Goal: Task Accomplishment & Management: Complete application form

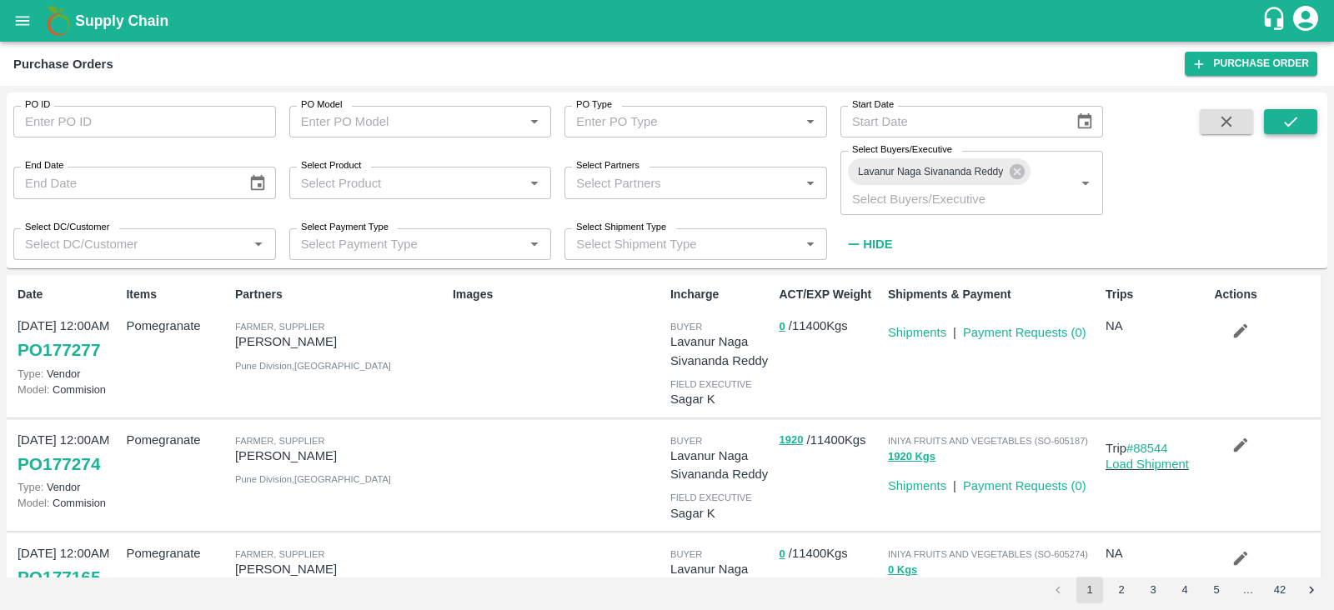
click at [1288, 118] on icon "submit" at bounding box center [1291, 122] width 18 height 18
click at [1245, 327] on icon "button" at bounding box center [1241, 331] width 18 height 18
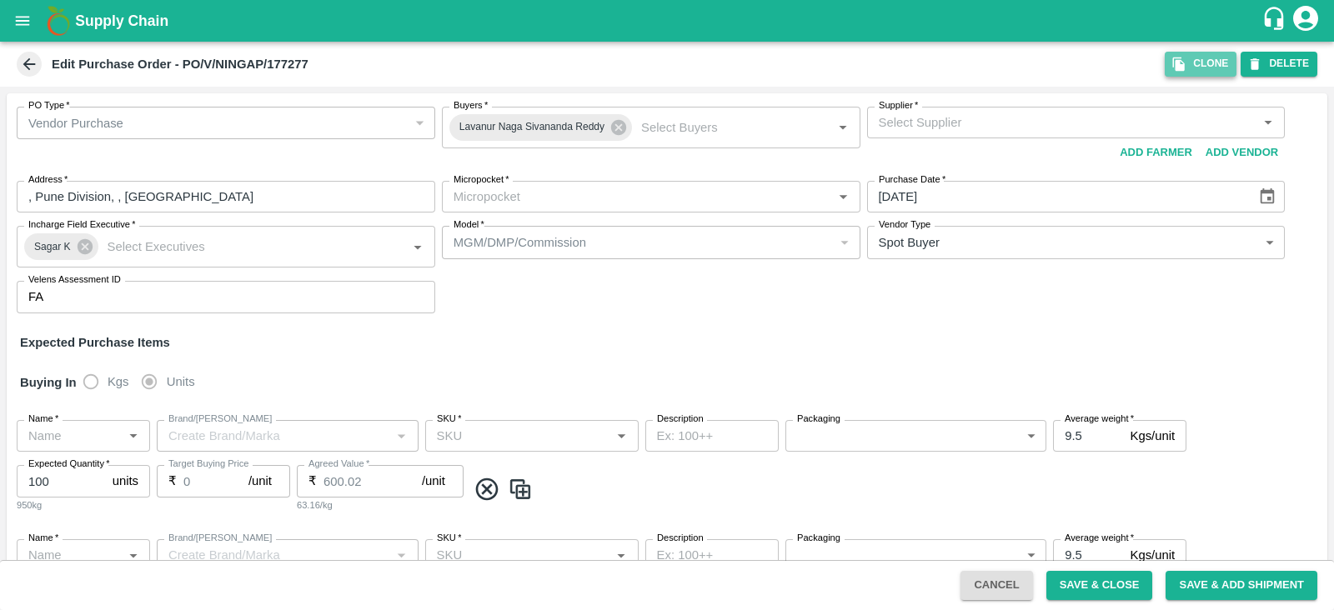
click at [1181, 60] on icon "button" at bounding box center [1179, 65] width 12 height 14
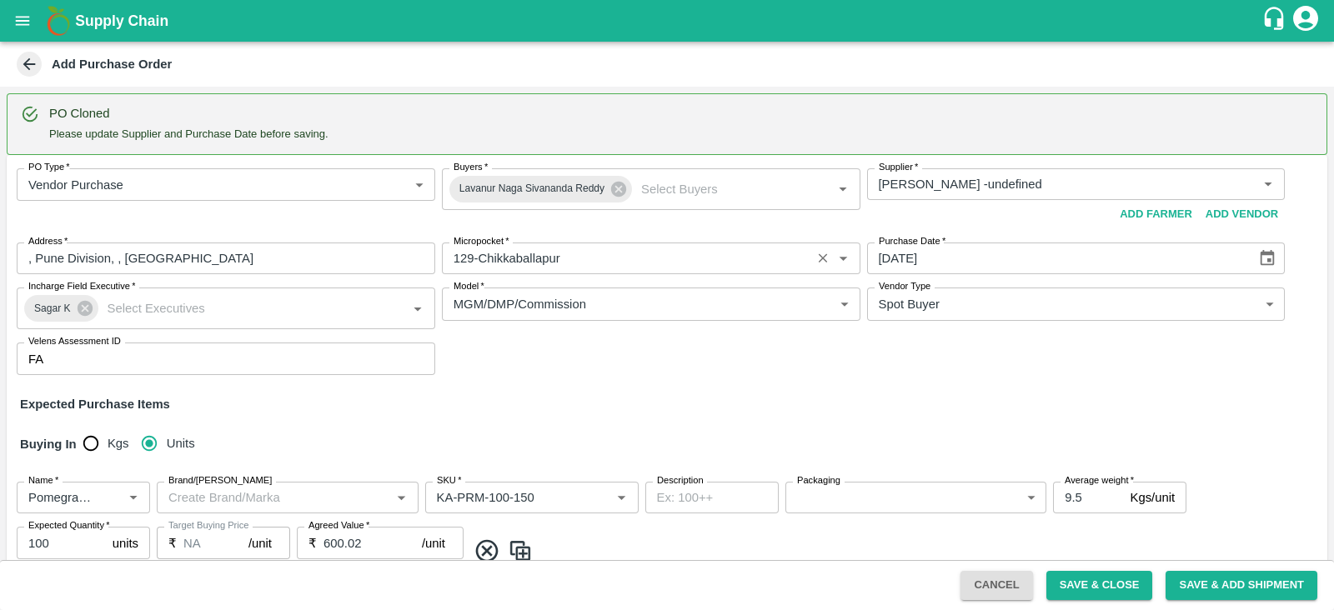
type input "[PERSON_NAME] -undefined"
type input "129-Chikkaballapur"
type input "Pomegranate"
type input "KA-PRM-100-150"
type input "NA"
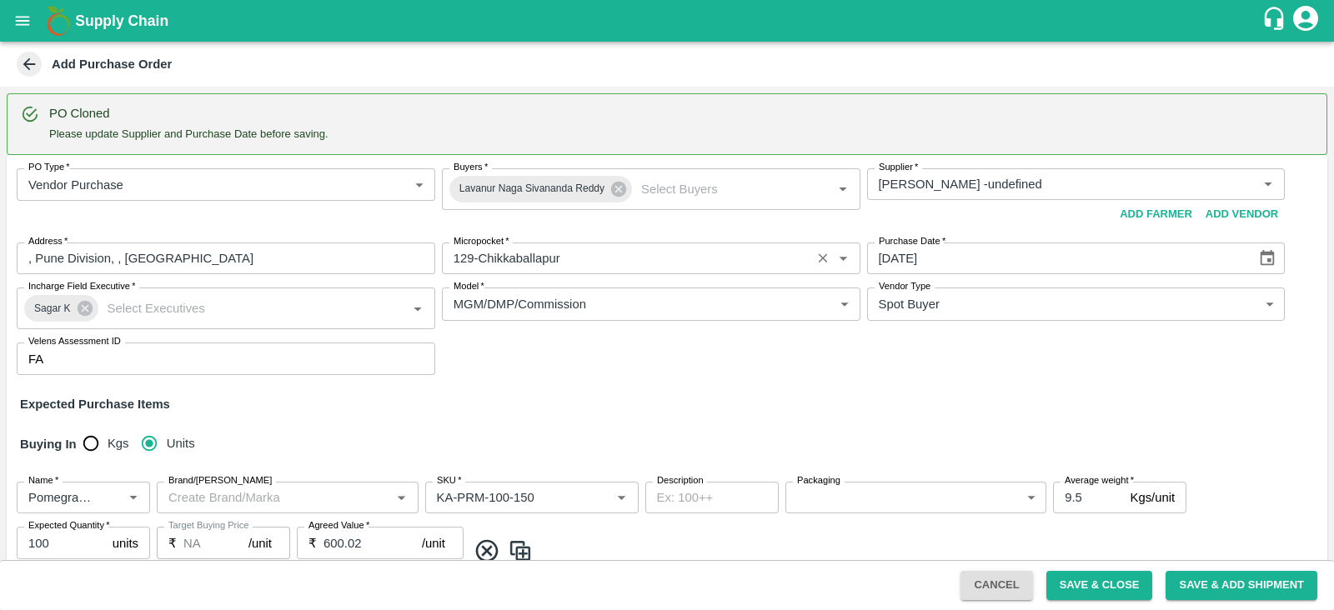
type input "Pomegranate"
type input "KA-PRM-150-180"
type input "NA"
type input "Pomegranate"
type input "KA-PRM-180-220"
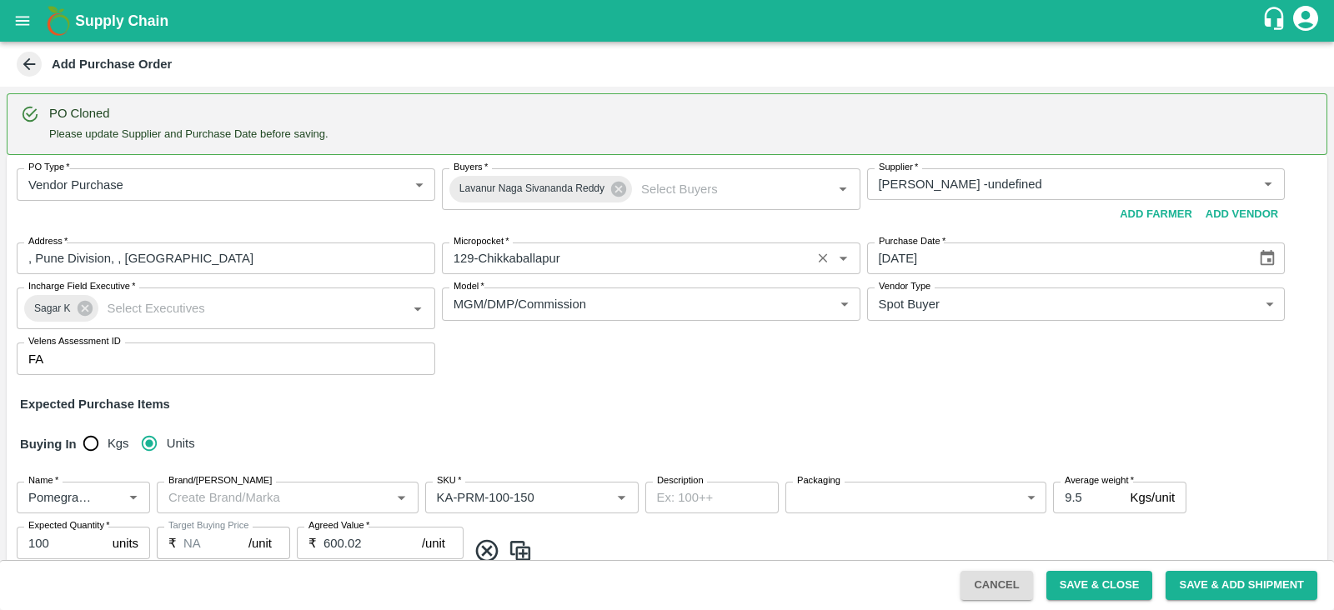
type input "NA"
type input "Pomegranate"
type input "KA-PRM-220-250"
type input "NA"
type input "Pomegranate"
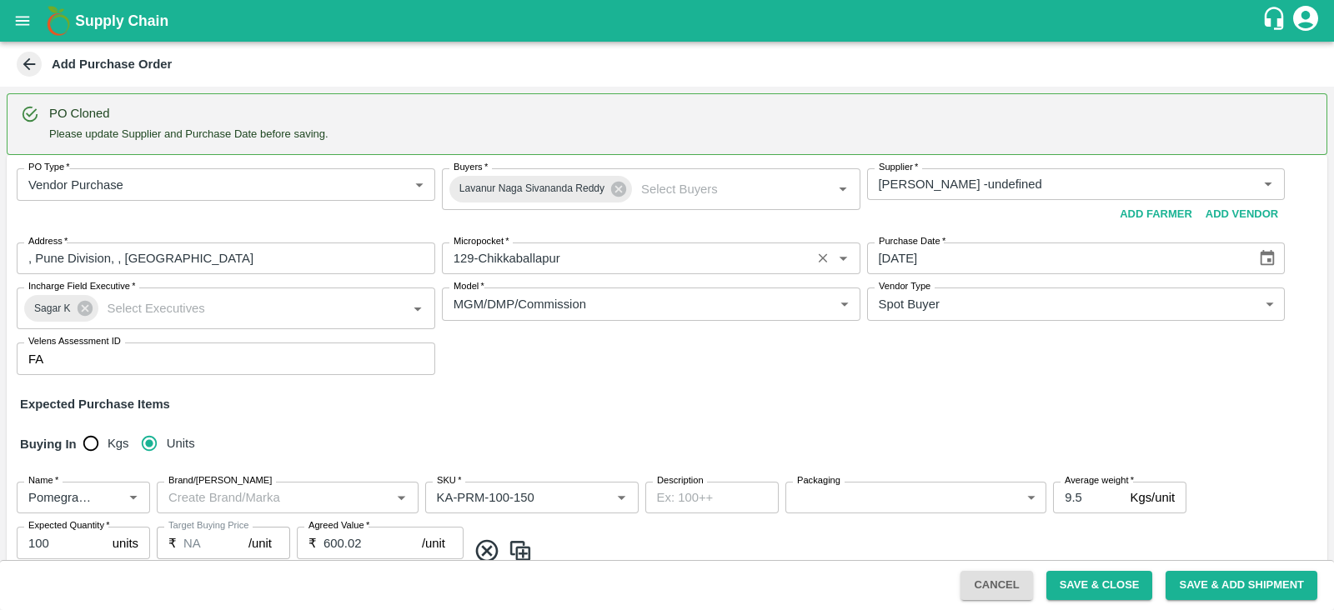
type input "KA-PRM-250-300"
type input "NA"
type input "Pomegranate"
type input "KA-PRM-300-350"
type input "NA"
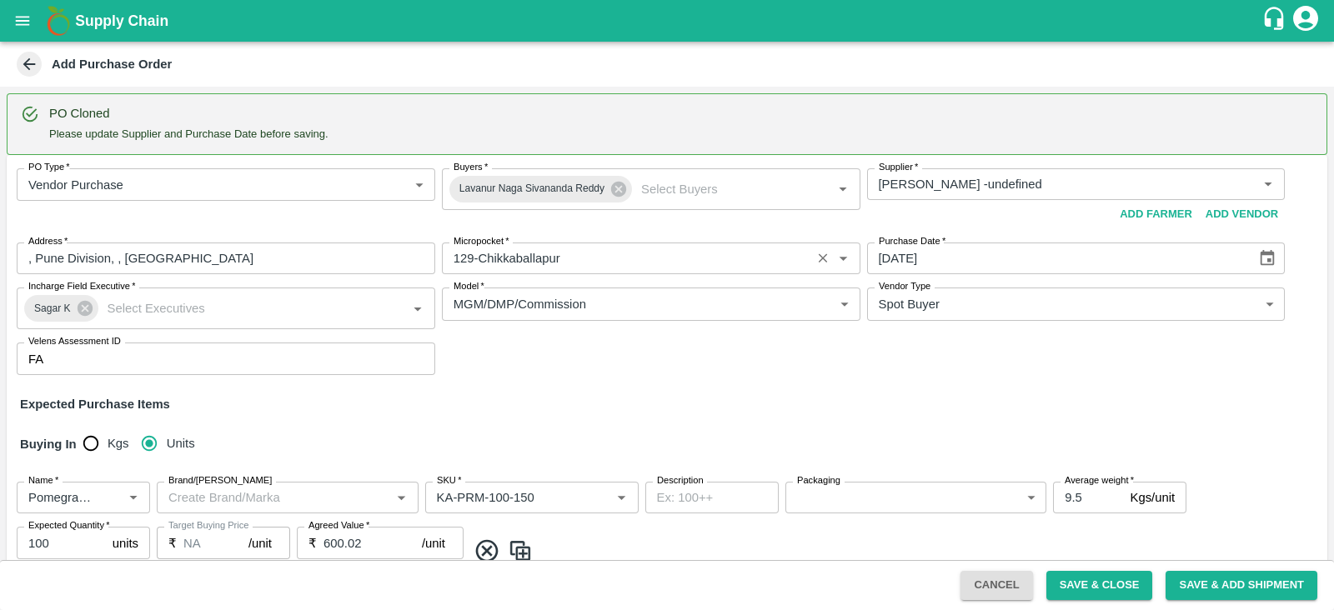
type input "Pomegranate"
type input "KA-SUPR-180++"
type input "NA"
type input "Pomegranate"
type input "KA-SUPR-100++"
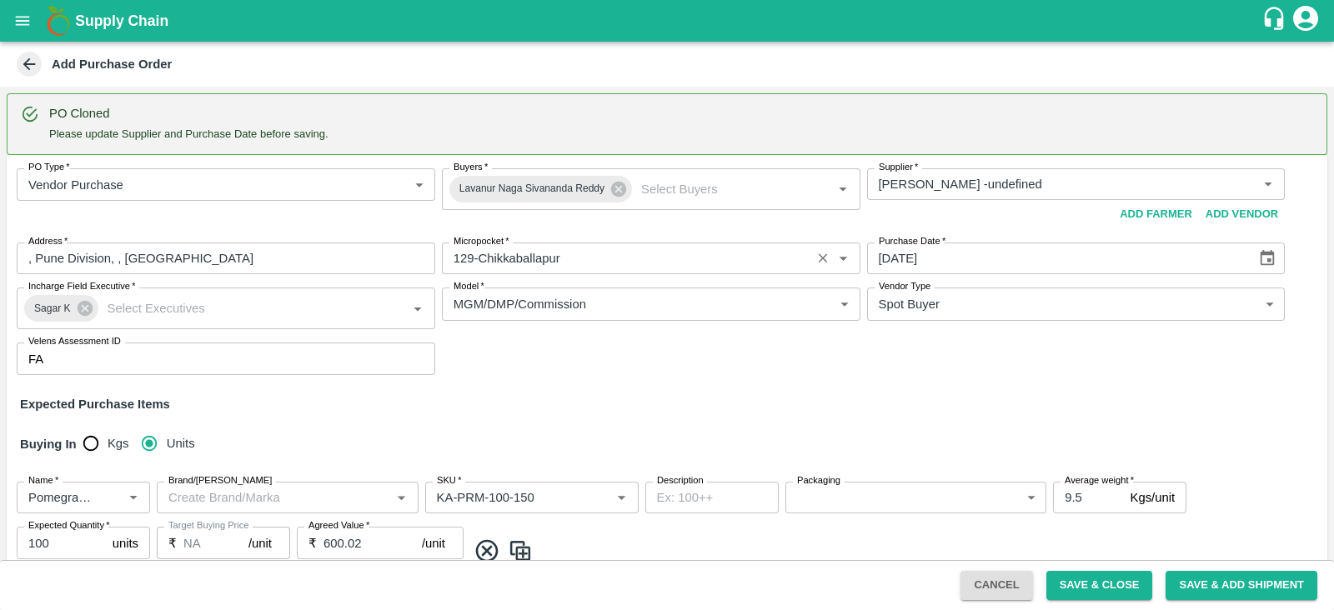
type input "NA"
type input "Pomegranate"
type input "KA-Loose A"
type input "NA"
type input "Pomegranate"
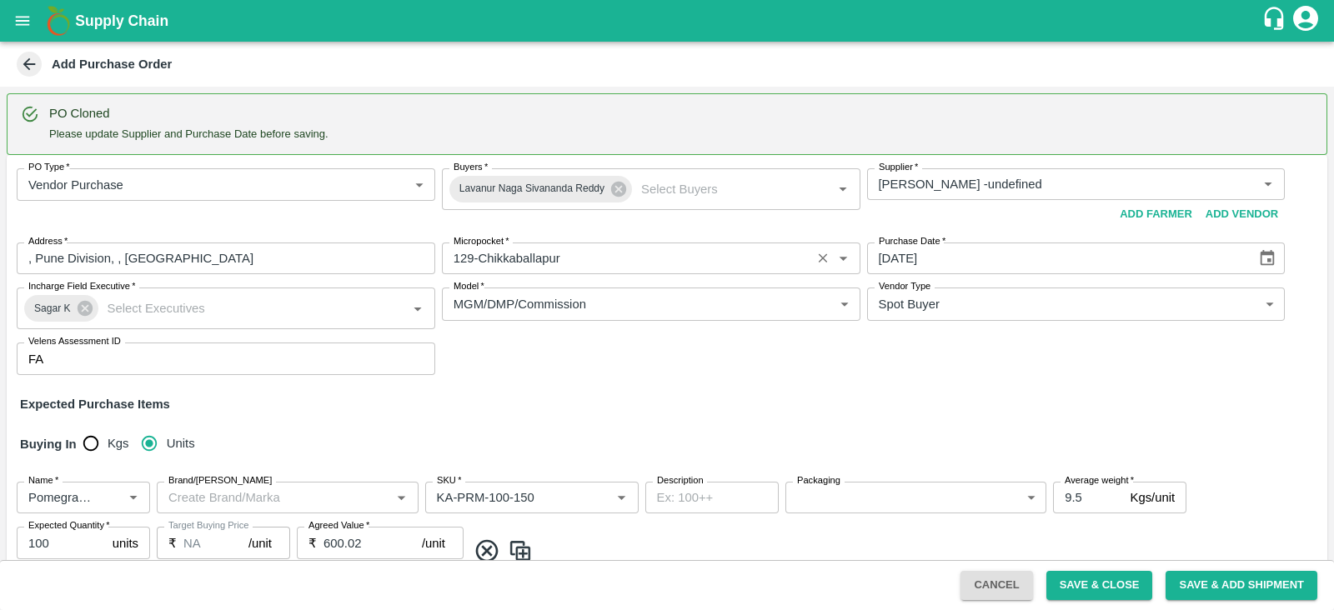
type input "KA-Green"
type input "NA"
type input "Pomegranate"
type input "KA-Loose B"
type input "NA"
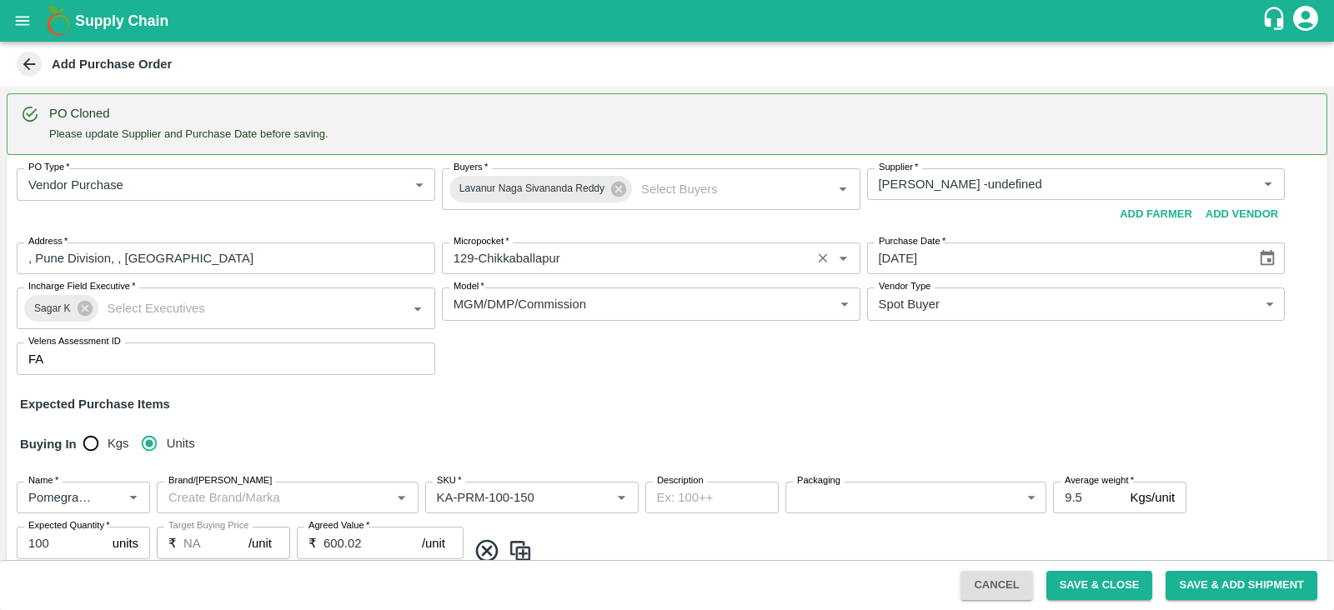
type input "Pomegranate"
type input "KA-PRM-350-400"
type input "NA"
click at [920, 188] on input "Supplier   *" at bounding box center [1062, 184] width 381 height 22
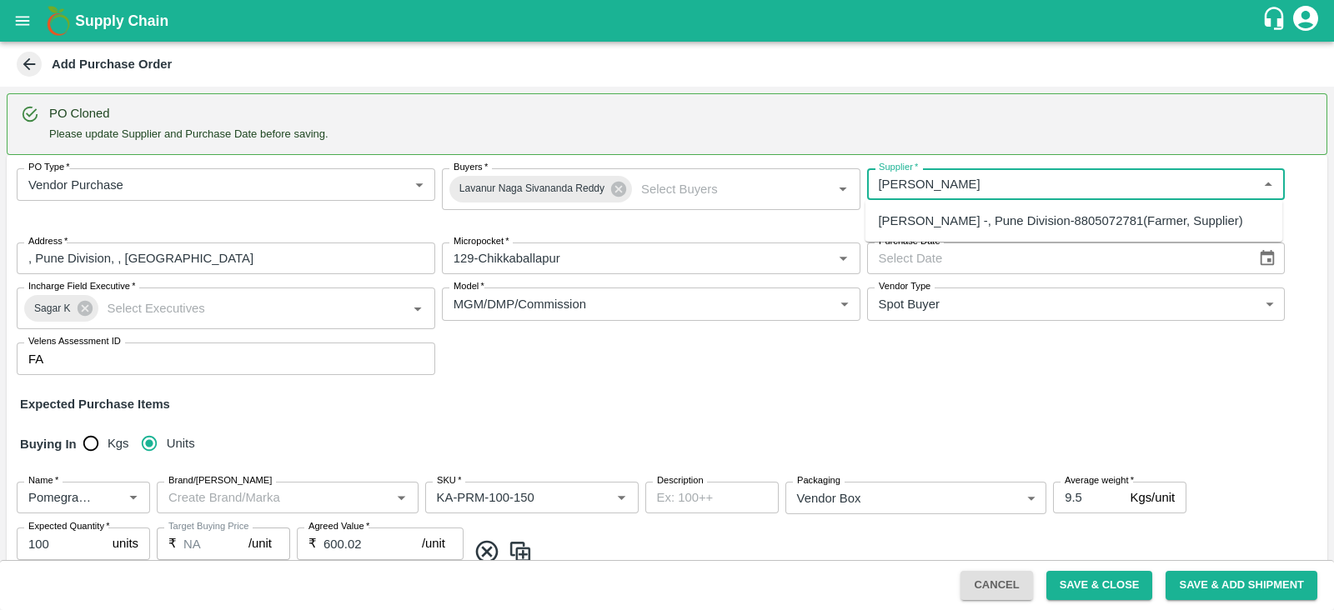
click at [925, 227] on div "[PERSON_NAME] -, Pune Division-8805072781(Farmer, Supplier)" at bounding box center [1061, 221] width 364 height 18
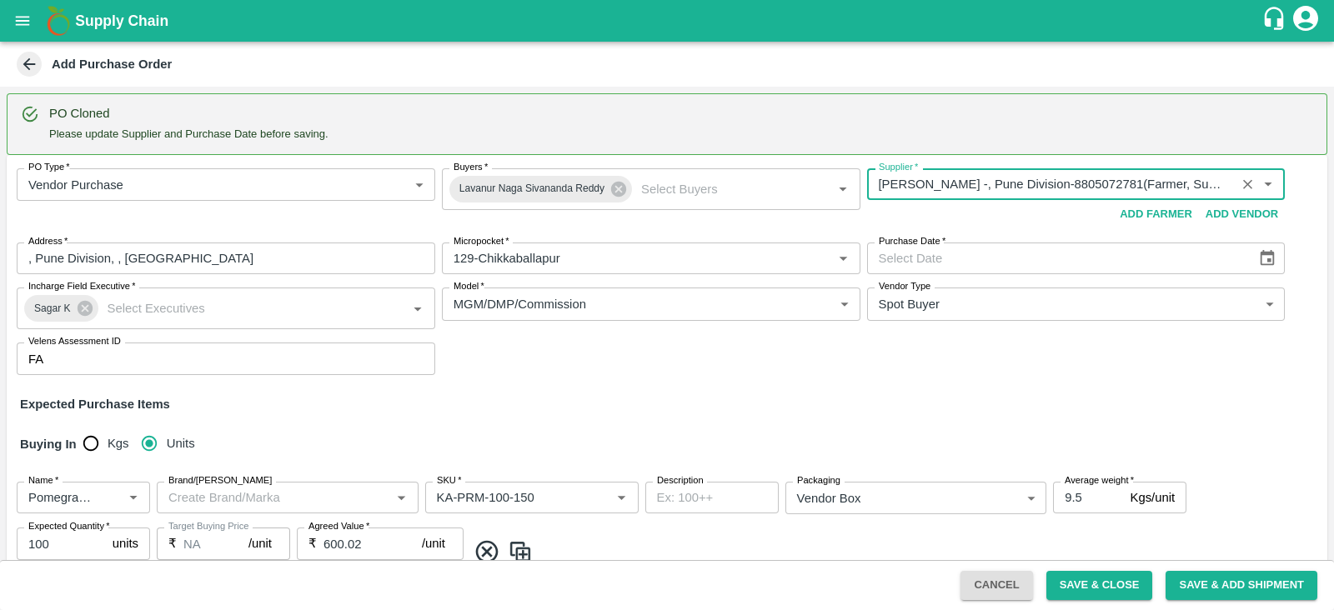
type input "[PERSON_NAME] -, Pune Division-8805072781(Farmer, Supplier)"
click at [1268, 264] on icon "Choose date" at bounding box center [1268, 258] width 14 height 16
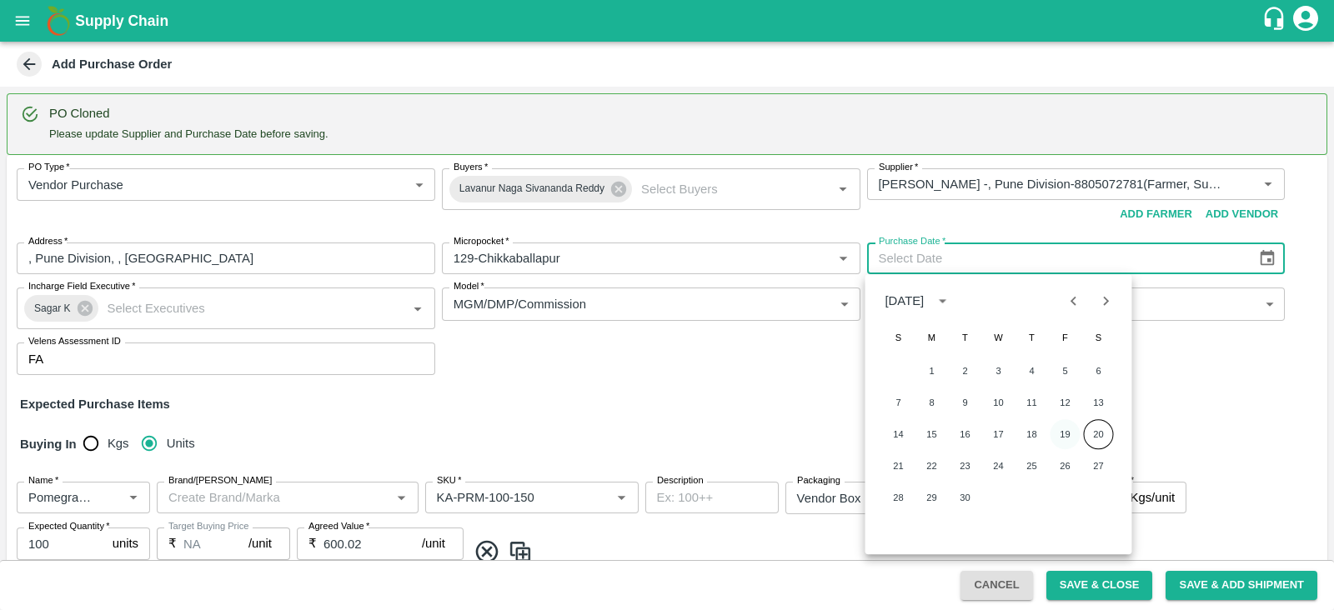
click at [1063, 427] on button "19" at bounding box center [1066, 434] width 30 height 30
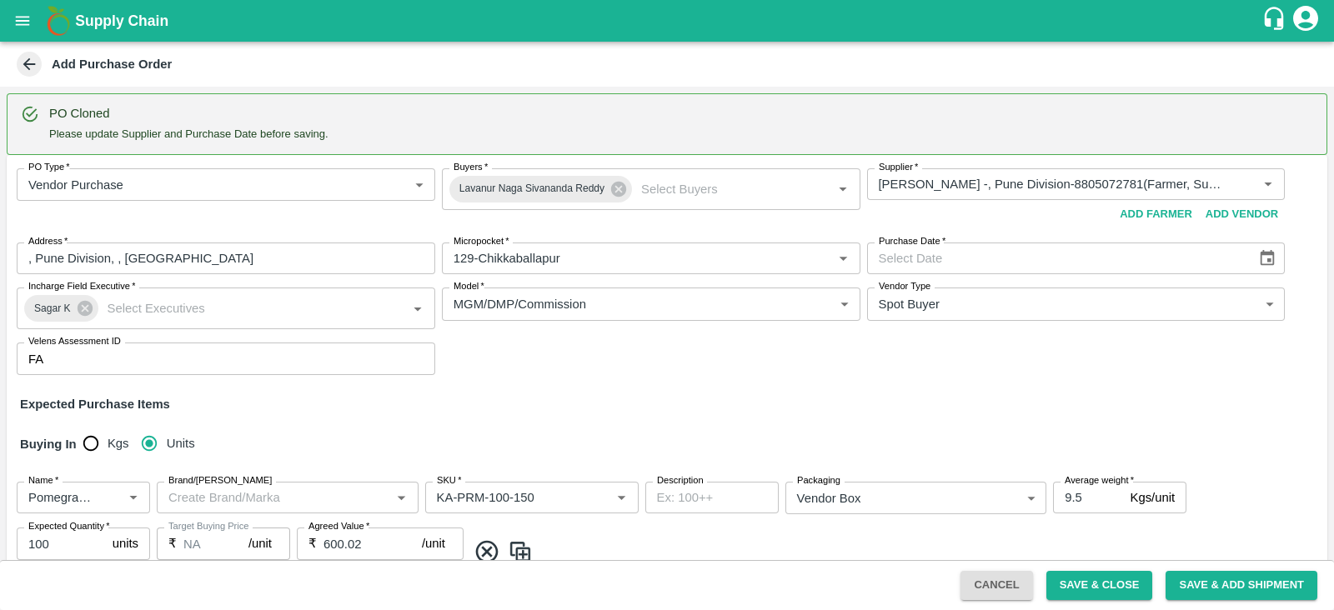
type input "[DATE]"
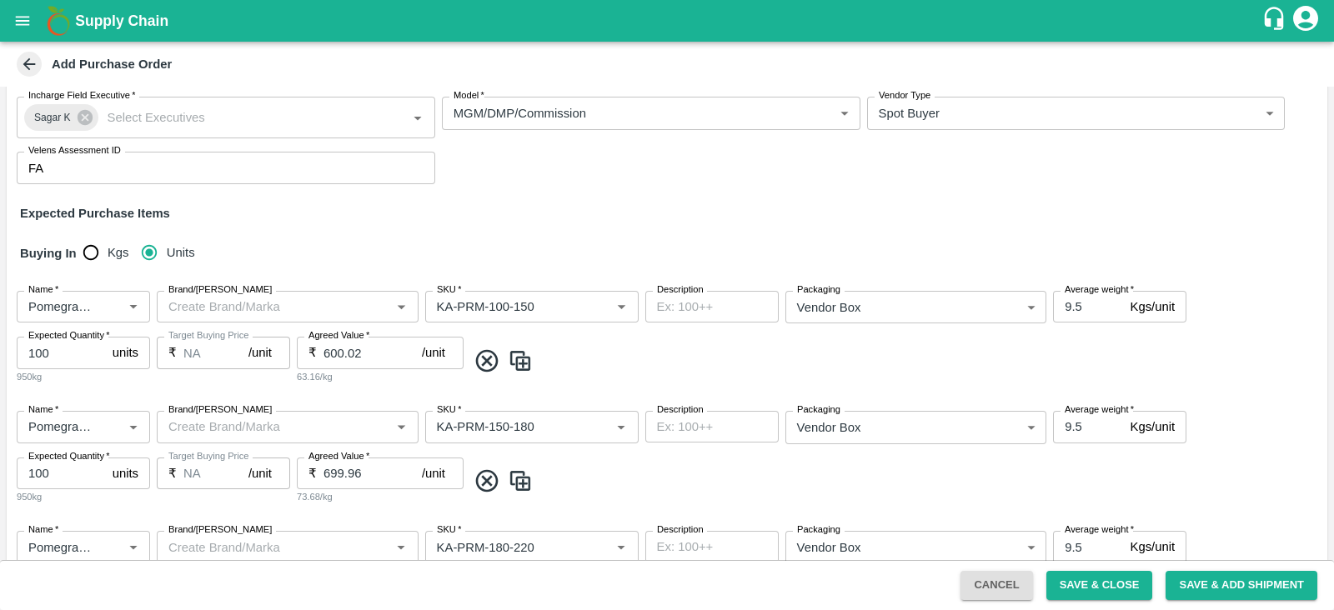
click at [295, 308] on input "Brand/[PERSON_NAME]" at bounding box center [274, 307] width 224 height 22
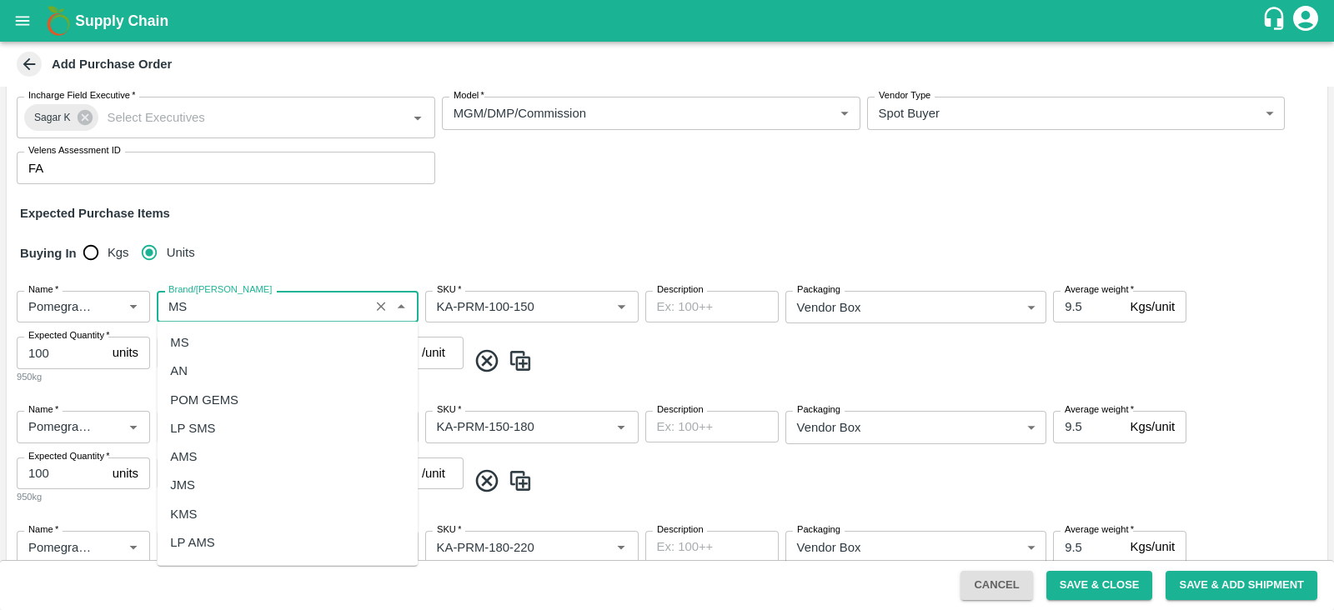
scroll to position [0, 0]
click at [295, 344] on div "MS" at bounding box center [287, 343] width 261 height 28
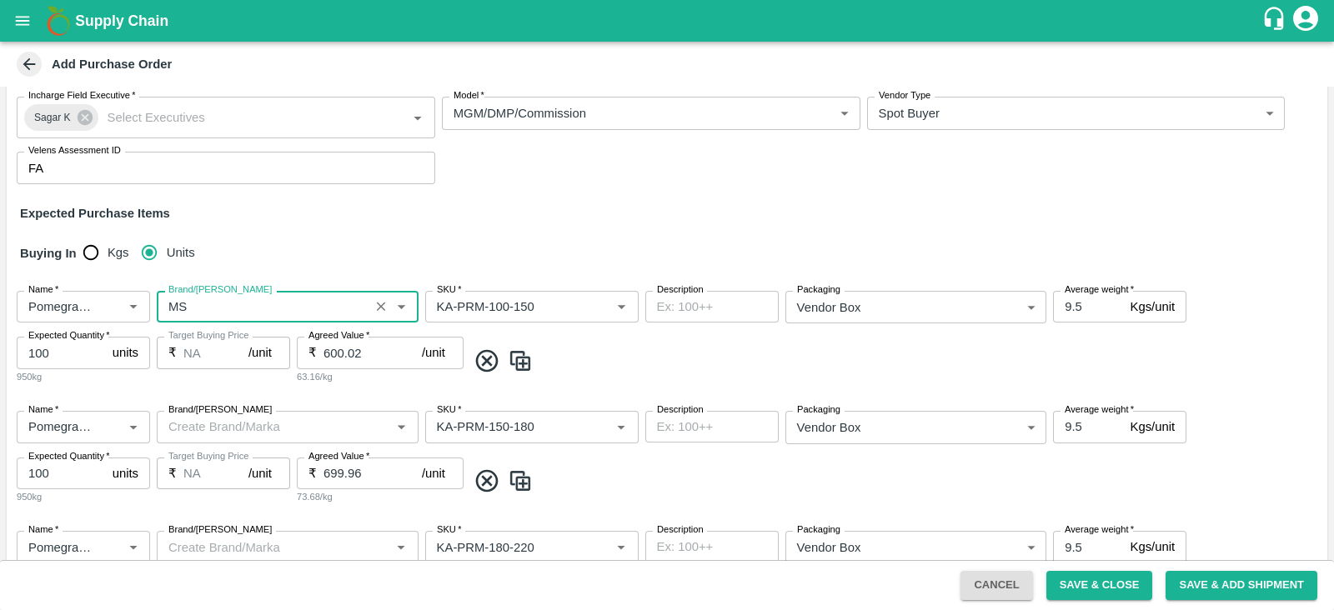
type input "MS"
click at [298, 423] on input "Brand/[PERSON_NAME]" at bounding box center [274, 427] width 224 height 22
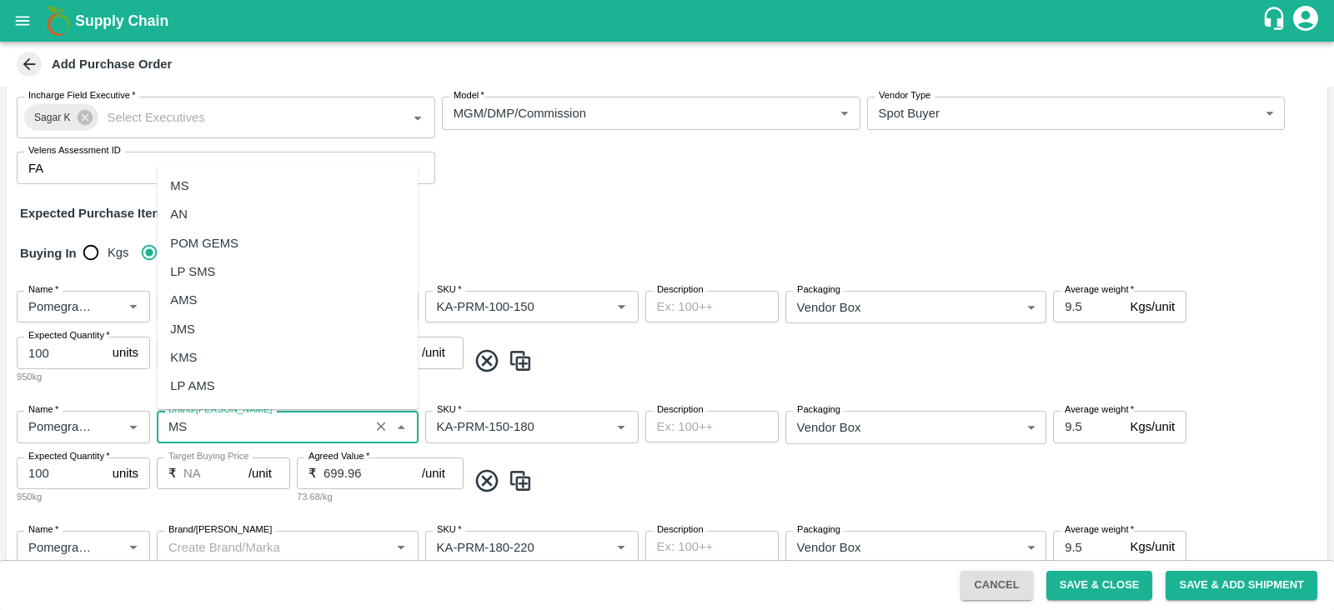
click at [233, 193] on div "MS" at bounding box center [287, 186] width 261 height 28
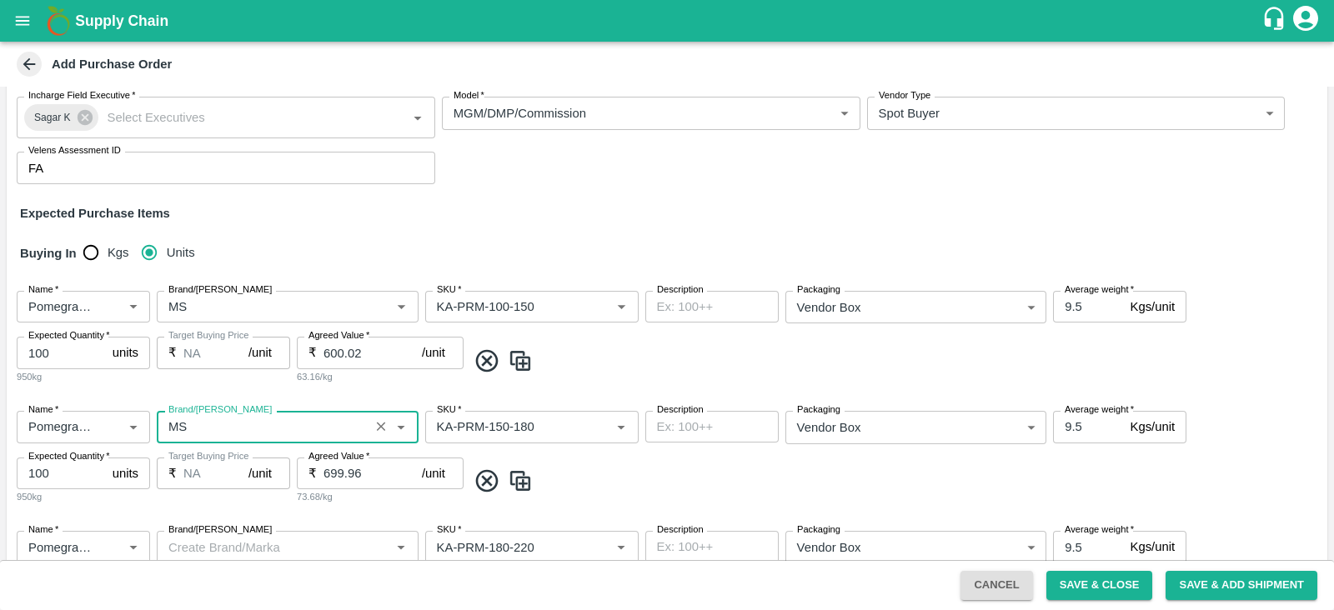
type input "MS"
click at [265, 536] on input "Brand/[PERSON_NAME]" at bounding box center [274, 547] width 224 height 22
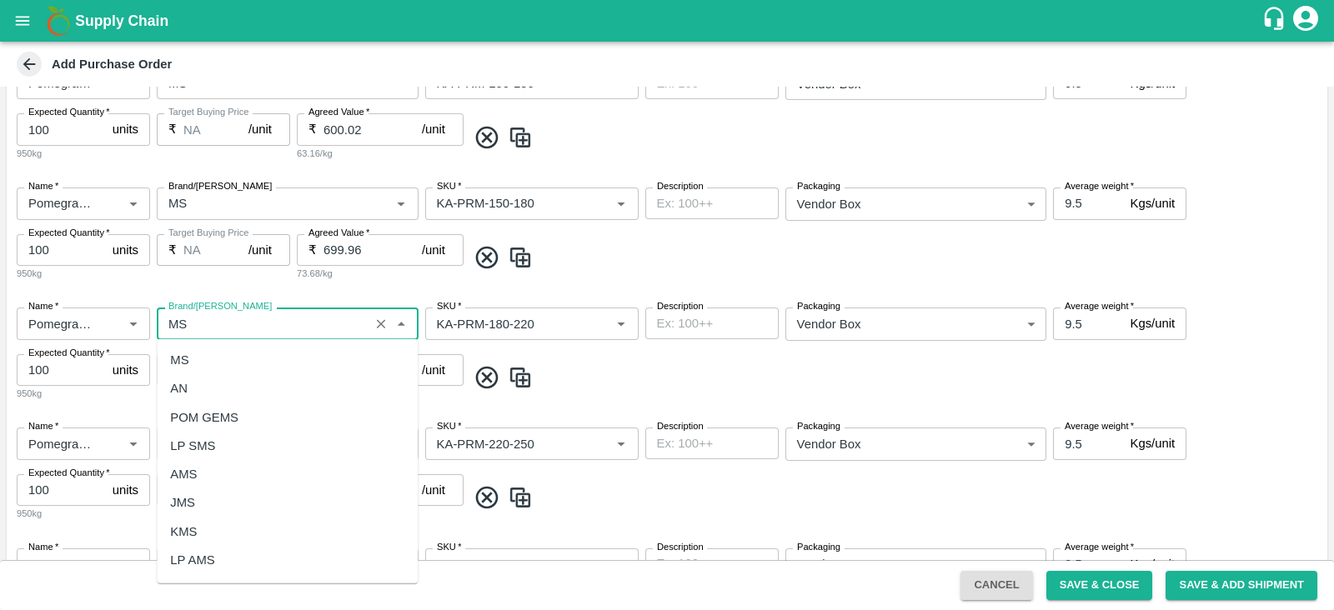
drag, startPoint x: 251, startPoint y: 376, endPoint x: 254, endPoint y: 361, distance: 15.4
click at [254, 361] on ul "MS AN POM GEMS LP SMS AMS JMS KMS LP AMS CREMSON MSR LP MSR" at bounding box center [287, 461] width 261 height 244
click at [254, 361] on div "MS" at bounding box center [287, 360] width 261 height 28
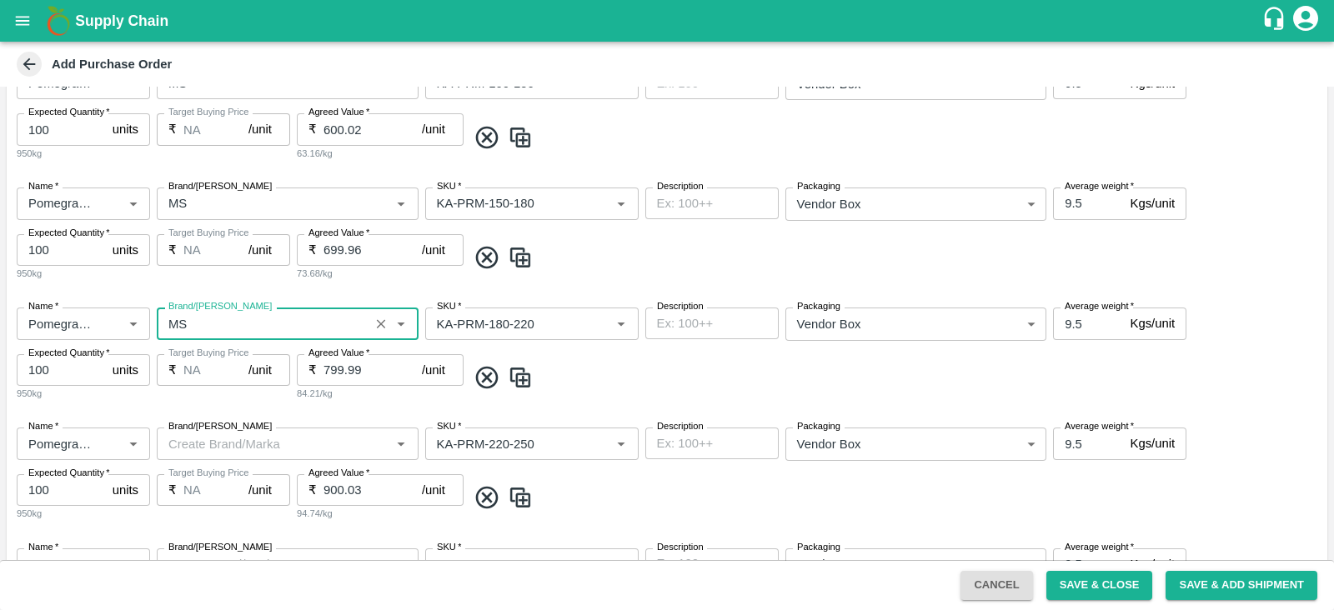
type input "MS"
click at [244, 448] on input "Brand/[PERSON_NAME]" at bounding box center [274, 444] width 224 height 22
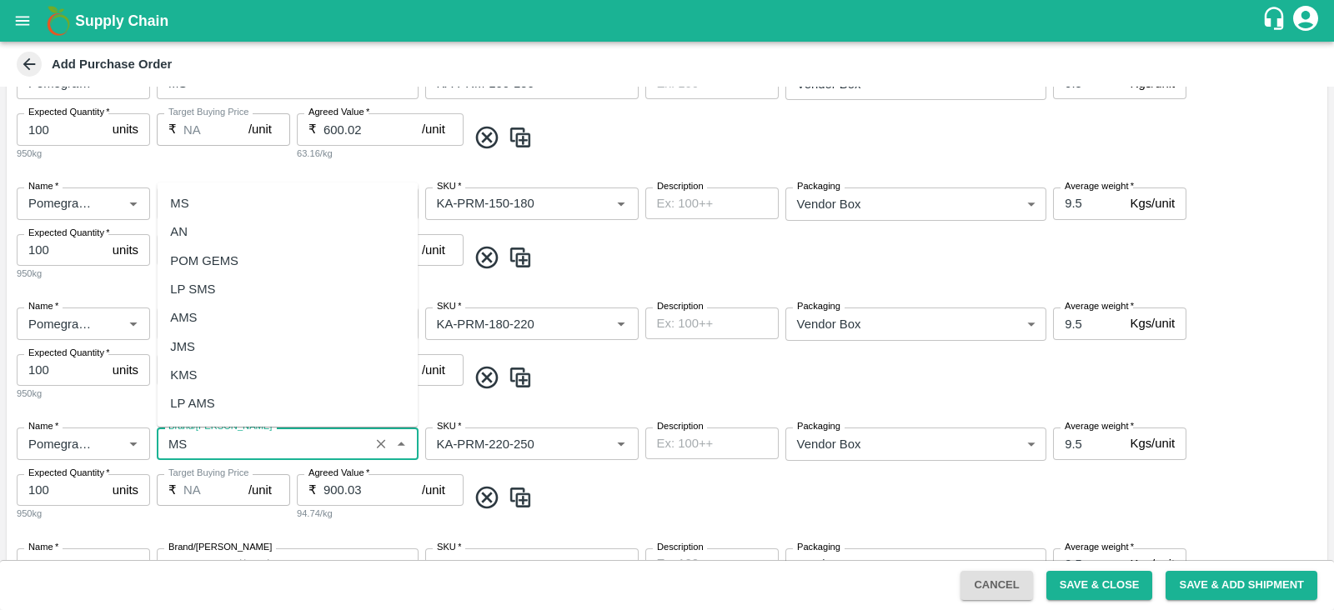
click at [220, 210] on div "MS" at bounding box center [287, 203] width 261 height 28
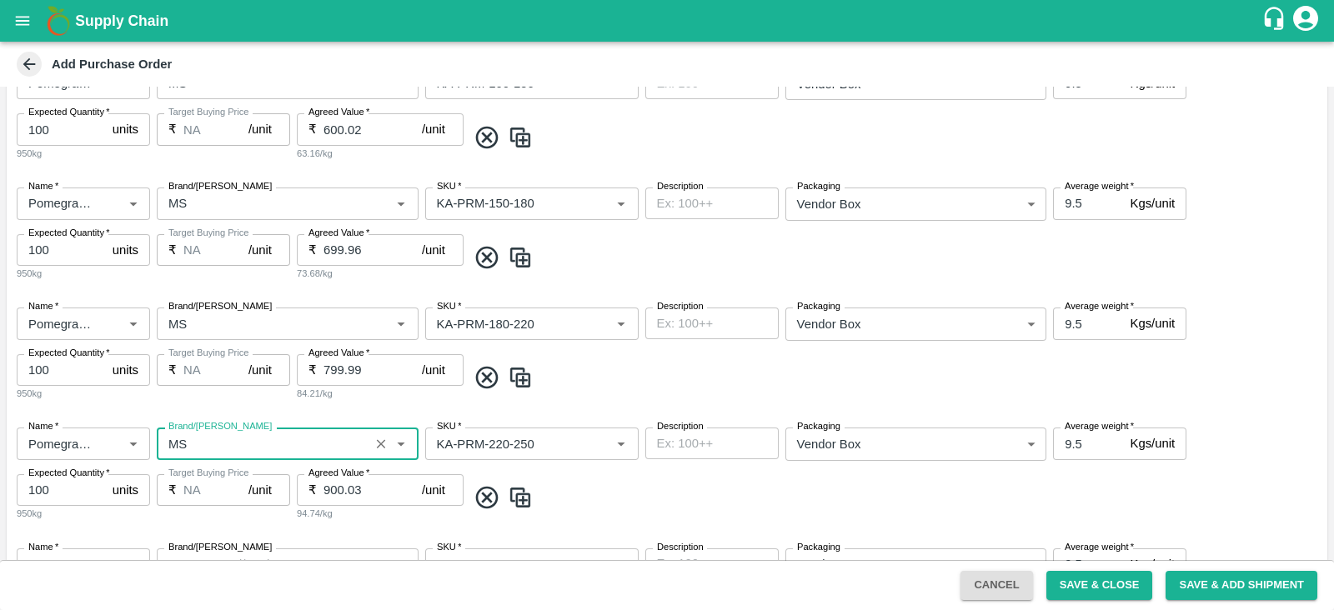
scroll to position [630, 0]
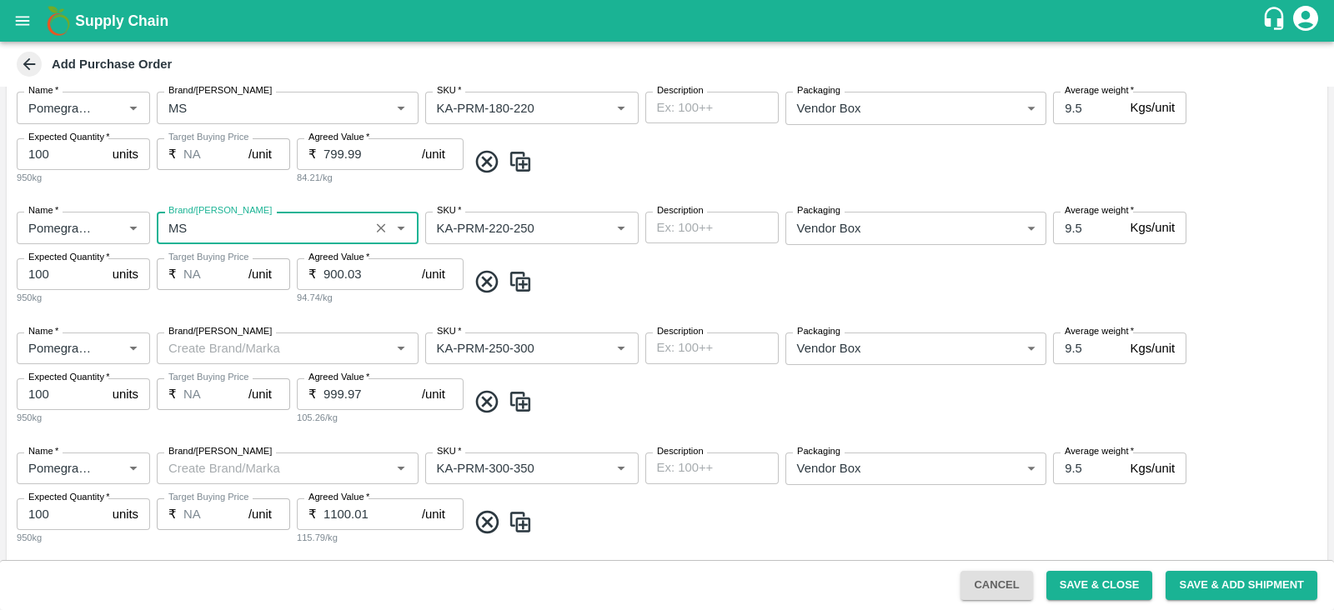
type input "MS"
click at [203, 353] on input "Brand/[PERSON_NAME]" at bounding box center [274, 349] width 224 height 22
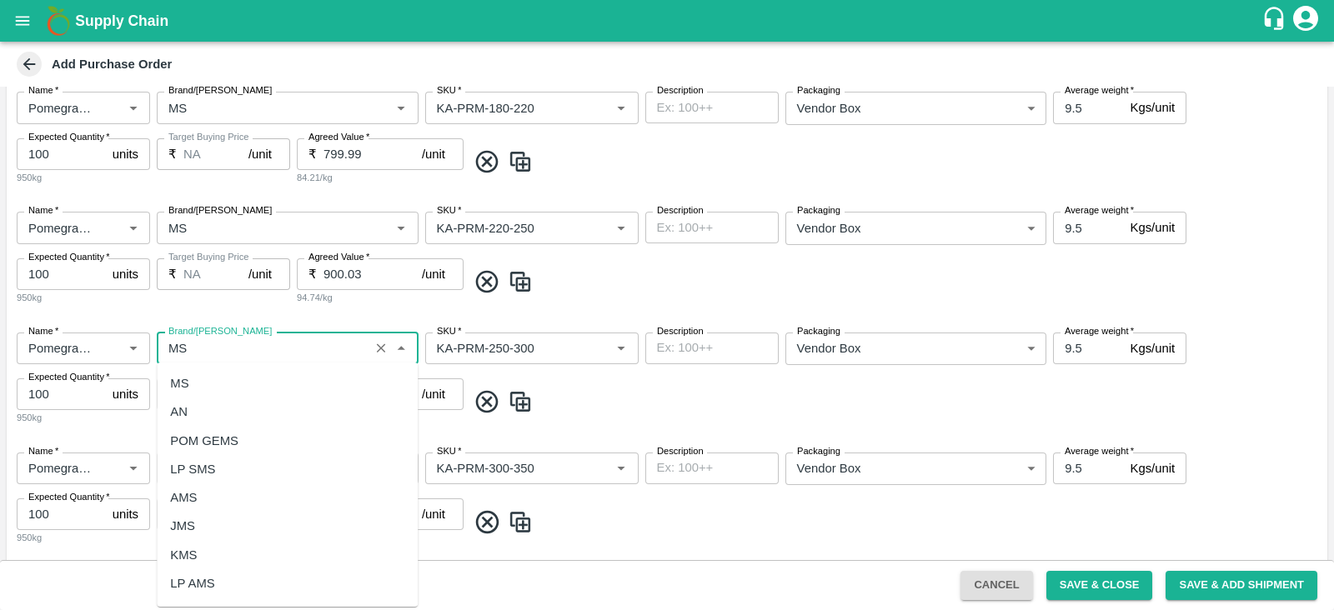
scroll to position [0, 0]
click at [205, 379] on div "MS" at bounding box center [287, 383] width 261 height 28
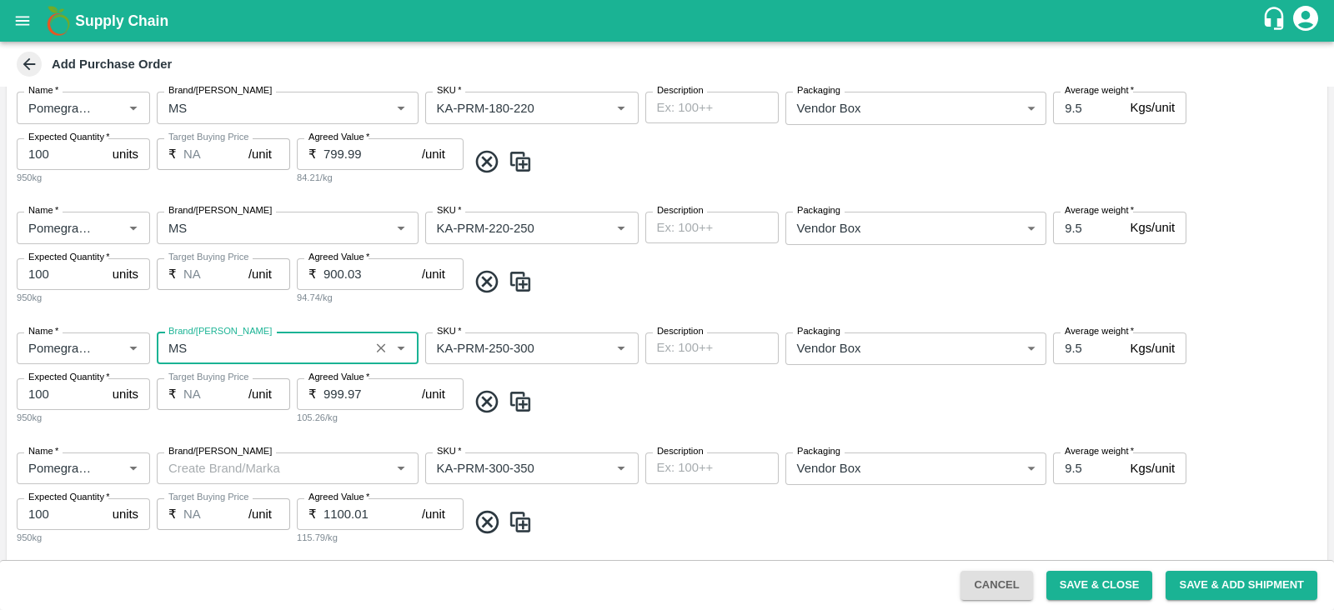
scroll to position [812, 0]
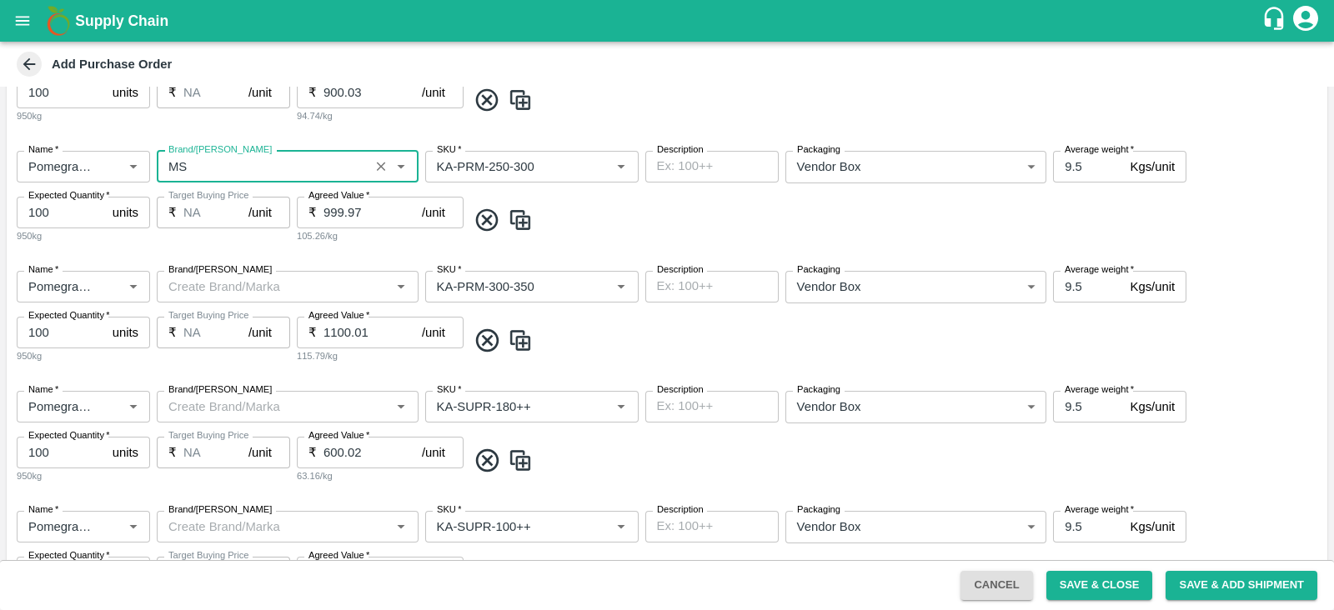
type input "MS"
click at [259, 286] on input "Brand/[PERSON_NAME]" at bounding box center [274, 287] width 224 height 22
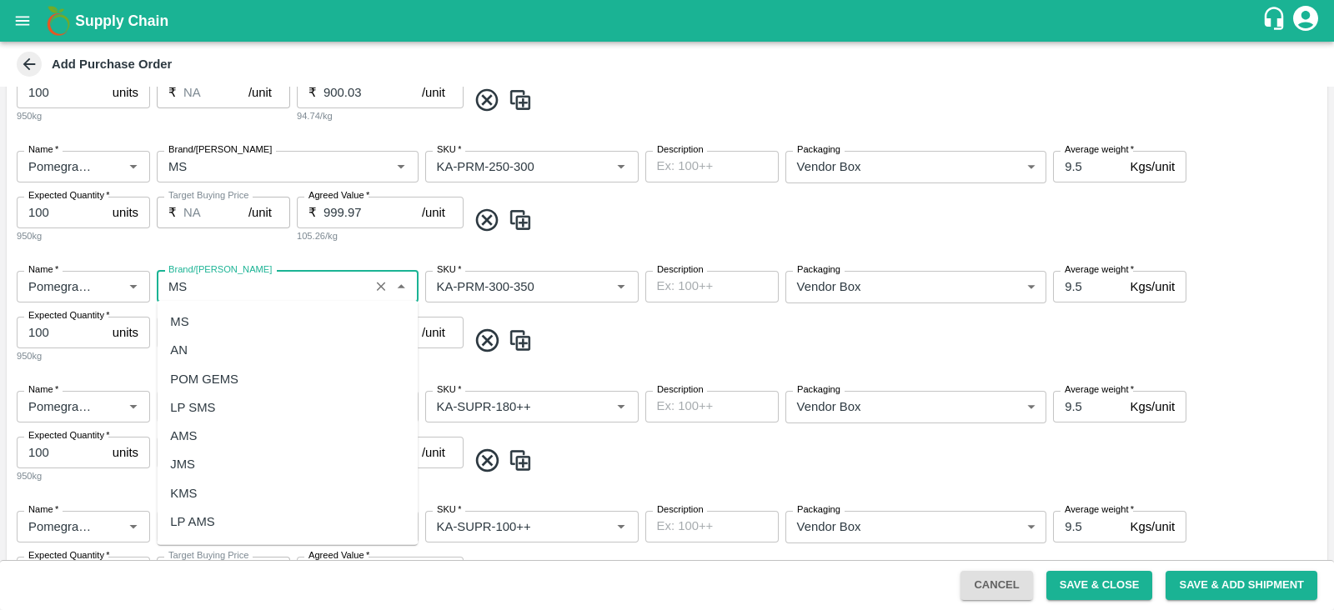
scroll to position [0, 0]
click at [254, 317] on div "MS" at bounding box center [287, 322] width 261 height 28
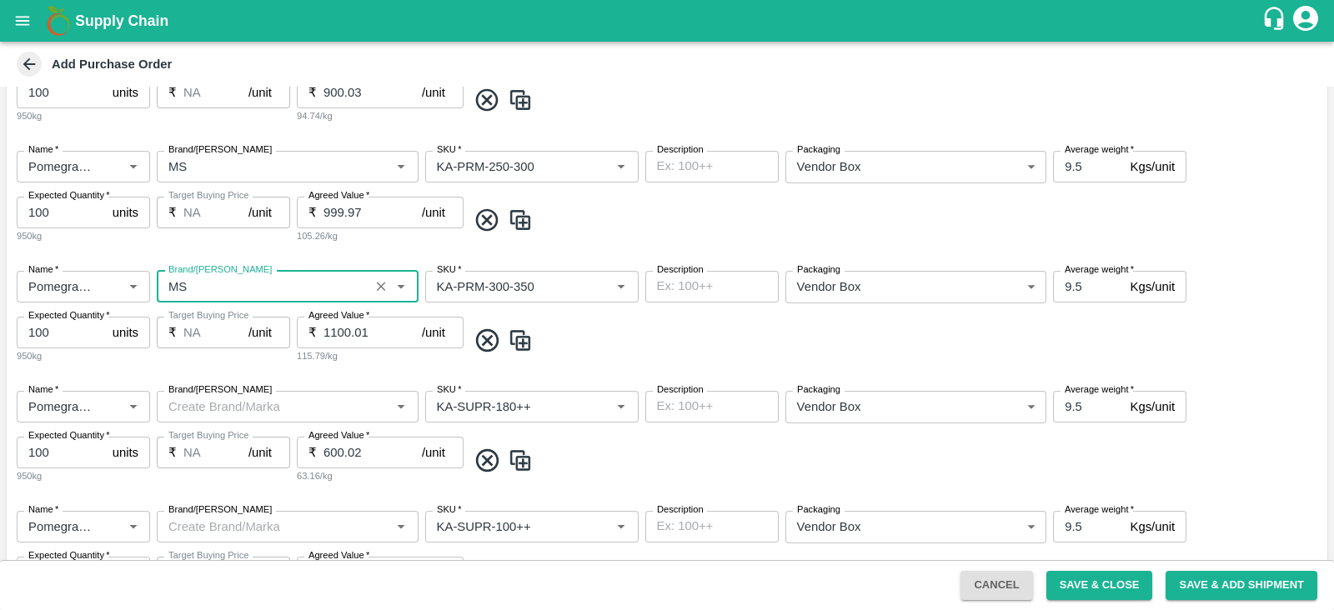
scroll to position [976, 0]
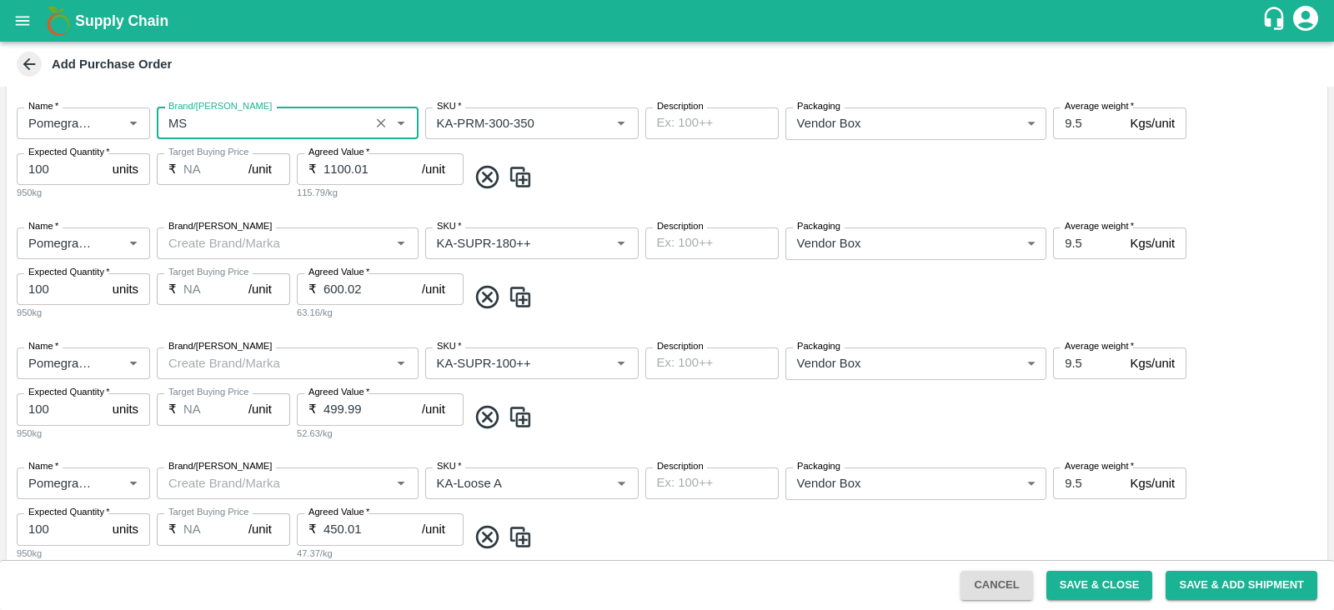
type input "MS"
click at [260, 252] on input "Brand/[PERSON_NAME]" at bounding box center [274, 244] width 224 height 22
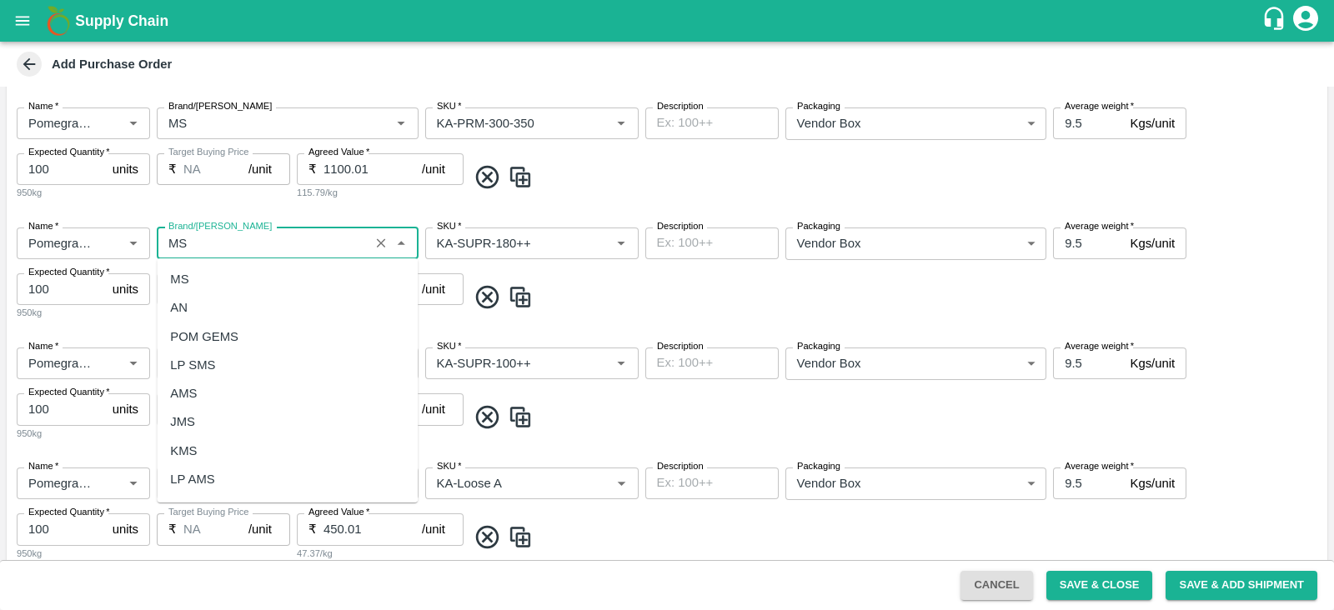
scroll to position [0, 0]
click at [257, 279] on div "MS" at bounding box center [287, 279] width 261 height 28
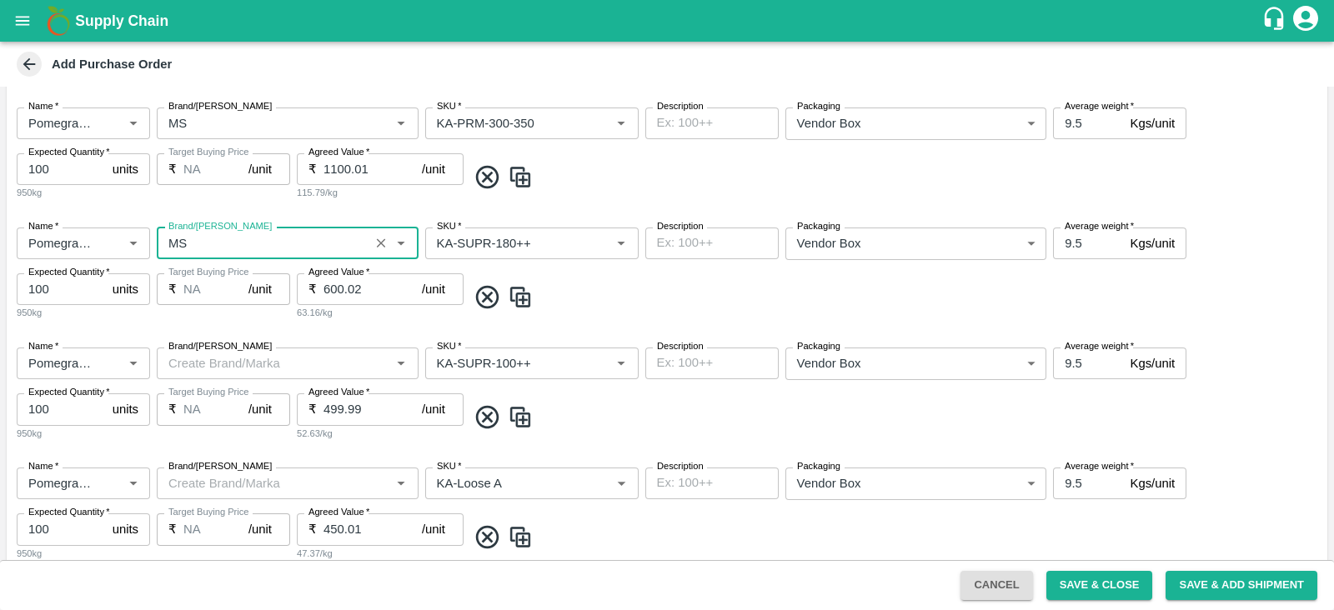
scroll to position [1092, 0]
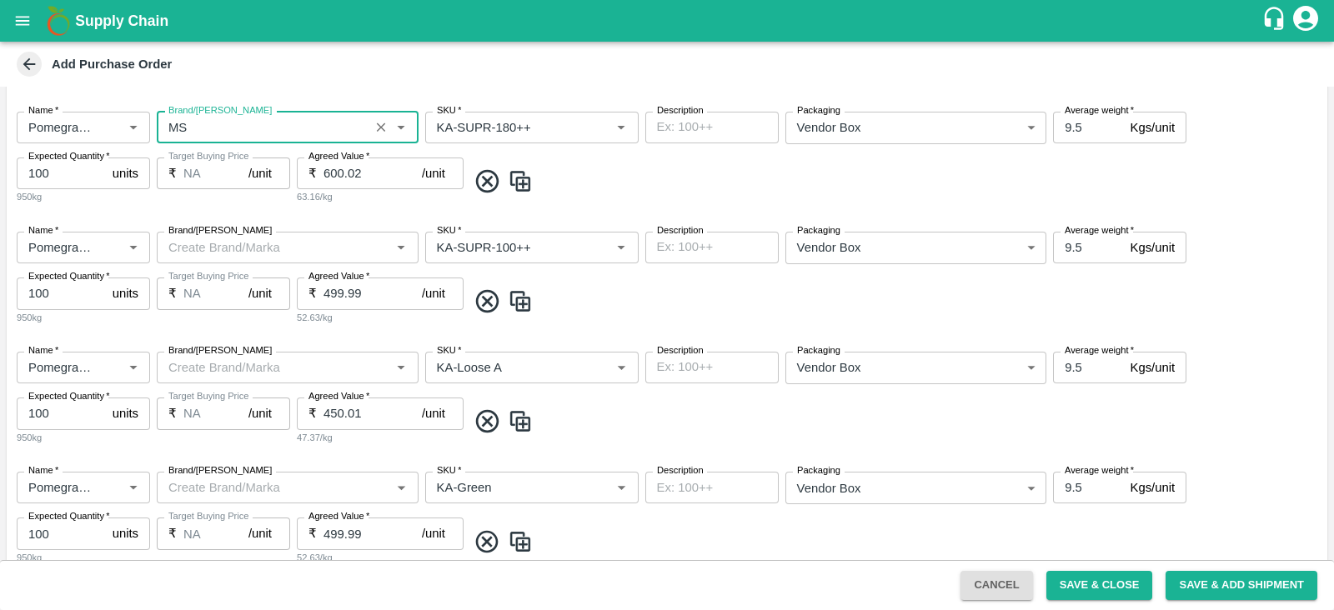
type input "MS"
click at [228, 239] on input "Brand/[PERSON_NAME]" at bounding box center [274, 248] width 224 height 22
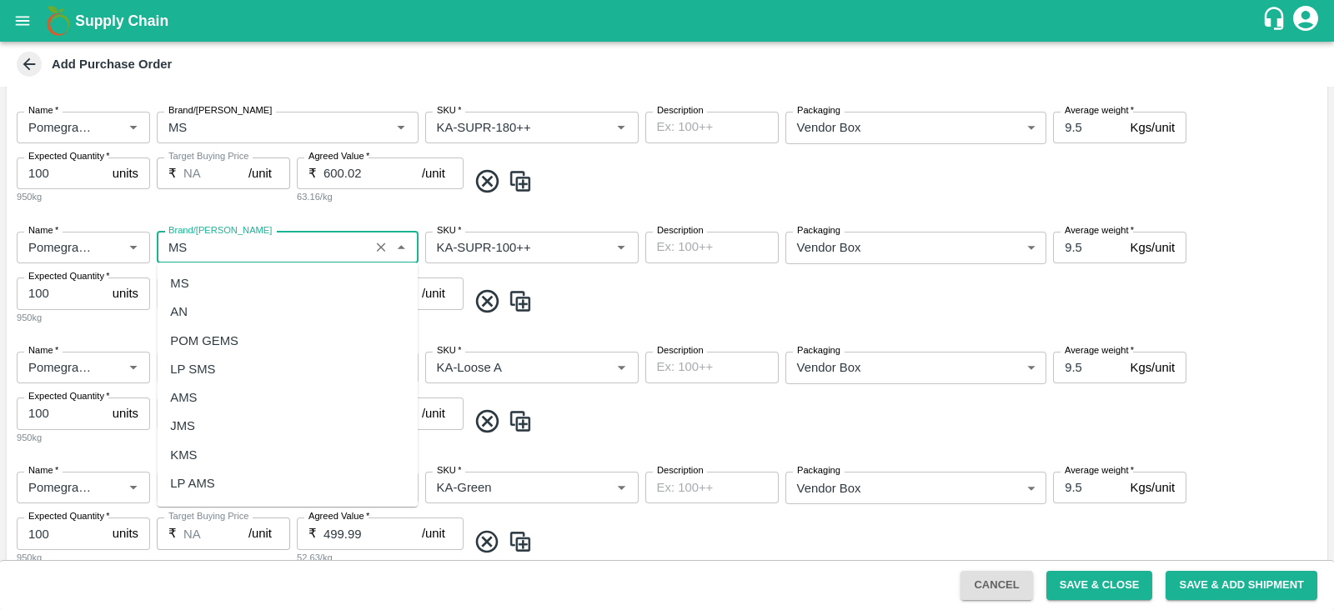
scroll to position [0, 0]
click at [218, 289] on div "MS" at bounding box center [287, 283] width 261 height 28
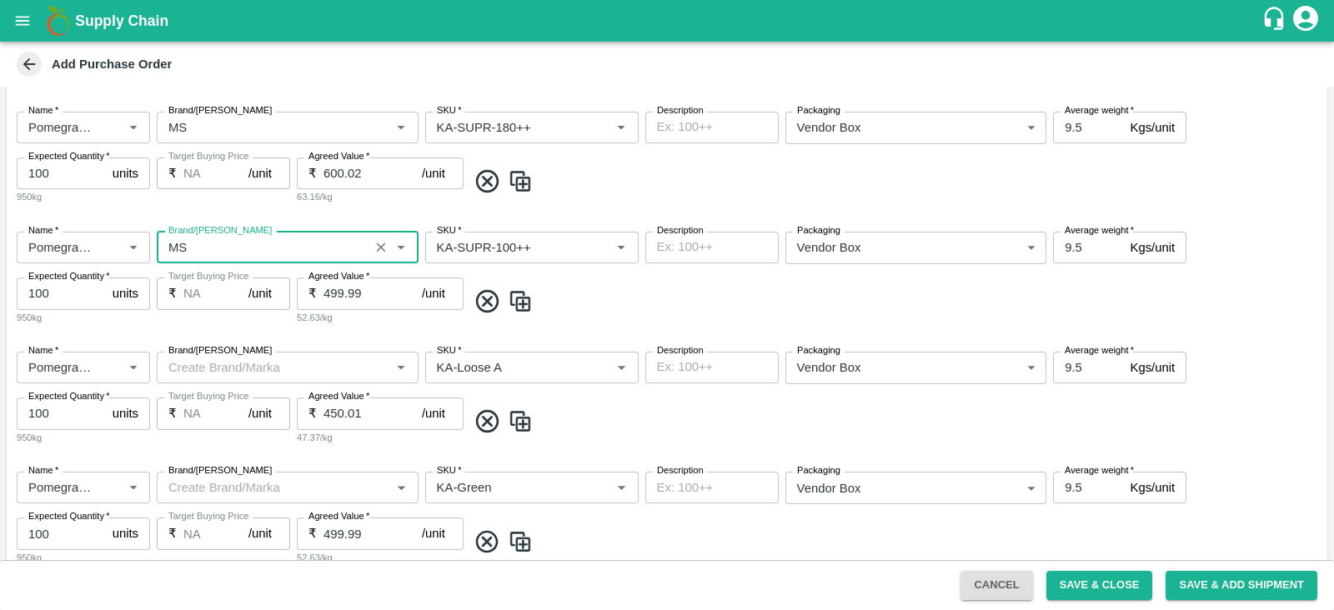
scroll to position [1206, 0]
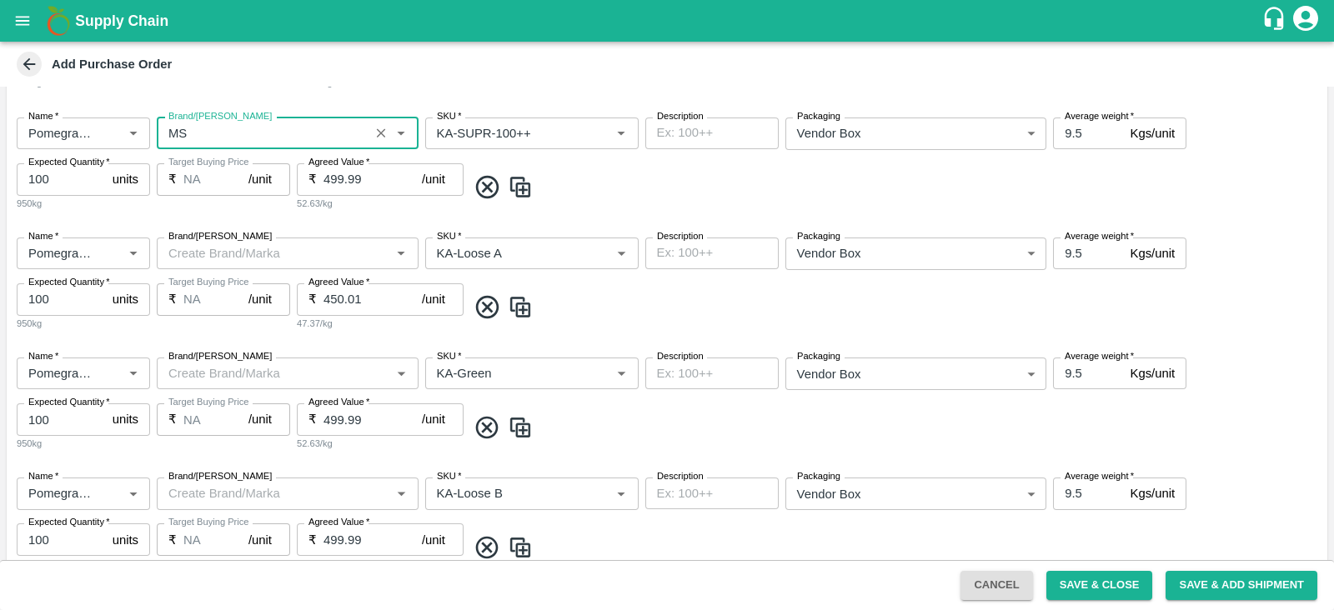
type input "MS"
click at [238, 246] on input "Brand/[PERSON_NAME]" at bounding box center [274, 254] width 224 height 22
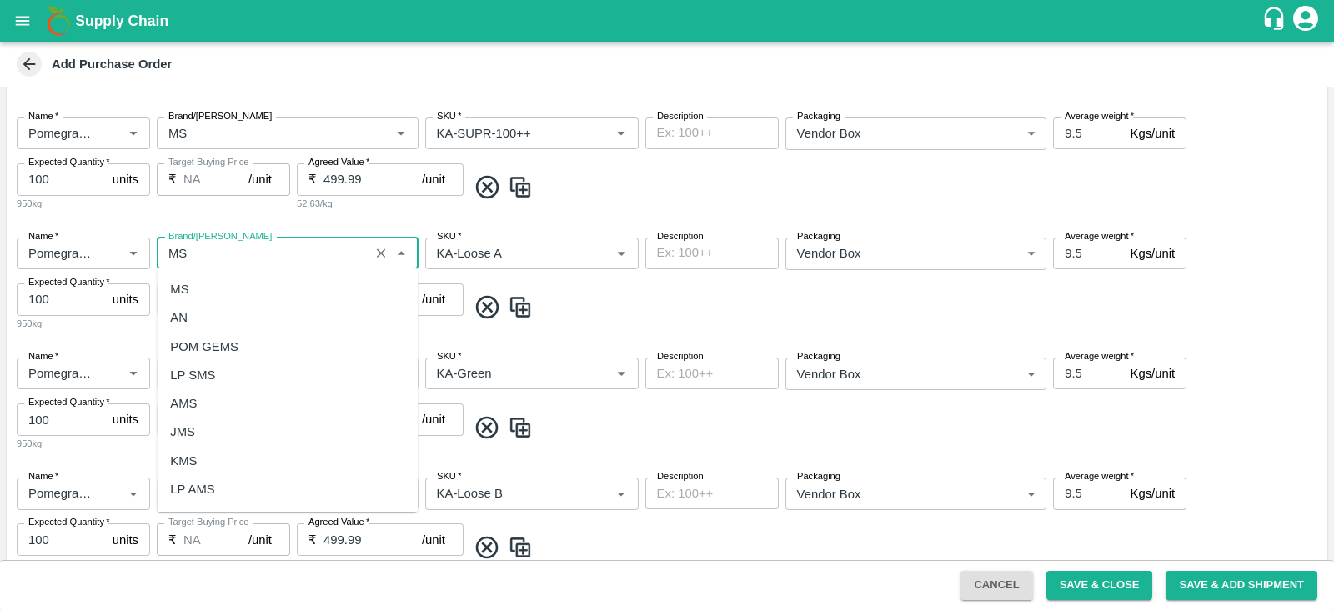
scroll to position [0, 0]
drag, startPoint x: 229, startPoint y: 304, endPoint x: 240, endPoint y: 288, distance: 19.9
click at [240, 288] on ul "MS AN POM GEMS LP SMS AMS JMS KMS LP AMS CREMSON MSR LP MSR" at bounding box center [287, 391] width 261 height 244
click at [240, 288] on div "MS" at bounding box center [287, 289] width 261 height 28
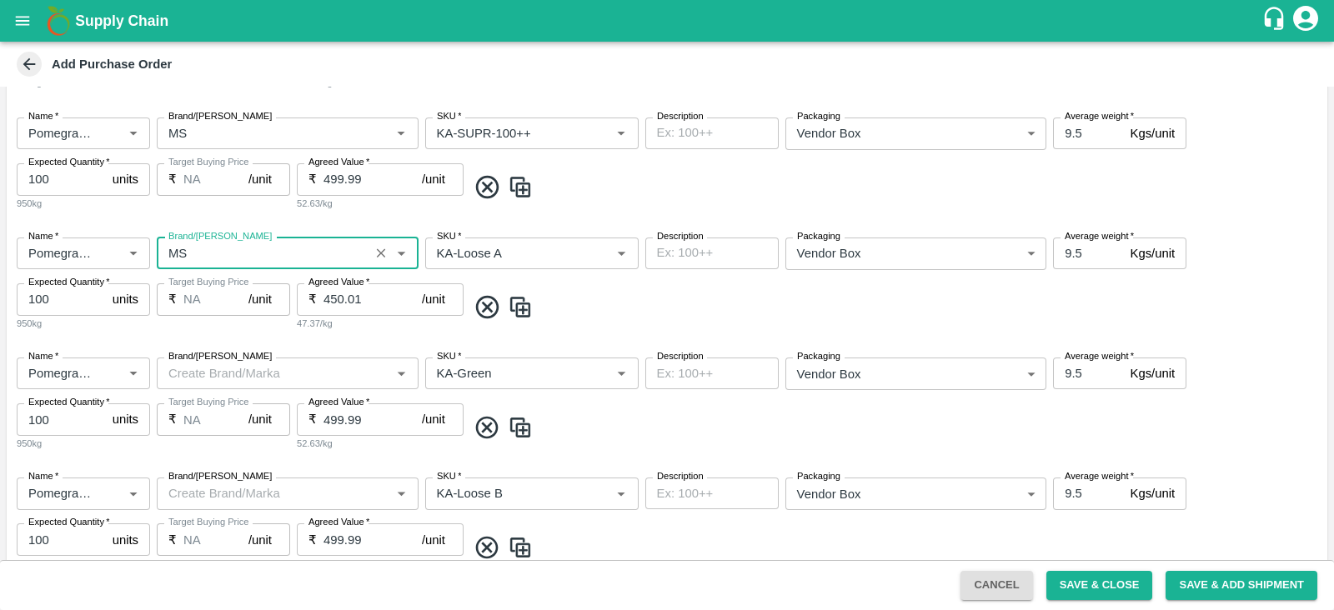
click at [226, 360] on div "Brand/[PERSON_NAME]" at bounding box center [288, 374] width 262 height 32
type input "MS"
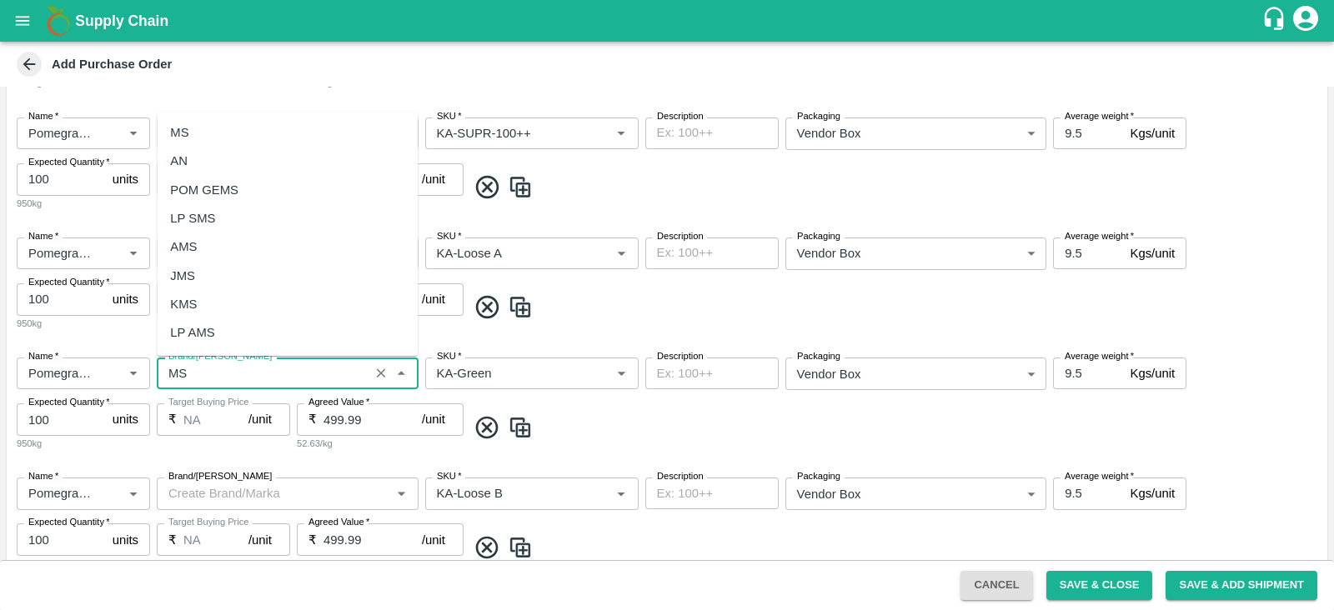
click at [231, 143] on div "MS" at bounding box center [287, 132] width 261 height 28
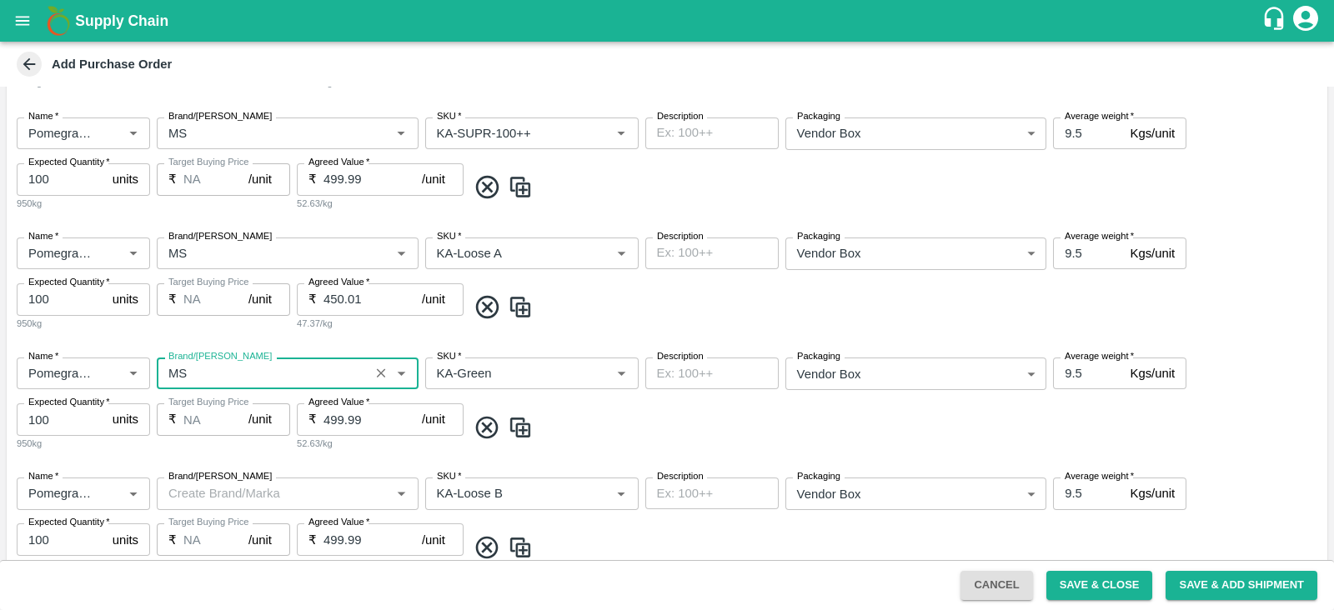
click at [213, 477] on label "Brand/[PERSON_NAME]" at bounding box center [219, 476] width 103 height 13
type input "MS"
click at [213, 483] on input "Brand/[PERSON_NAME]" at bounding box center [274, 494] width 224 height 22
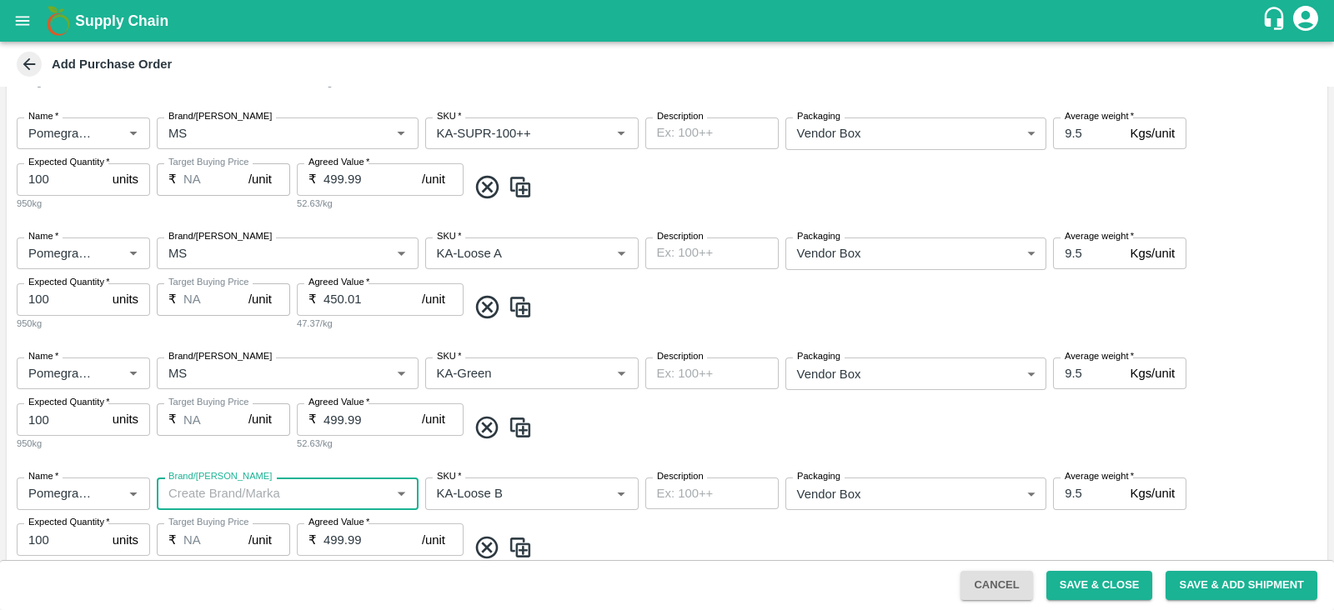
click at [210, 494] on input "Brand/[PERSON_NAME]" at bounding box center [274, 494] width 224 height 22
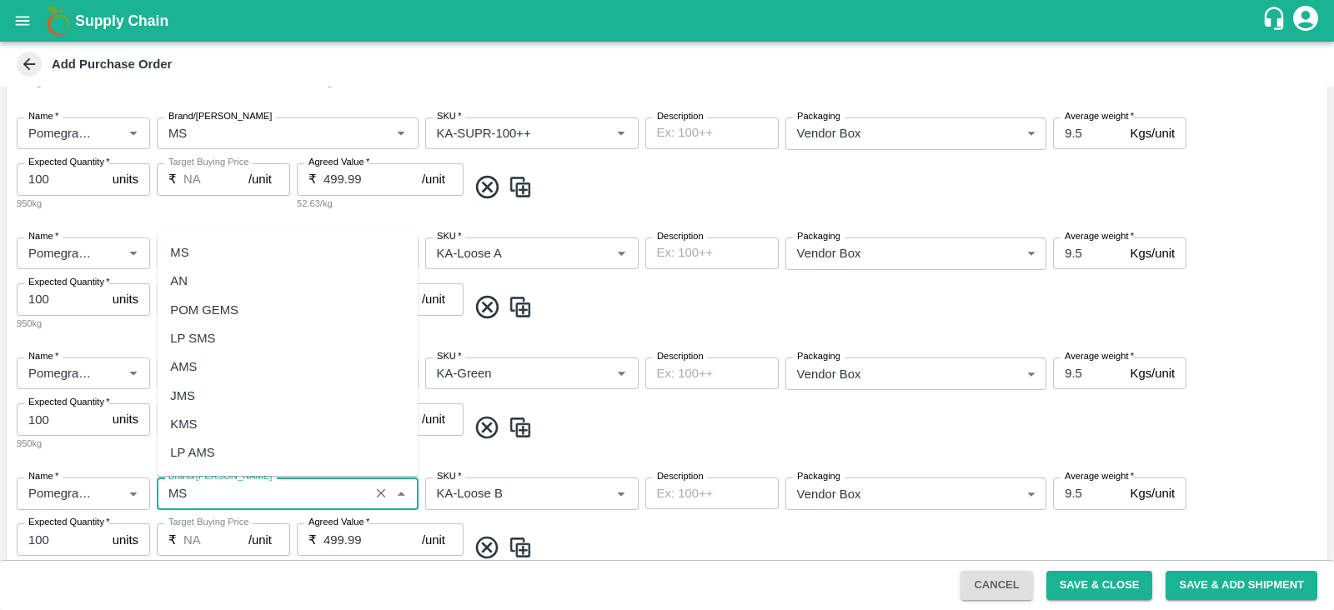
click at [237, 253] on div "MS" at bounding box center [287, 252] width 261 height 28
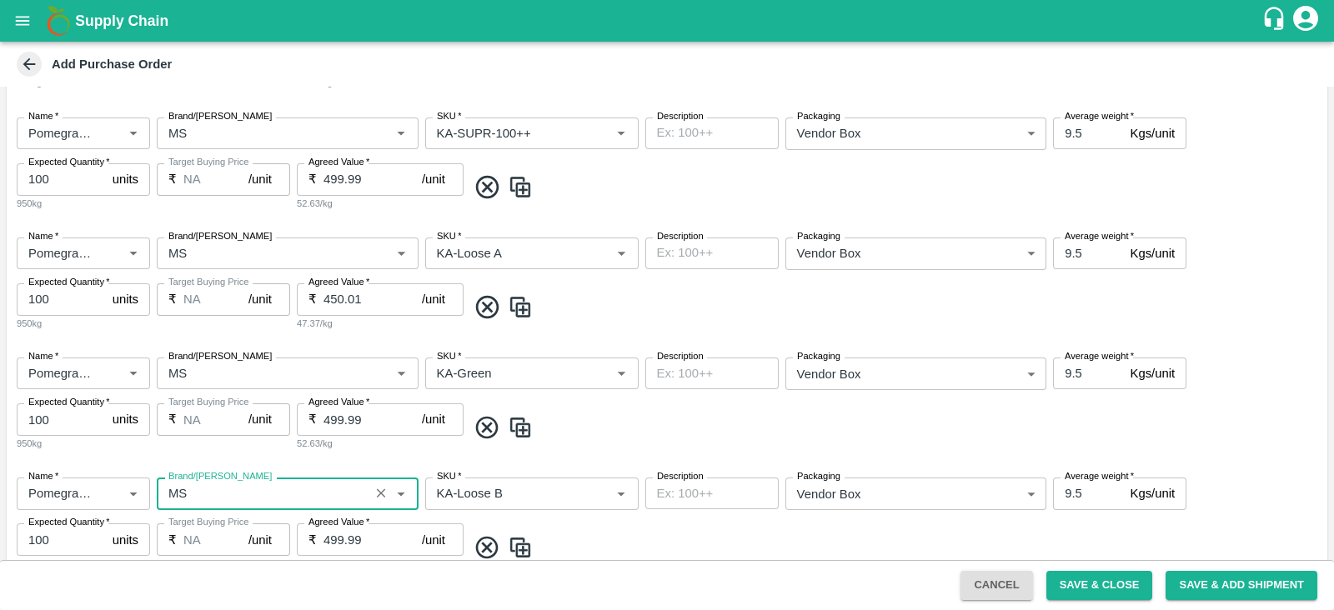
scroll to position [1463, 0]
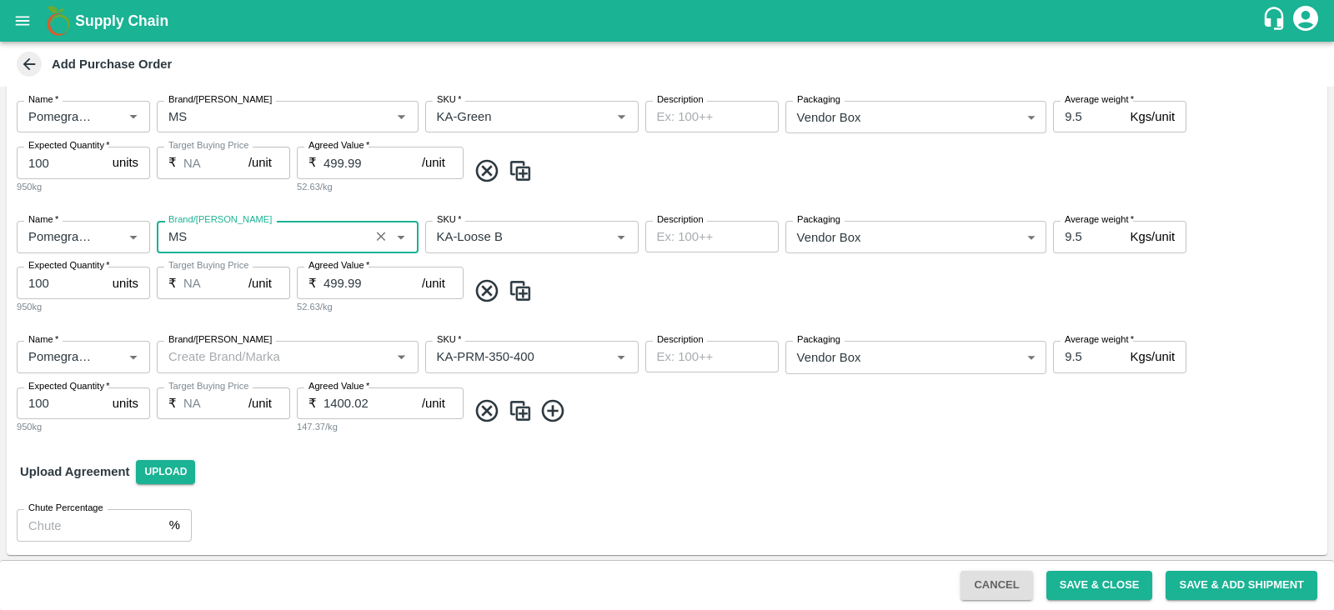
type input "MS"
click at [216, 350] on input "Brand/[PERSON_NAME]" at bounding box center [274, 357] width 224 height 22
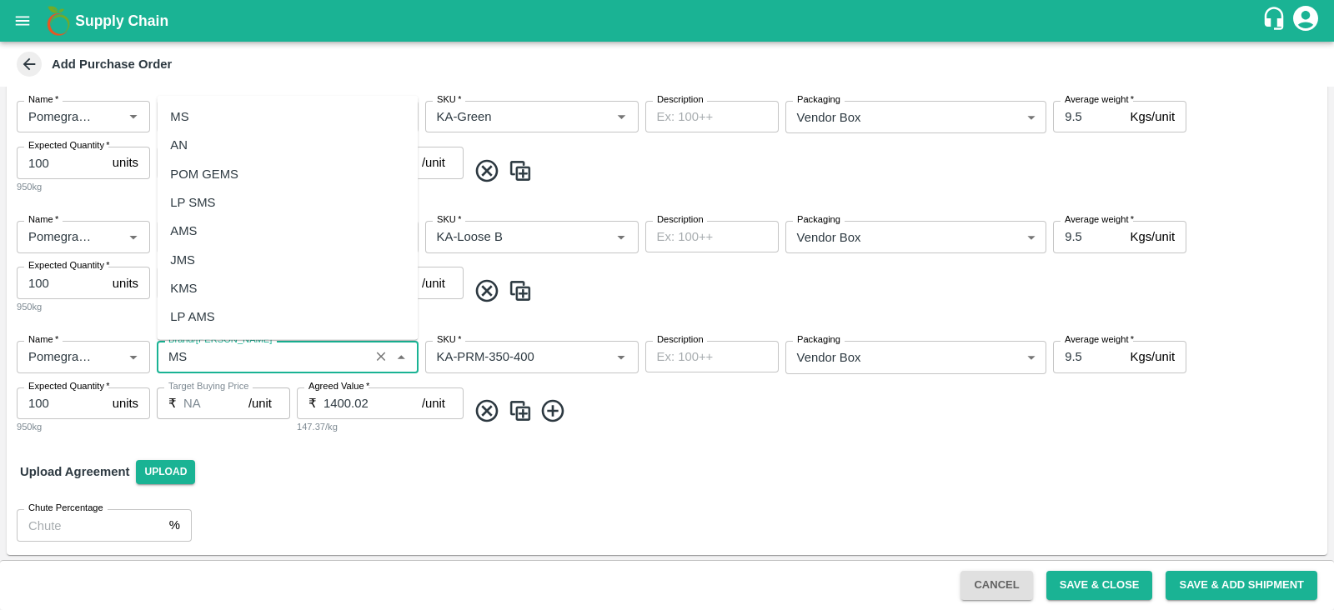
scroll to position [0, 0]
click at [257, 118] on div "MS" at bounding box center [287, 117] width 261 height 28
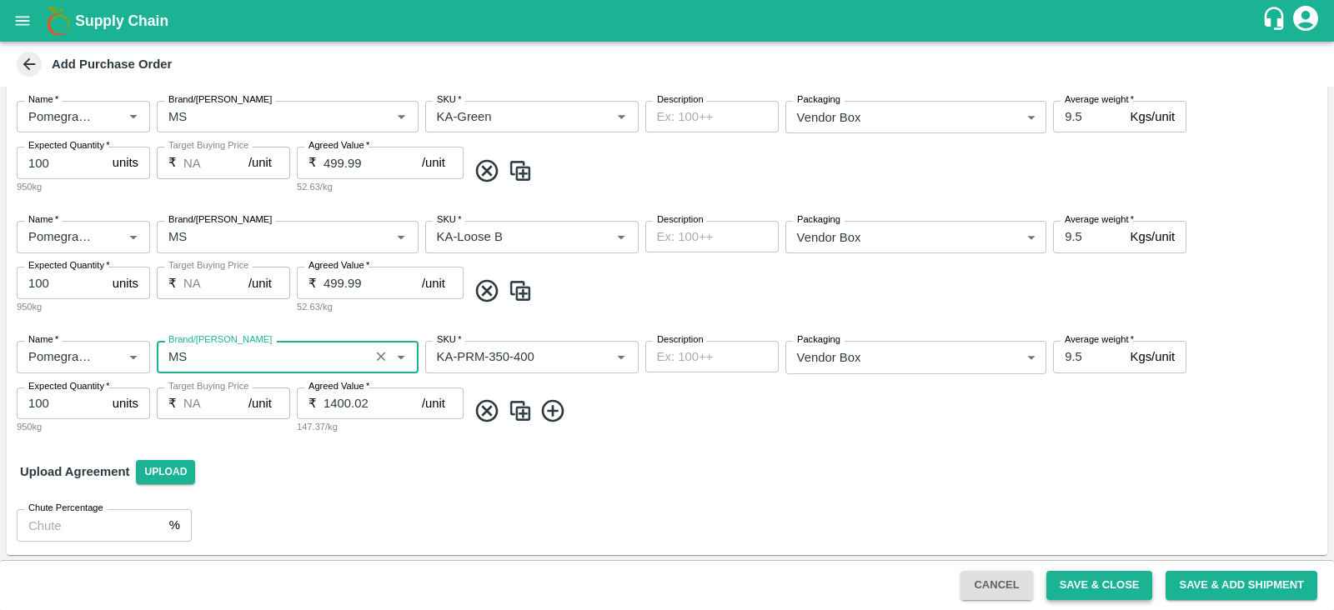
type input "MS"
click at [1092, 592] on button "Save & Close" at bounding box center [1100, 585] width 107 height 29
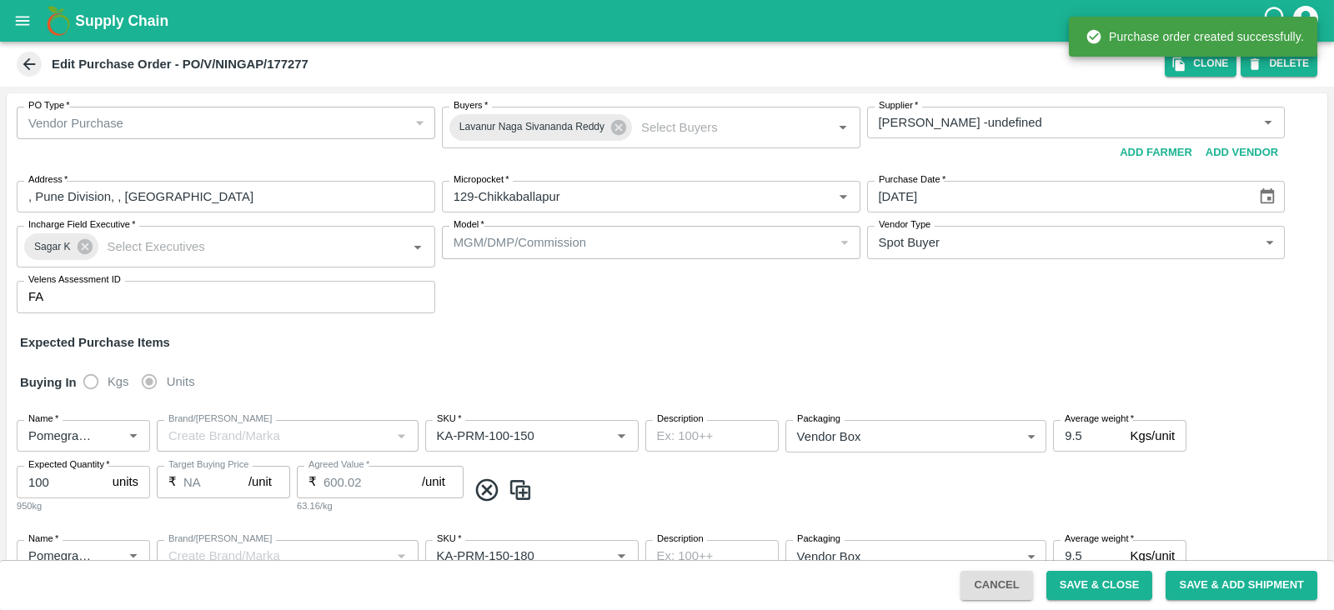
type input "[PERSON_NAME] -undefined"
type input "129-Chikkaballapur"
type input "Pomegranate"
type input "KA-PRM-100-150"
type input "NA"
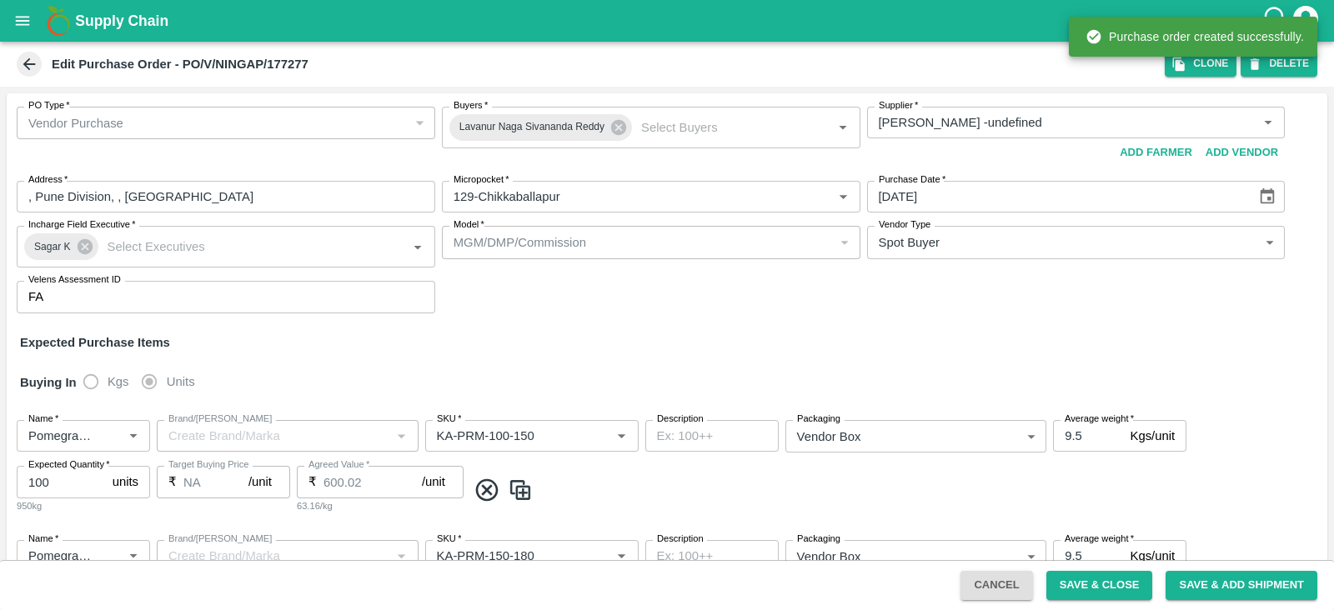
type input "Pomegranate"
type input "KA-PRM-150-180"
type input "NA"
type input "Pomegranate"
type input "KA-PRM-180-220"
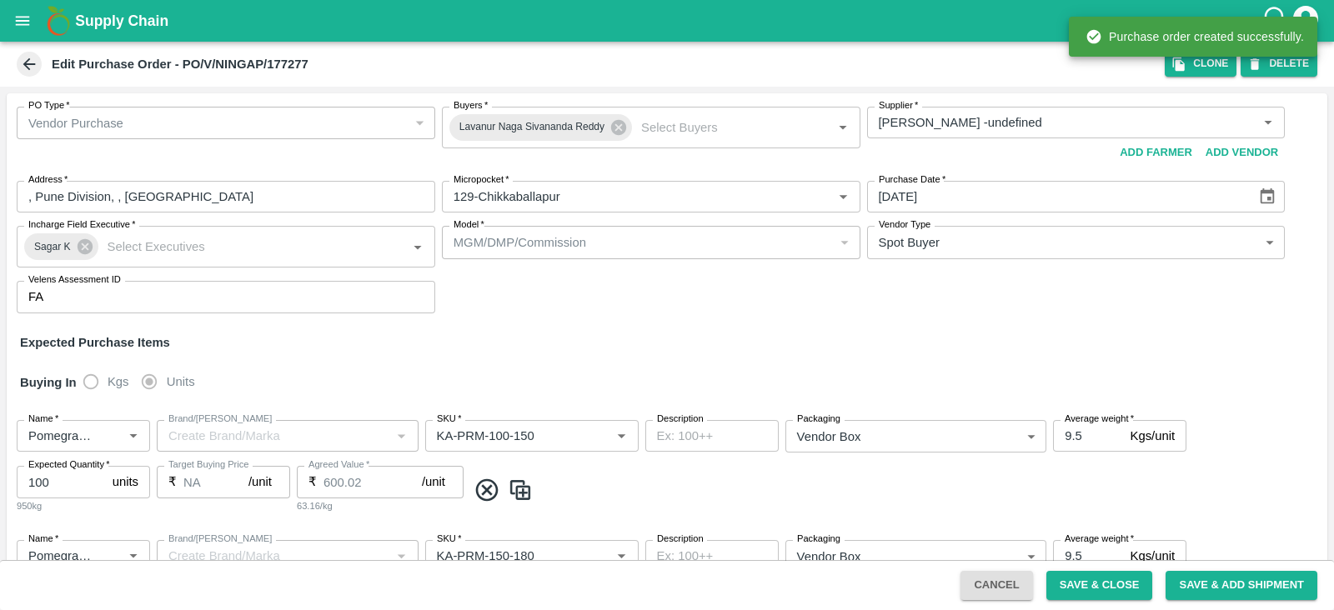
type input "NA"
type input "Pomegranate"
type input "KA-PRM-220-250"
type input "NA"
type input "Pomegranate"
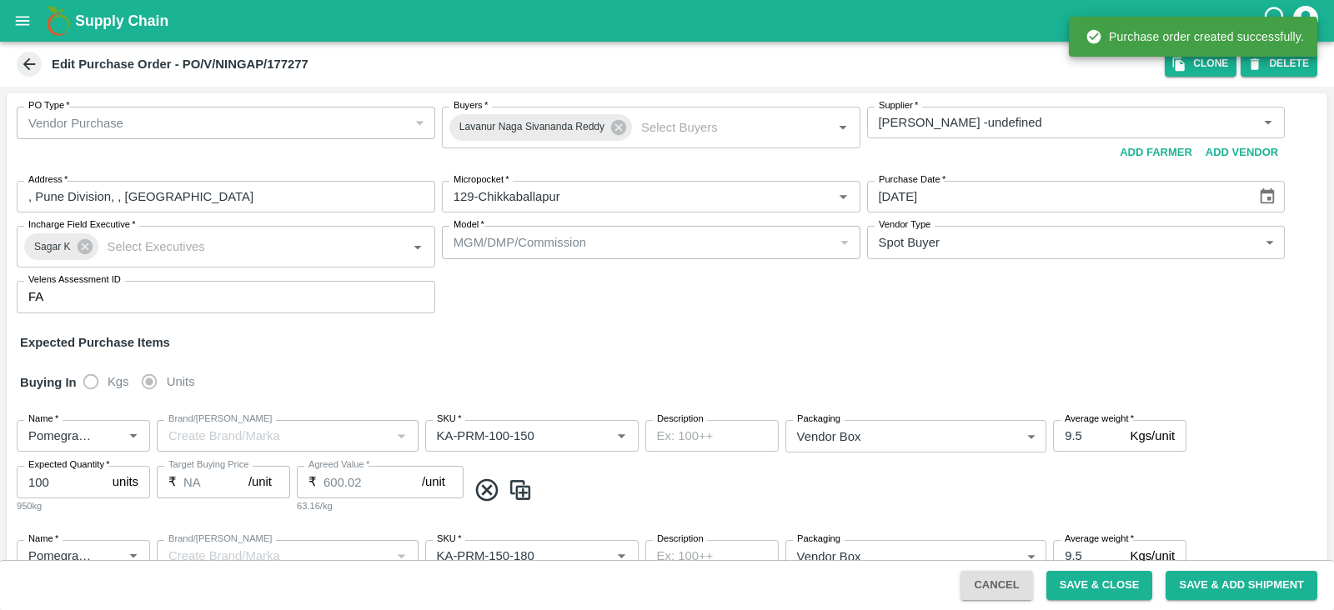
type input "KA-PRM-250-300"
type input "NA"
type input "Pomegranate"
type input "KA-PRM-300-350"
type input "NA"
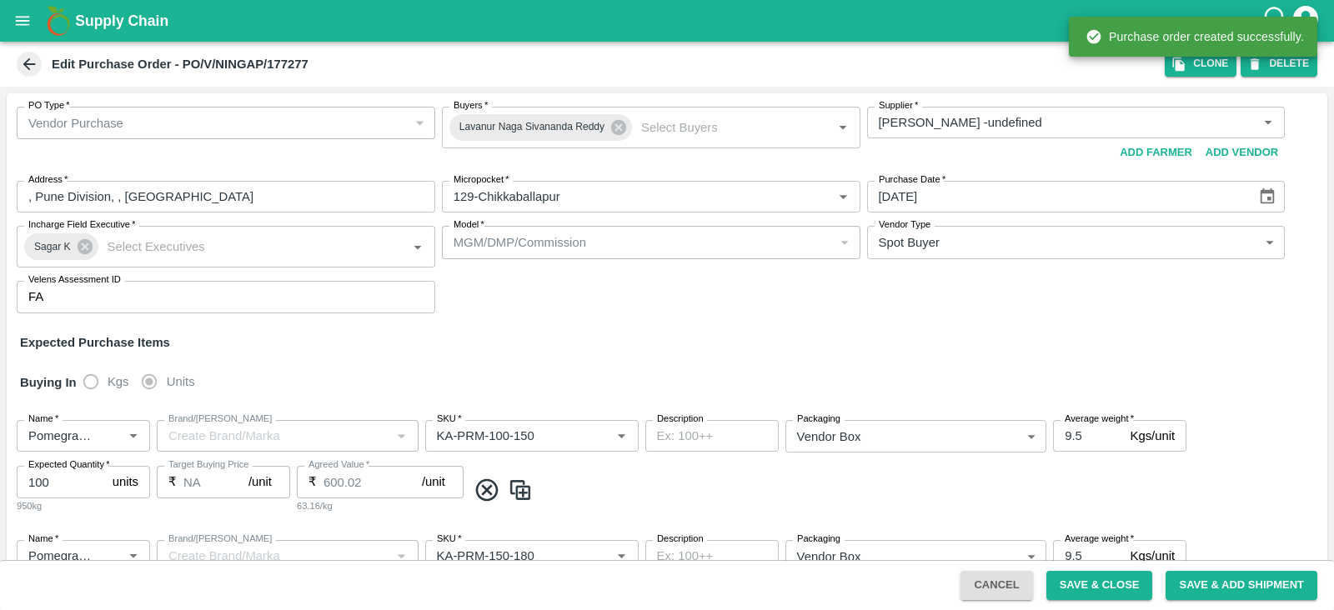
type input "Pomegranate"
type input "KA-SUPR-180++"
type input "NA"
type input "Pomegranate"
type input "KA-SUPR-100++"
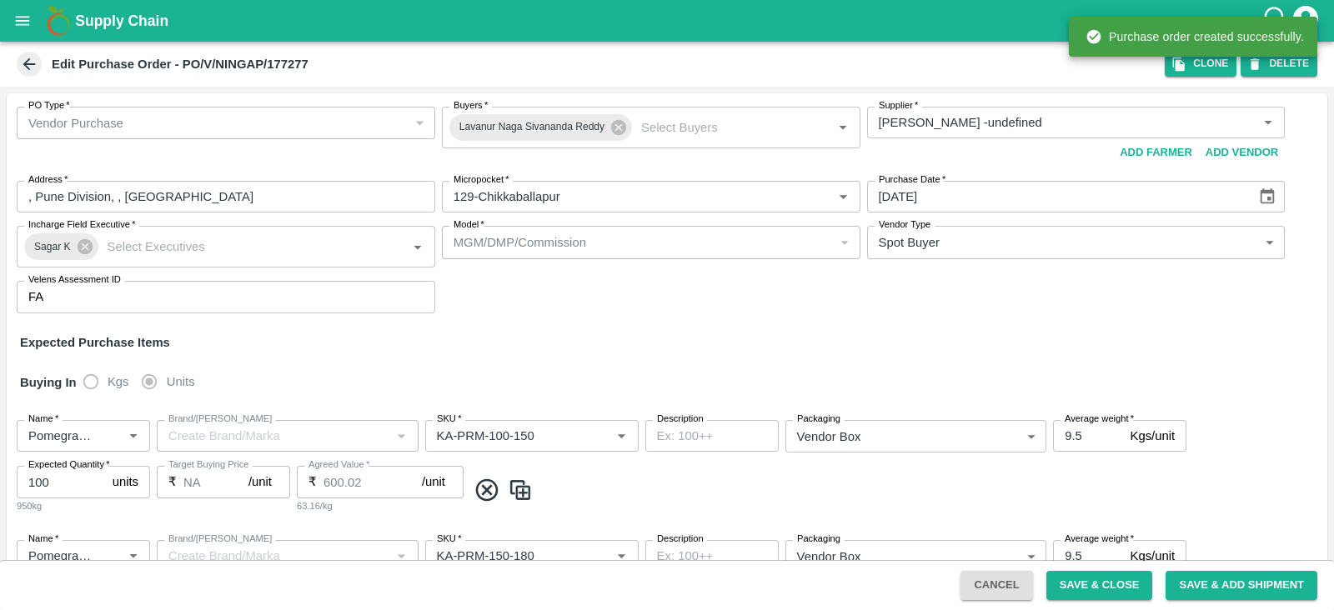
type input "NA"
type input "Pomegranate"
type input "KA-Loose A"
type input "NA"
type input "Pomegranate"
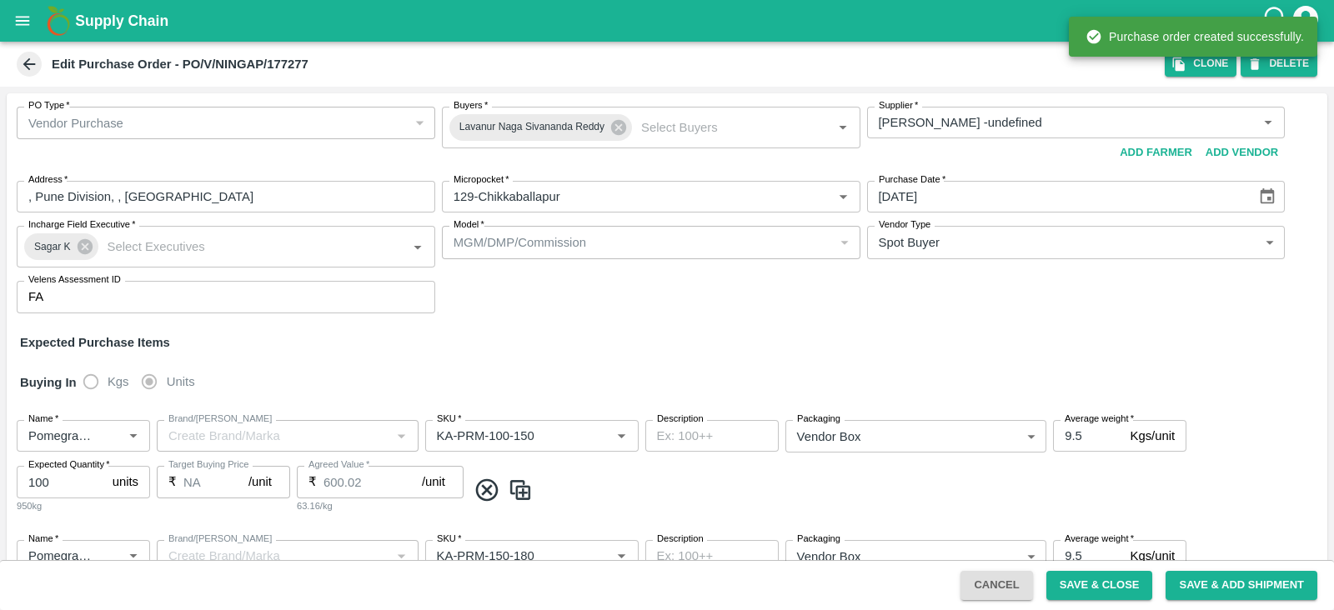
type input "KA-Green"
type input "NA"
type input "Pomegranate"
type input "KA-Loose B"
type input "NA"
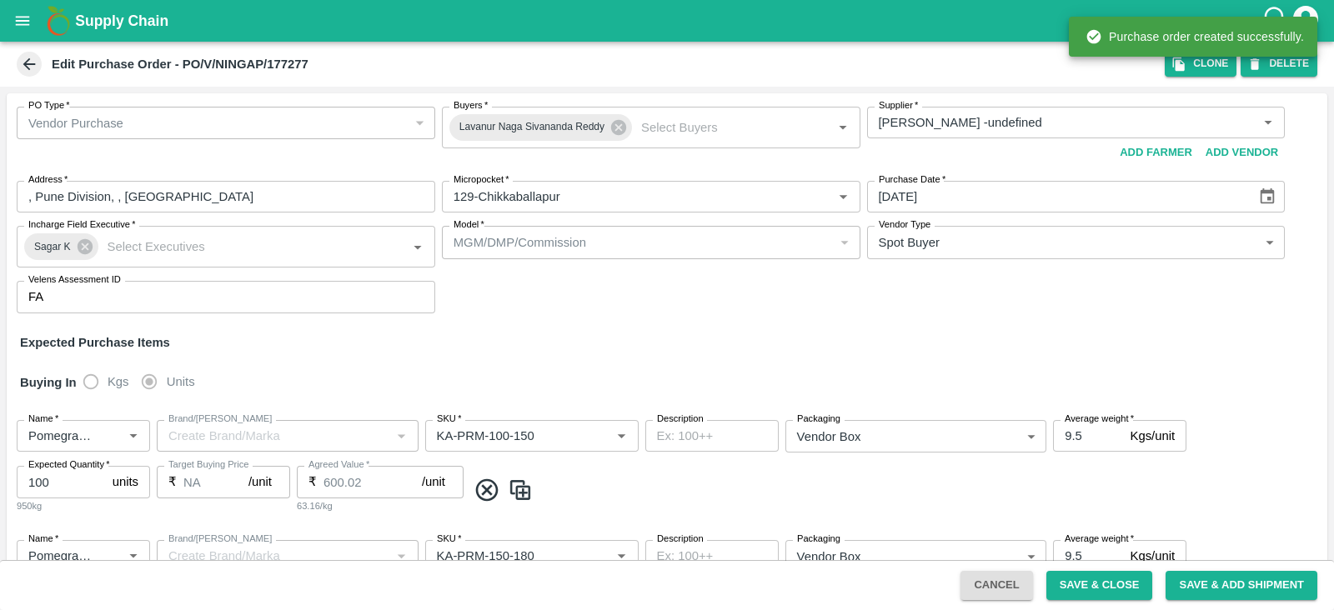
type input "Pomegranate"
type input "KA-PRM-350-400"
type input "NA"
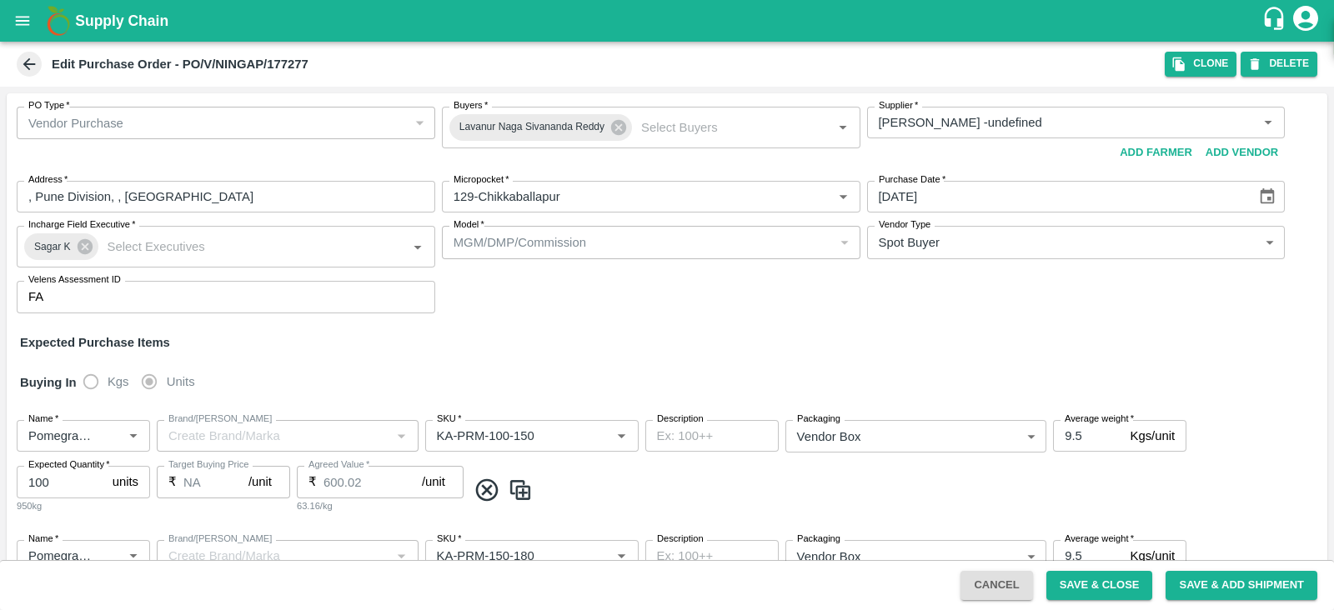
click at [26, 20] on icon "open drawer" at bounding box center [23, 20] width 14 height 9
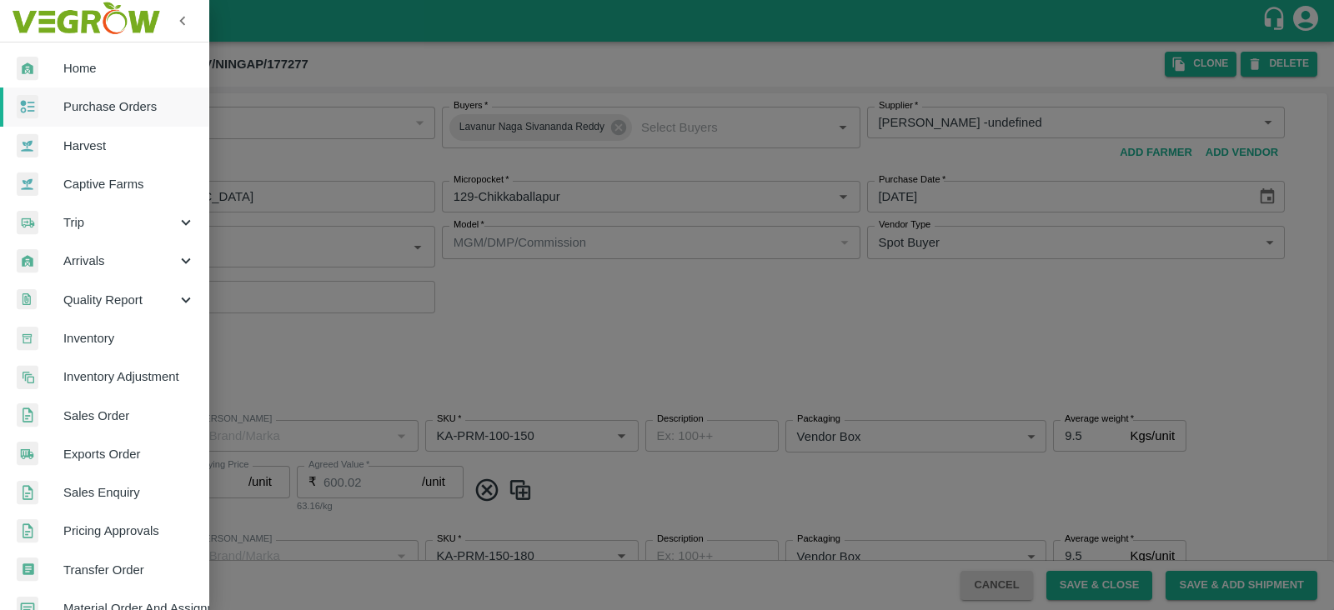
click at [80, 89] on link "Purchase Orders" at bounding box center [104, 107] width 208 height 38
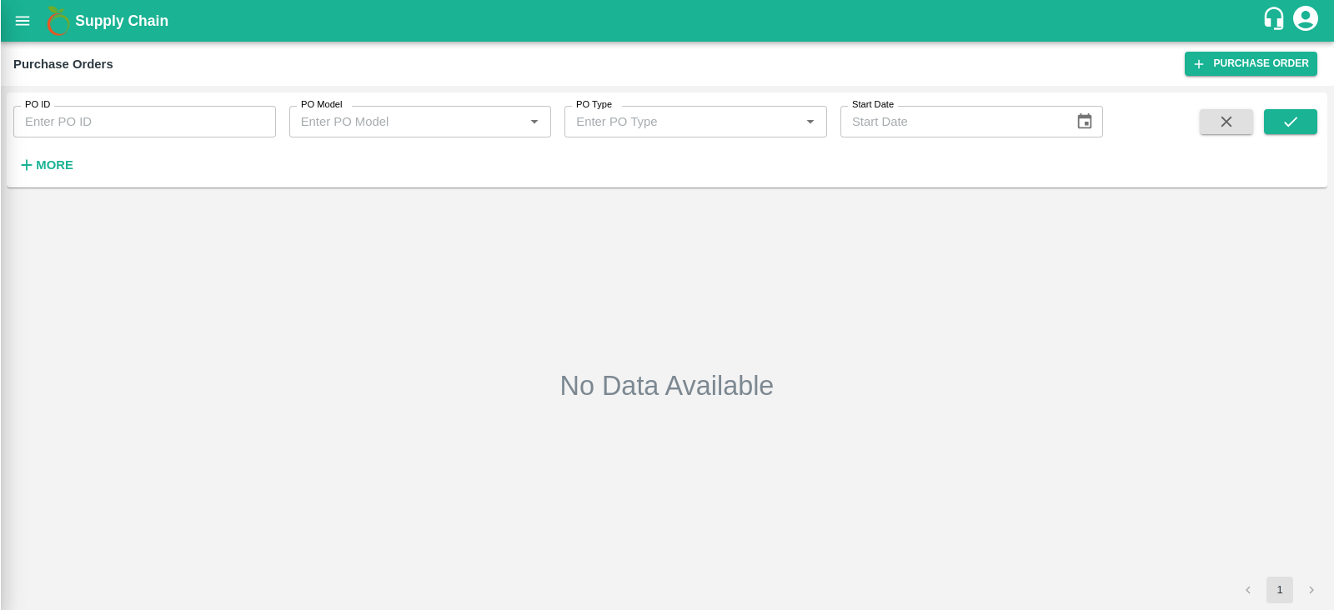
click at [56, 173] on div at bounding box center [667, 305] width 1334 height 610
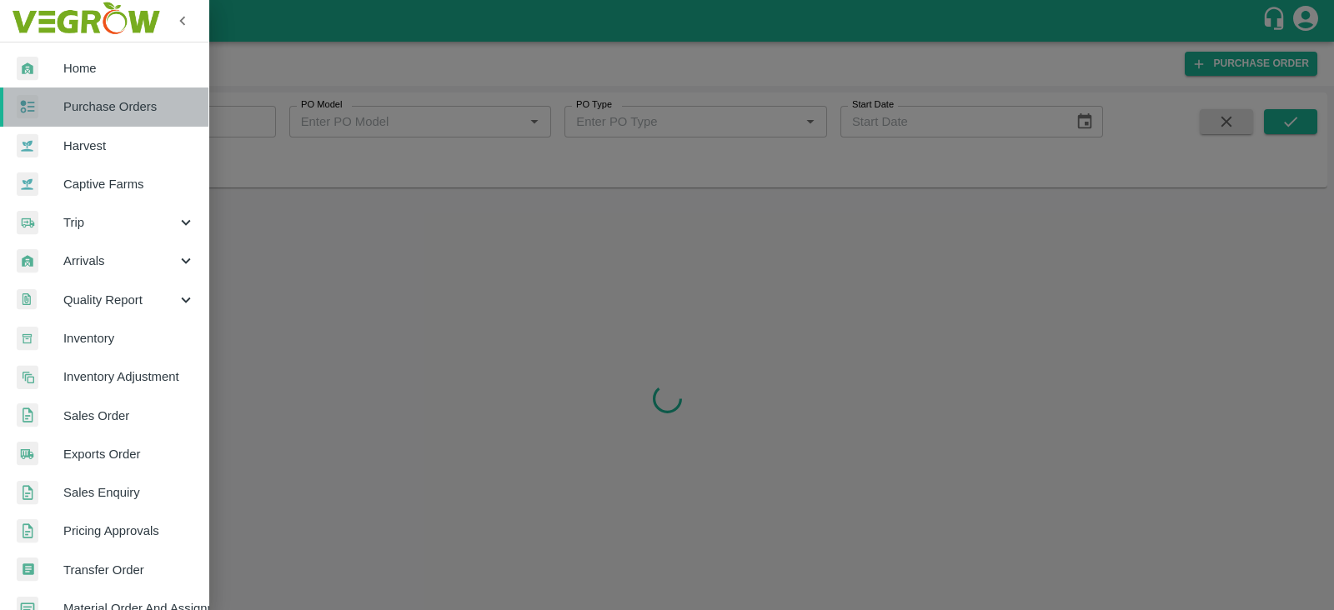
click at [141, 108] on span "Purchase Orders" at bounding box center [129, 107] width 132 height 18
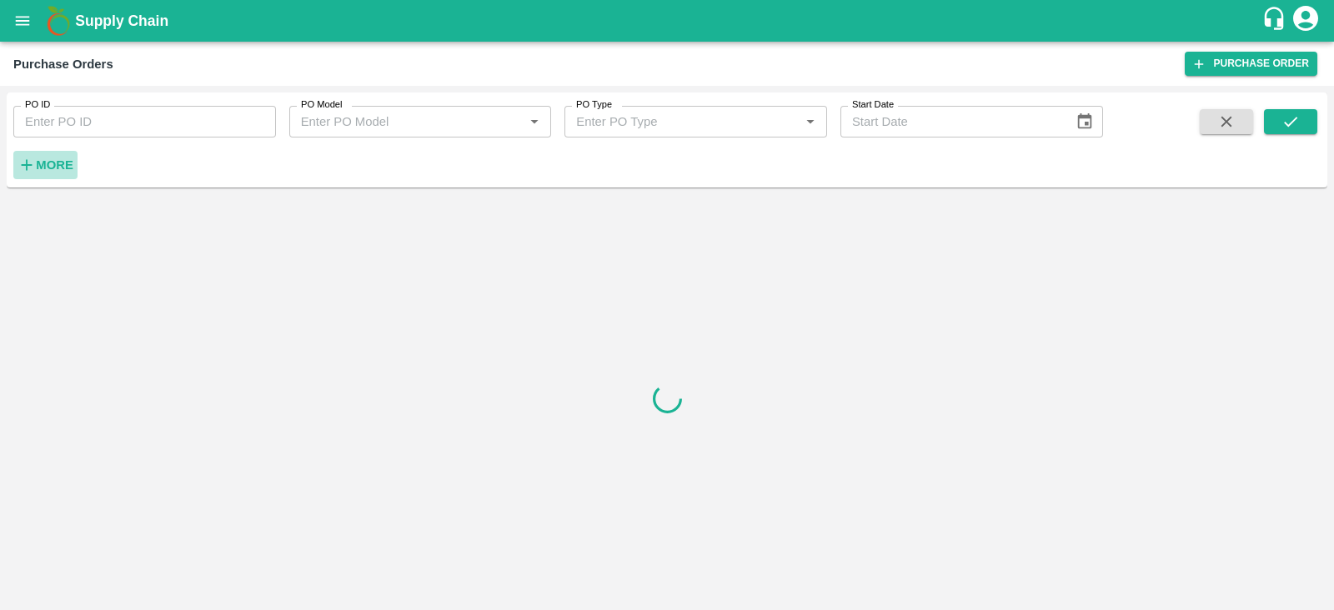
click at [67, 174] on h6 "More" at bounding box center [55, 165] width 38 height 22
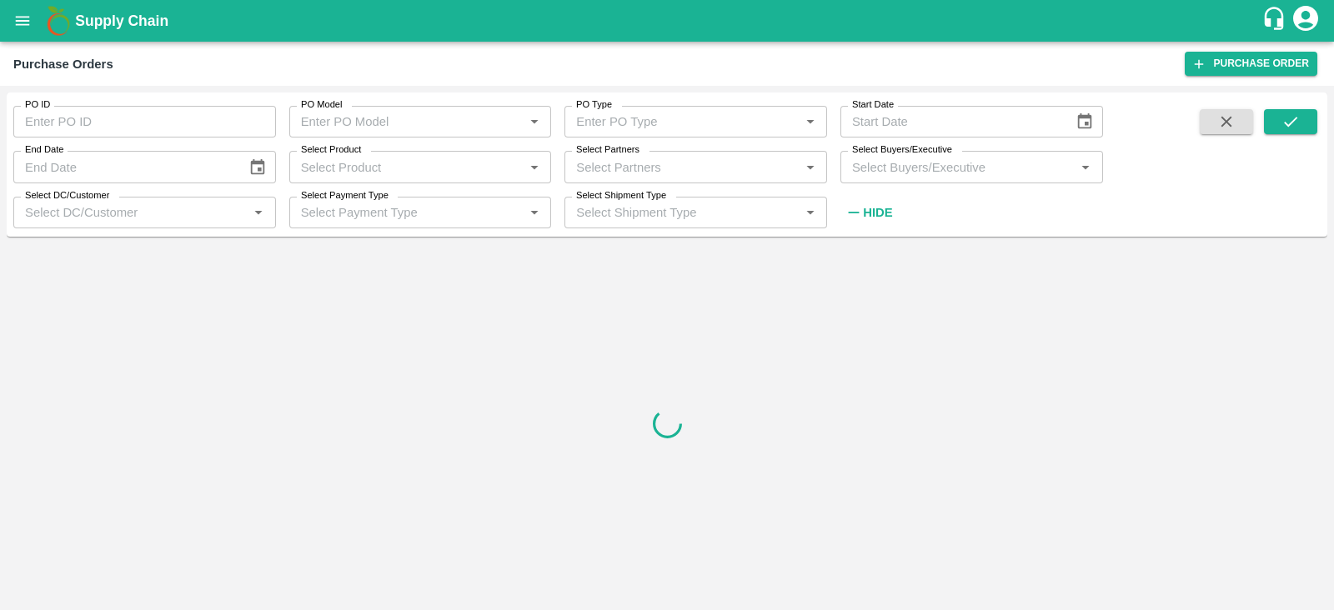
click at [1001, 172] on input "Select Buyers/Executive" at bounding box center [958, 167] width 225 height 22
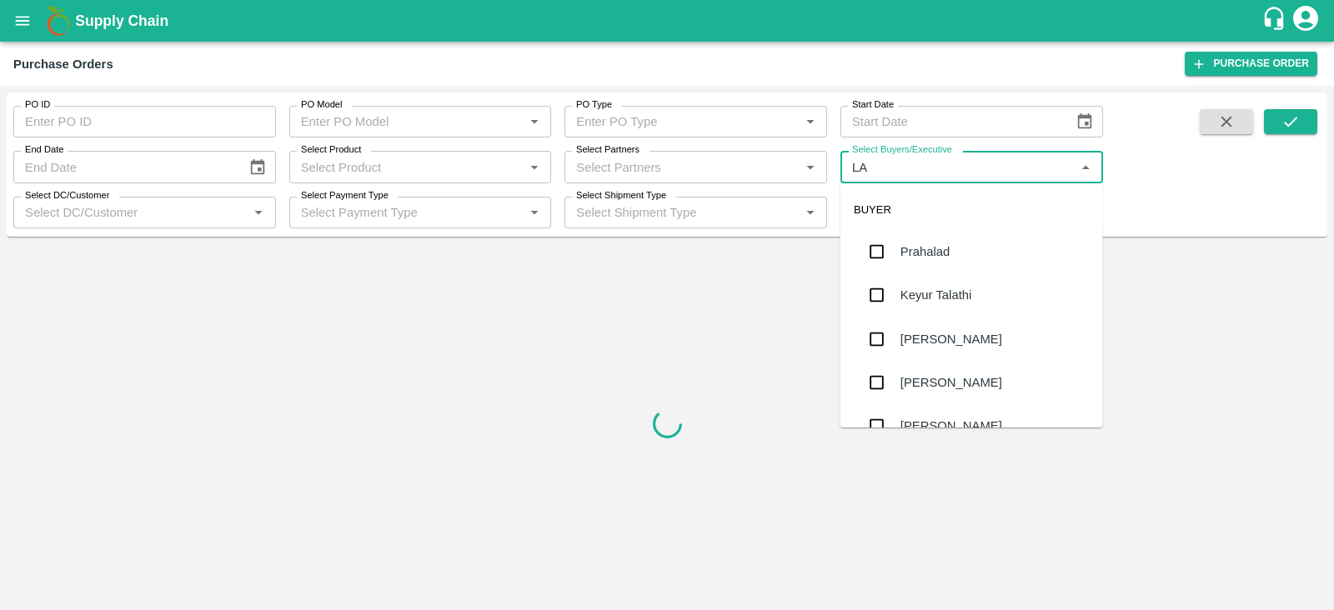
type input "LAV"
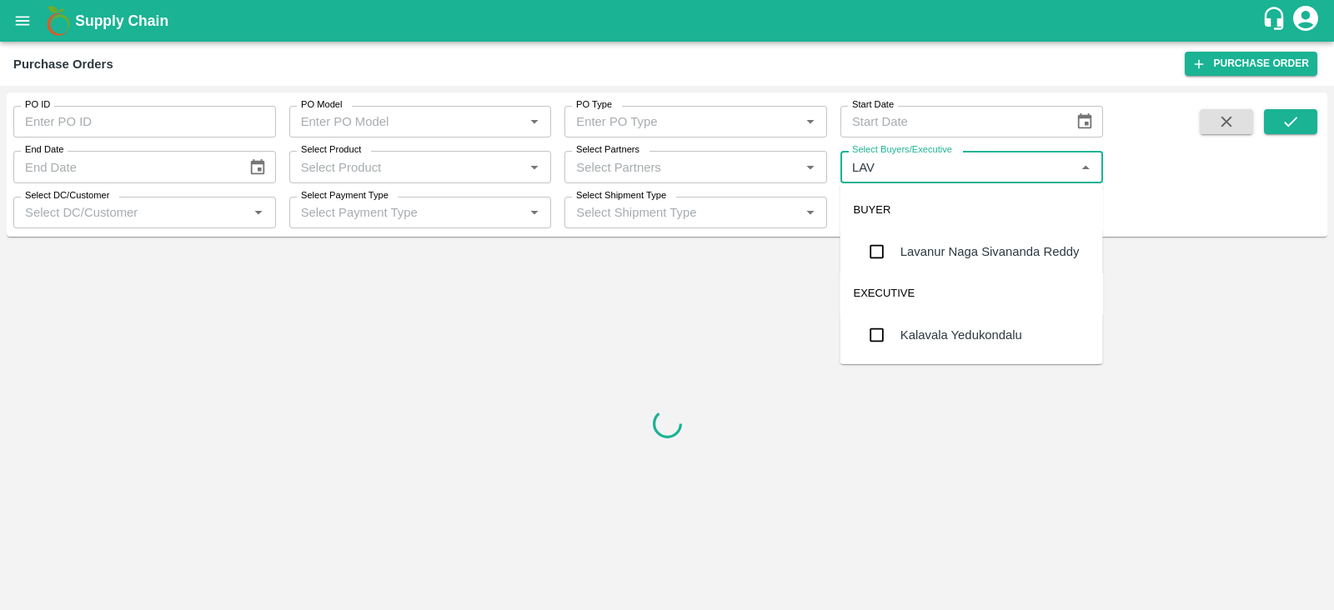
click at [971, 263] on div "Lavanur Naga Sivananda Reddy" at bounding box center [972, 251] width 263 height 43
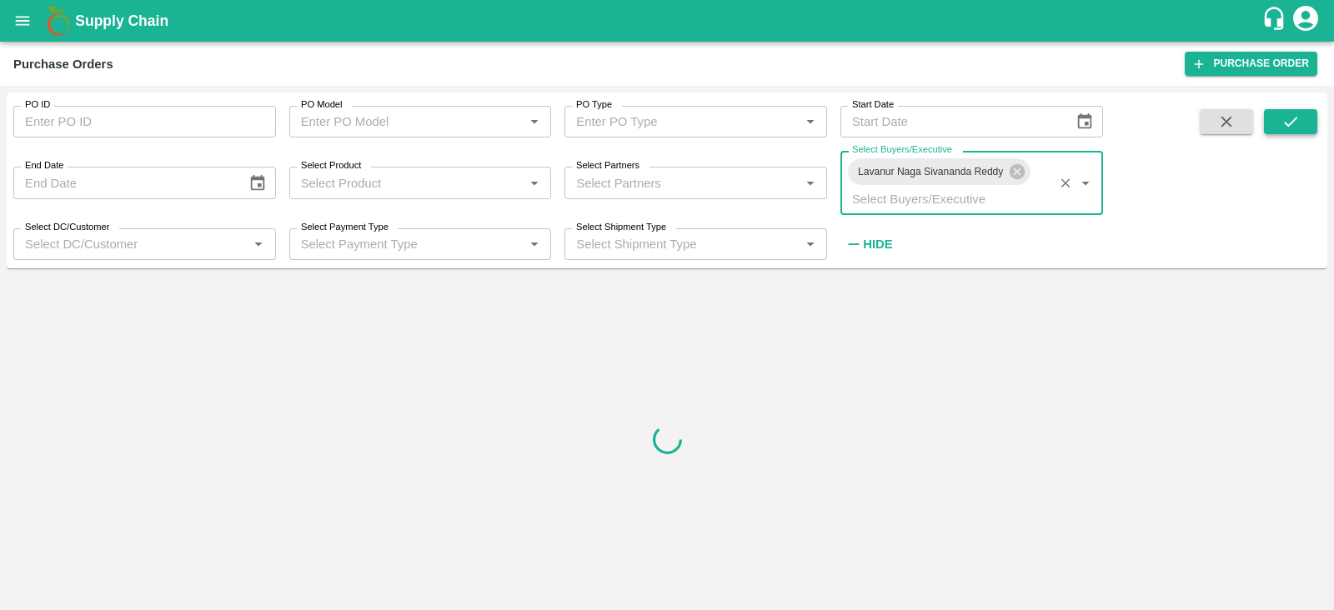
click at [1286, 124] on icon "submit" at bounding box center [1290, 122] width 13 height 10
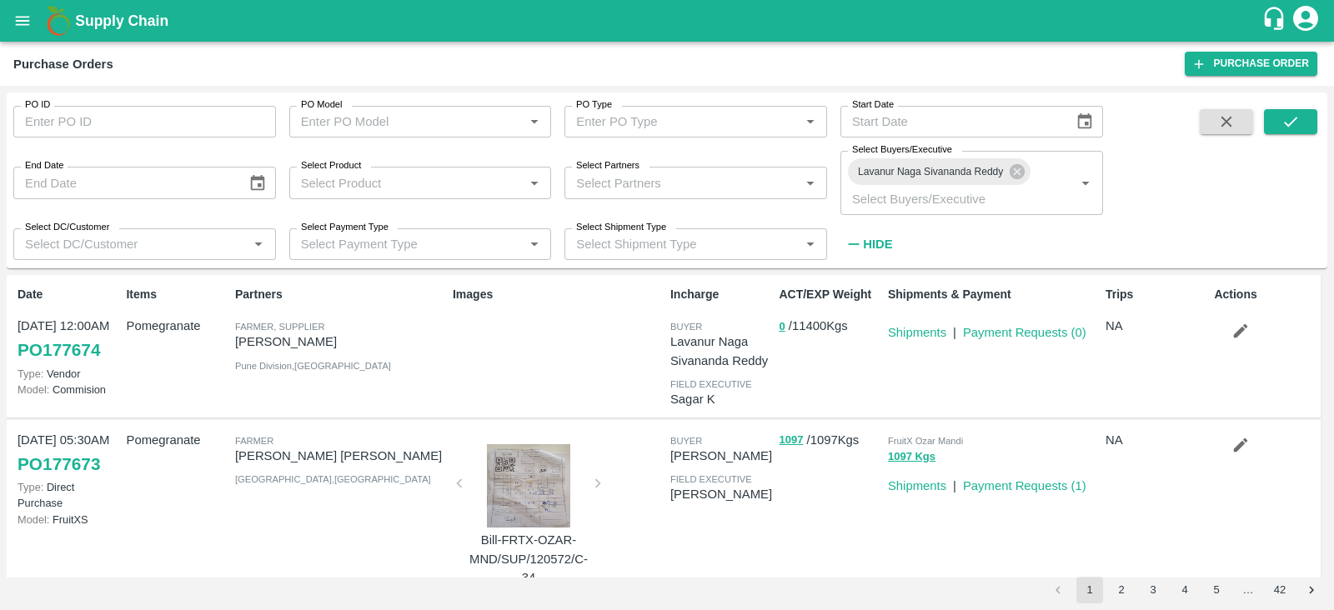
click at [1308, 139] on span at bounding box center [1290, 183] width 53 height 149
click at [1303, 124] on button "submit" at bounding box center [1290, 121] width 53 height 25
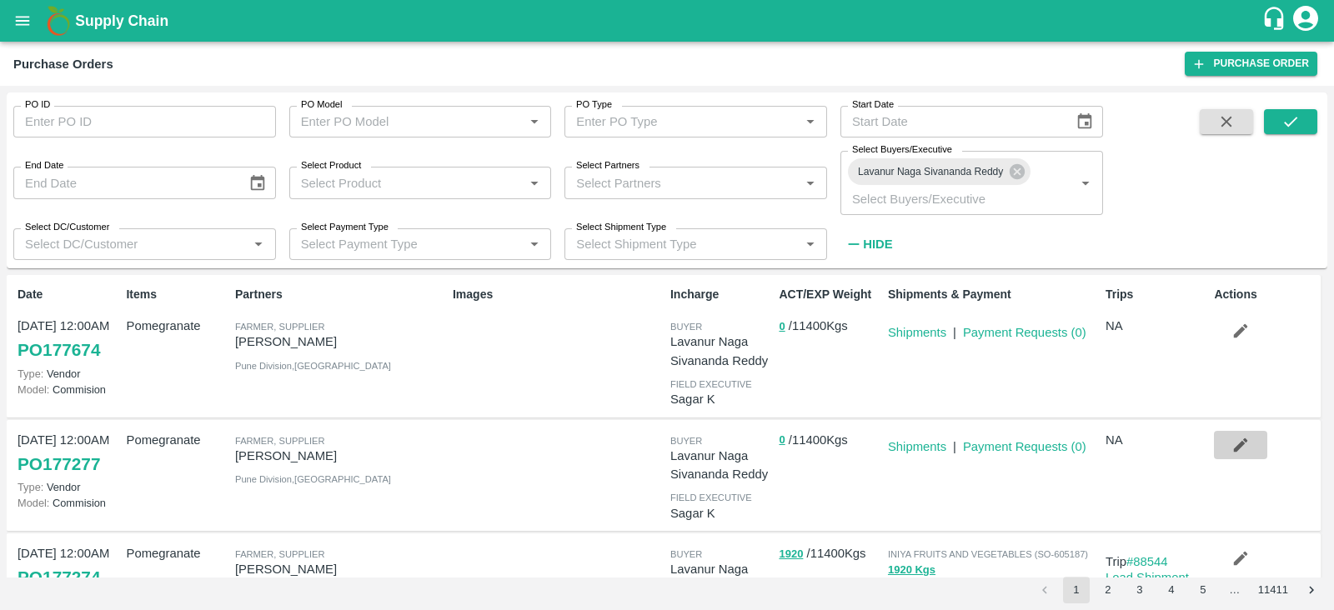
click at [1220, 443] on button "button" at bounding box center [1240, 445] width 53 height 28
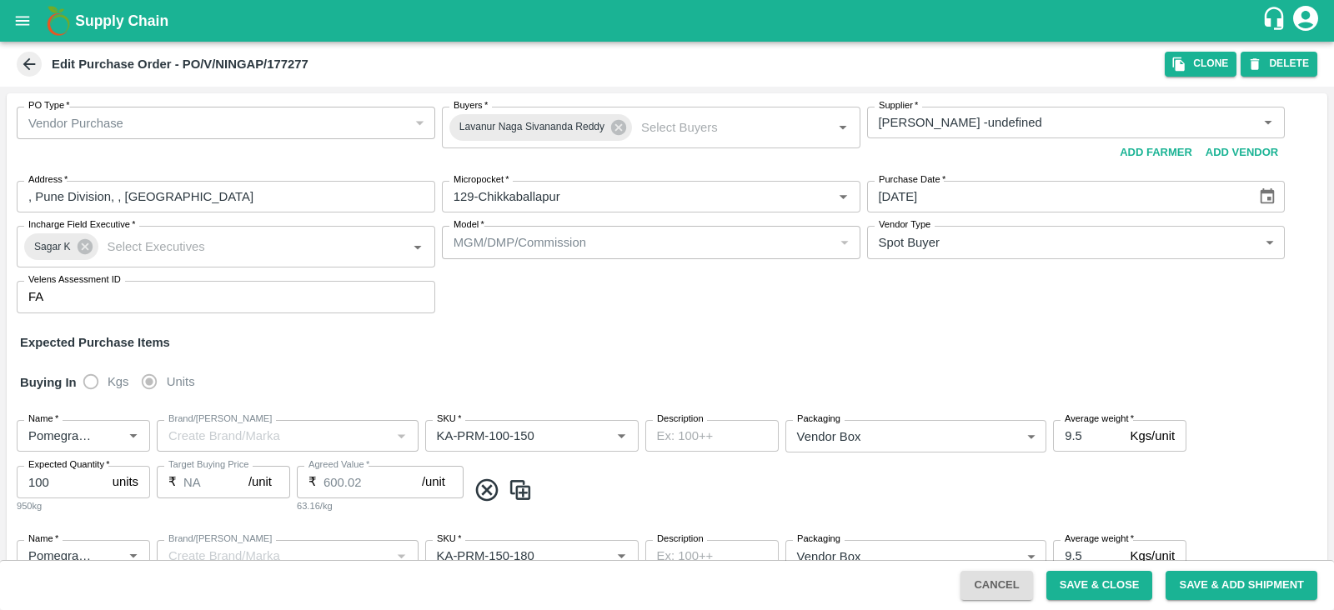
click at [1167, 77] on div "Edit Purchase Order - PO/V/NINGAP/177277 Clone DELETE" at bounding box center [667, 64] width 1334 height 45
click at [1186, 74] on button "Clone" at bounding box center [1201, 64] width 72 height 24
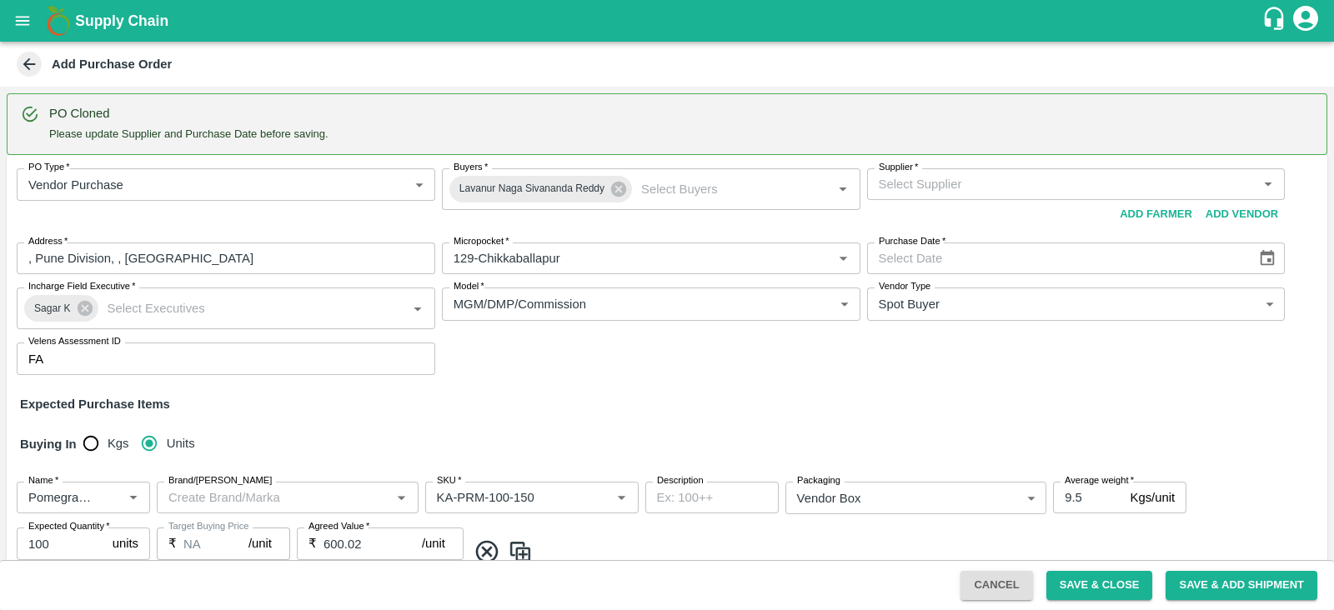
click at [982, 183] on input "Supplier   *" at bounding box center [1062, 184] width 381 height 22
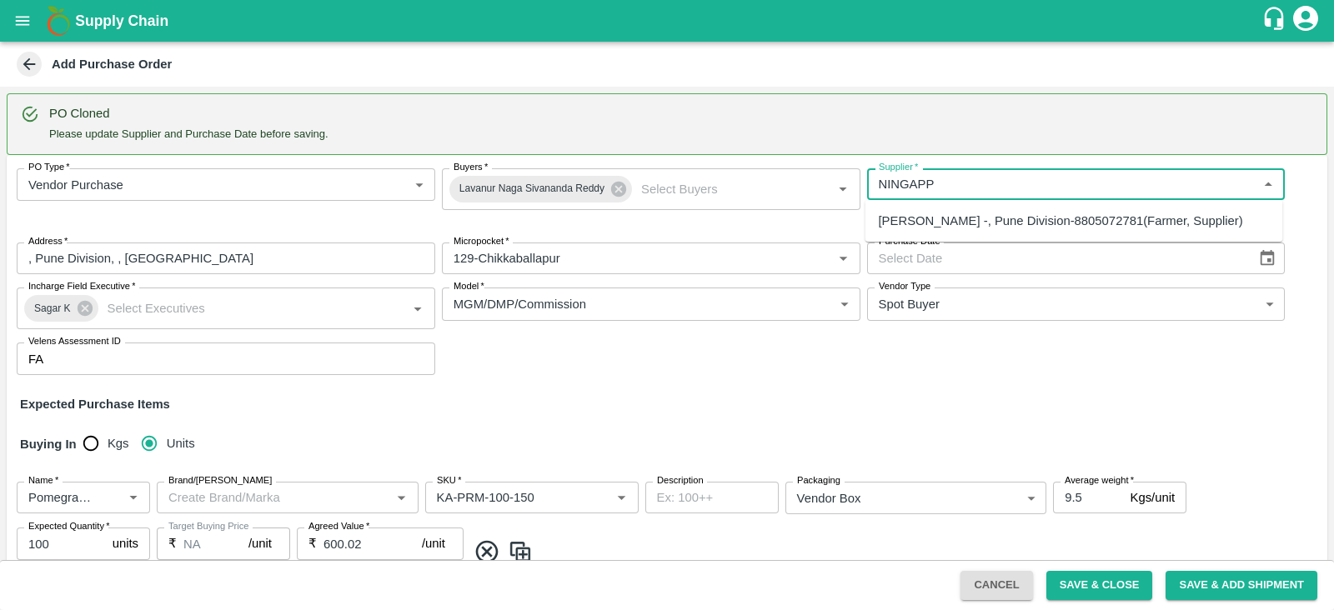
click at [990, 221] on div "[PERSON_NAME] -, Pune Division-8805072781(Farmer, Supplier)" at bounding box center [1061, 221] width 364 height 18
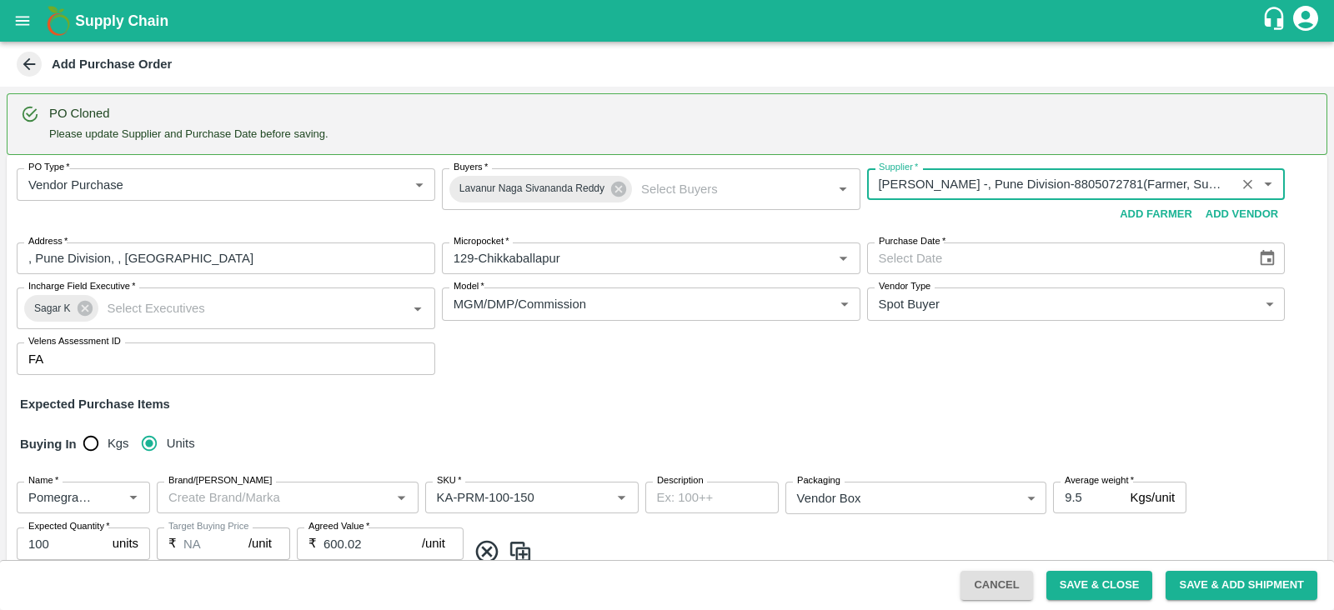
type input "[PERSON_NAME] -, Pune Division-8805072781(Farmer, Supplier)"
click at [1265, 264] on icon "Choose date" at bounding box center [1268, 258] width 14 height 16
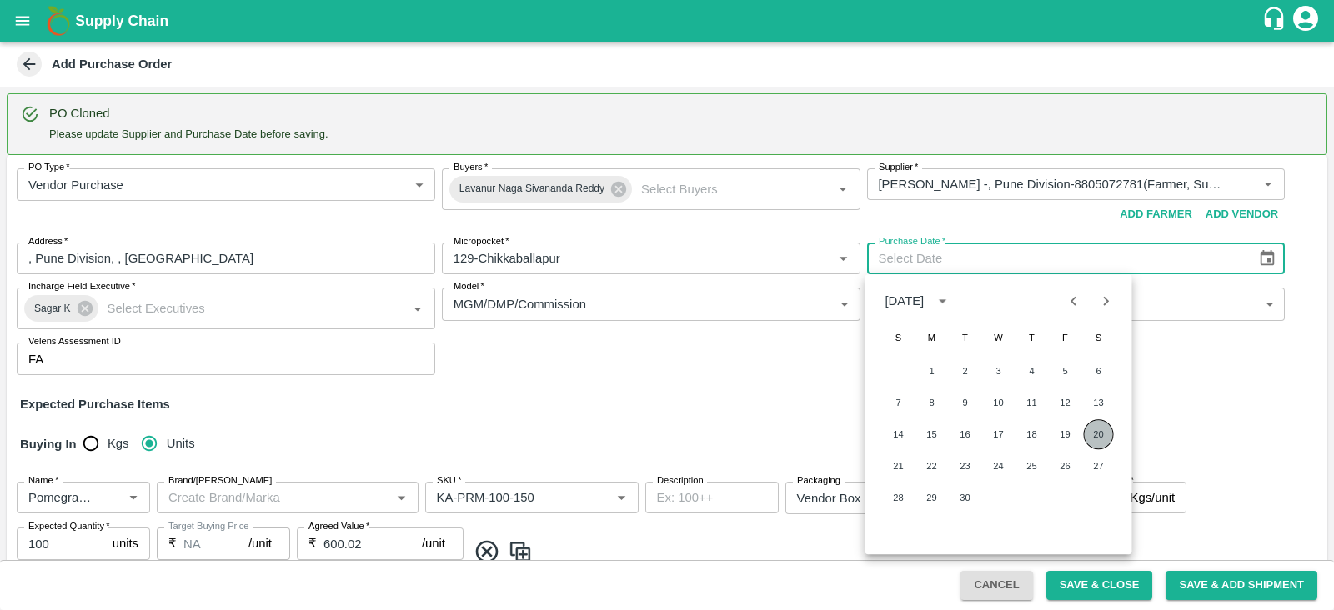
click at [1099, 434] on button "20" at bounding box center [1099, 434] width 30 height 30
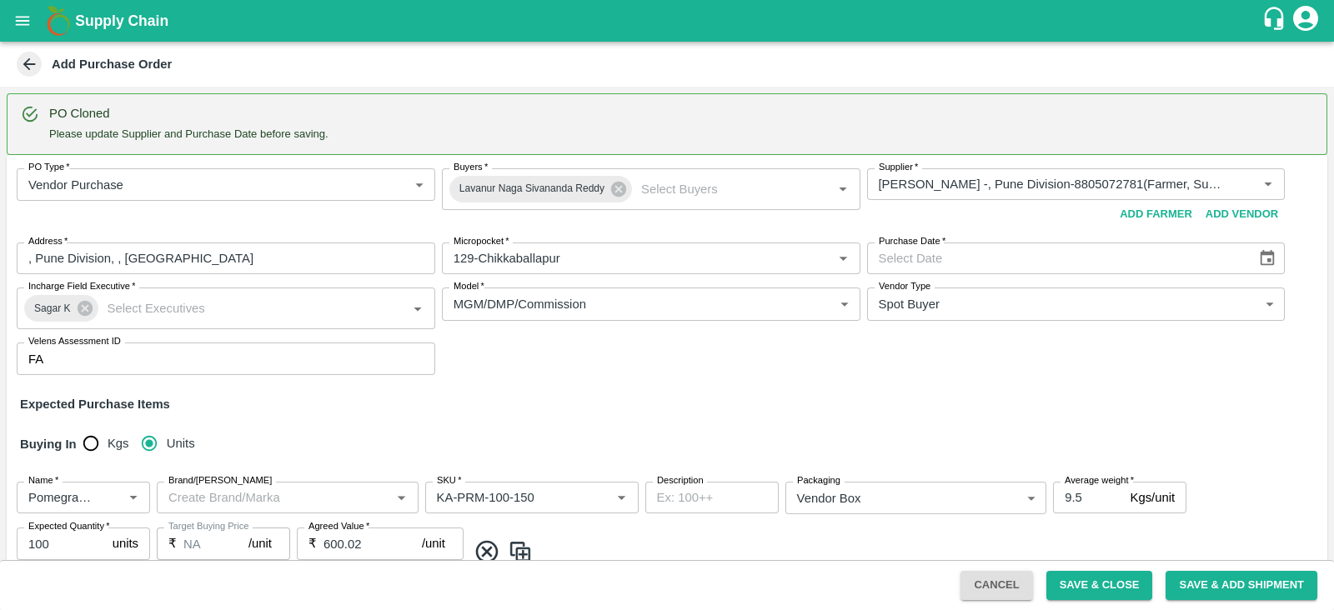
type input "[DATE]"
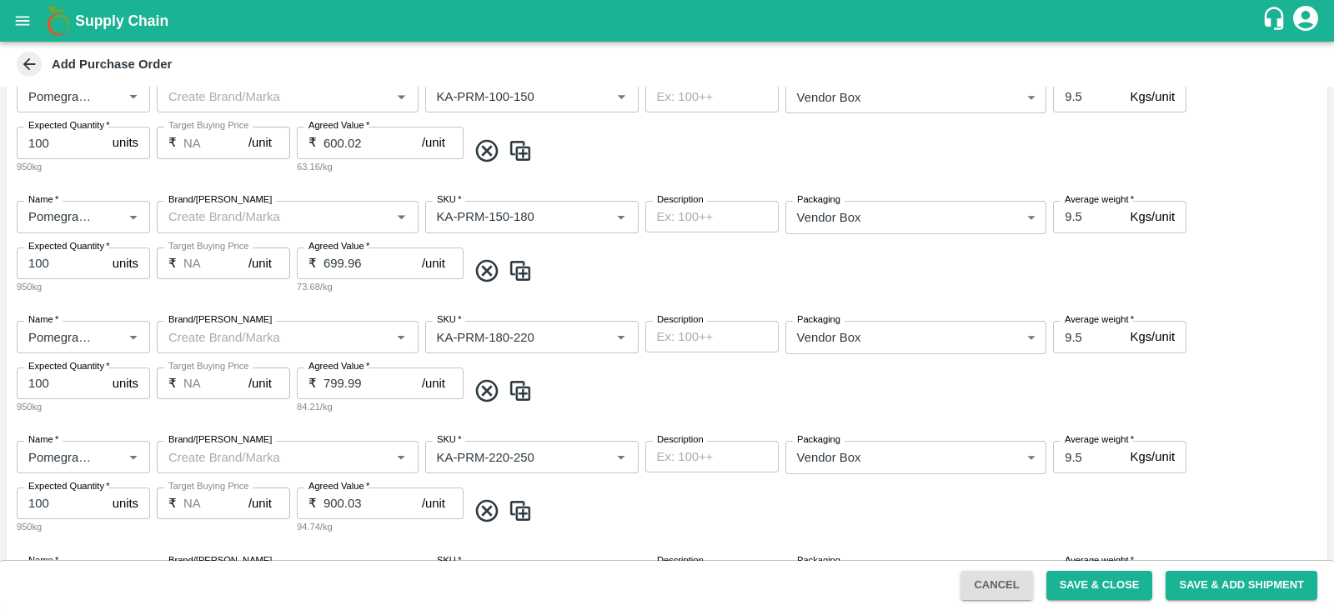
scroll to position [1463, 0]
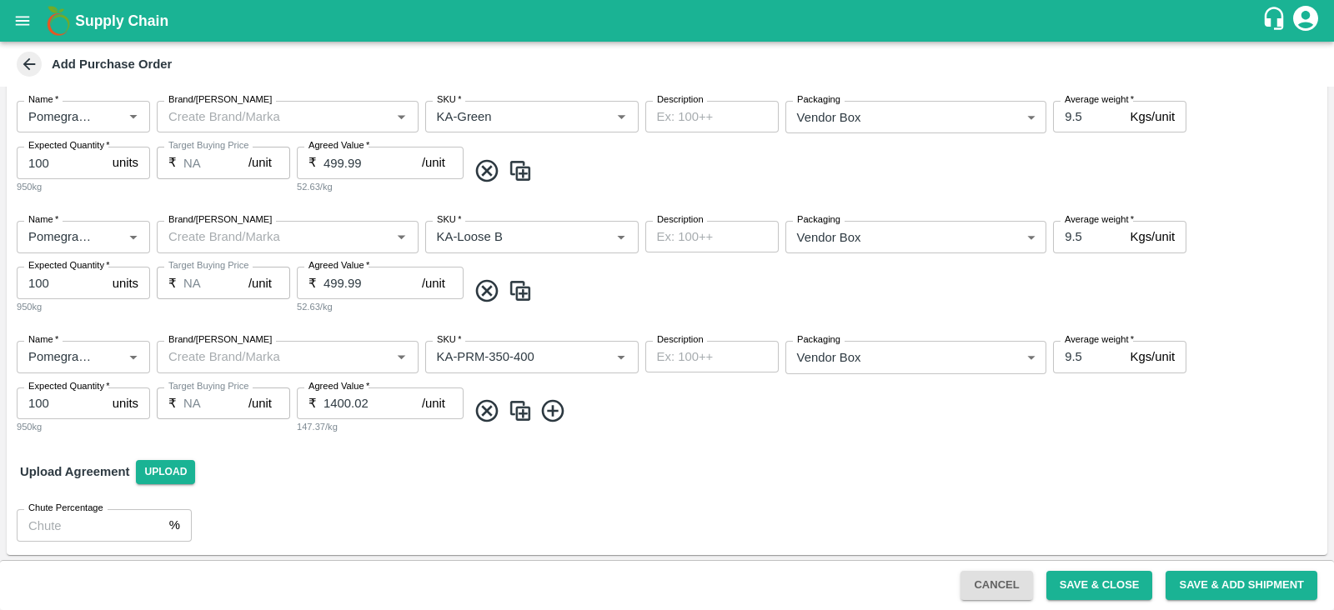
click at [1084, 585] on button "Save & Close" at bounding box center [1100, 585] width 107 height 29
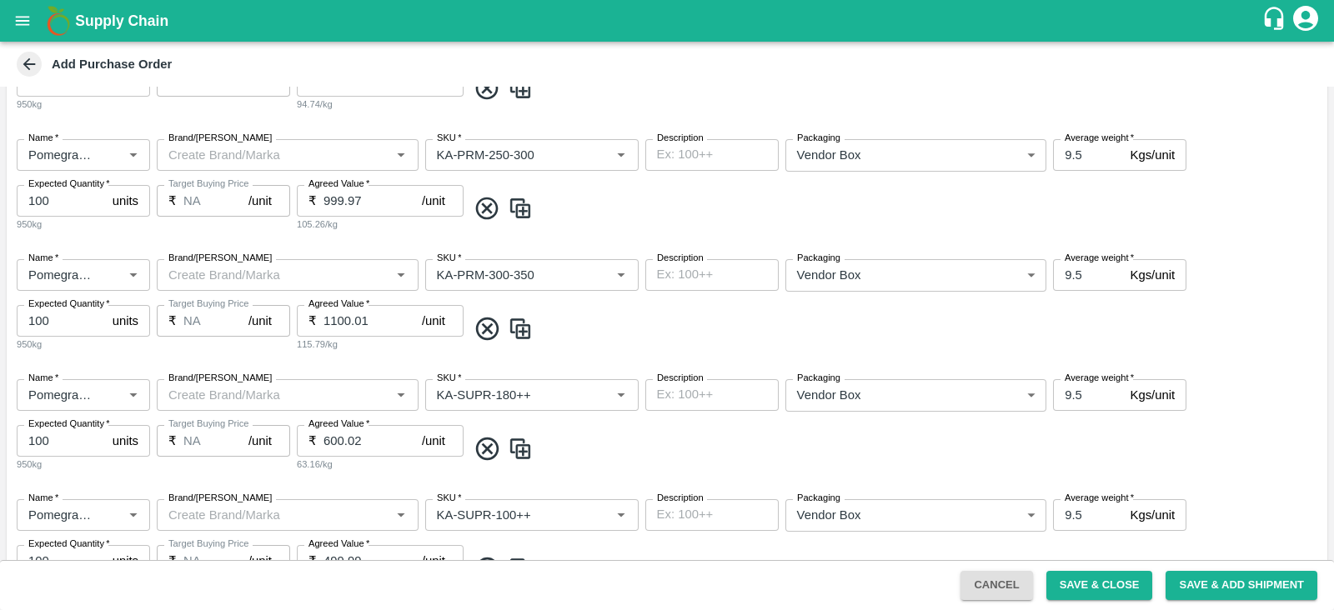
scroll to position [559, 0]
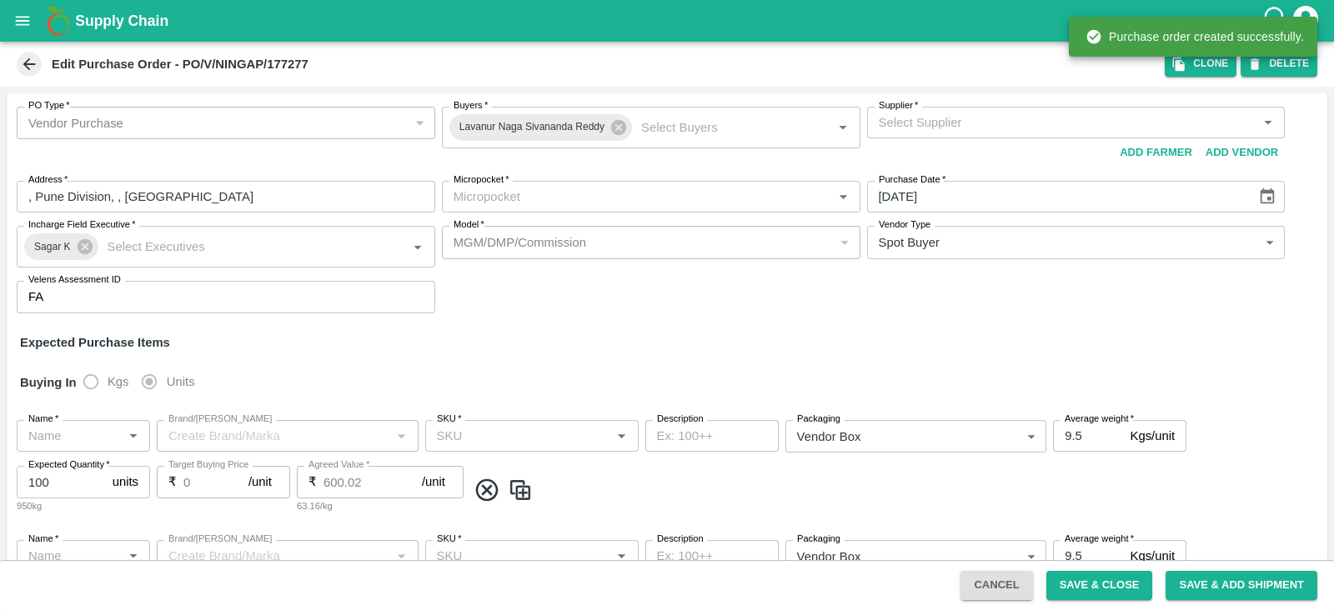
click at [22, 24] on icon "open drawer" at bounding box center [23, 20] width 14 height 9
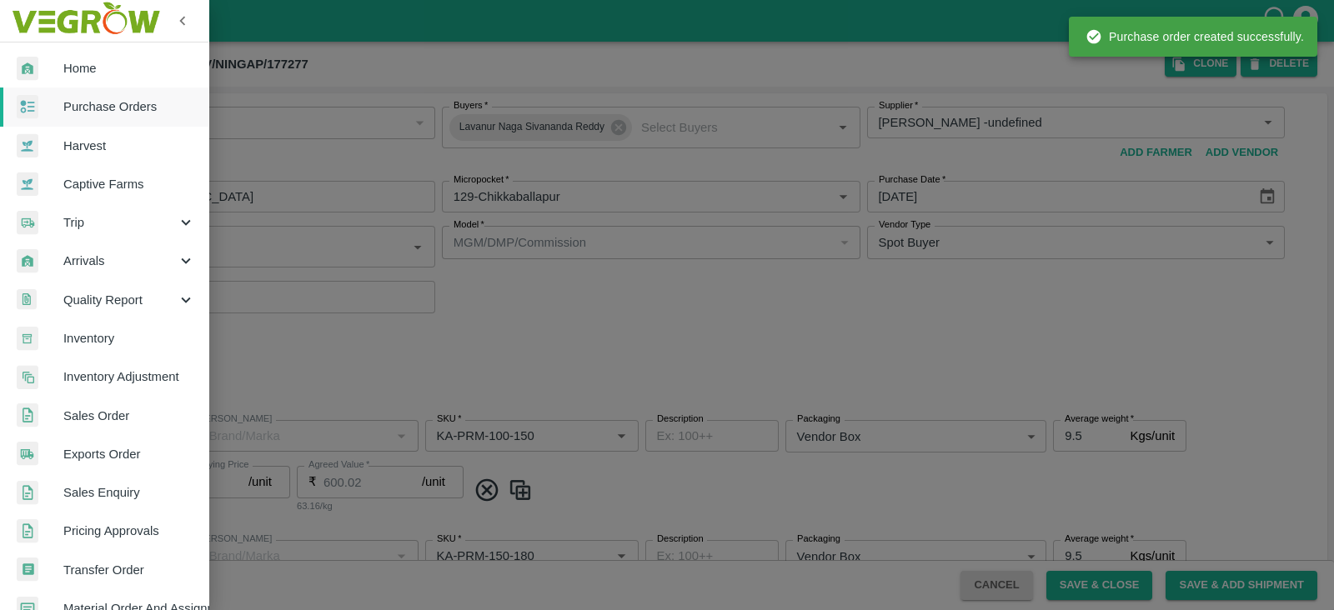
type input "[PERSON_NAME] -undefined"
type input "129-Chikkaballapur"
type input "Pomegranate"
type input "KA-PRM-100-150"
type input "NA"
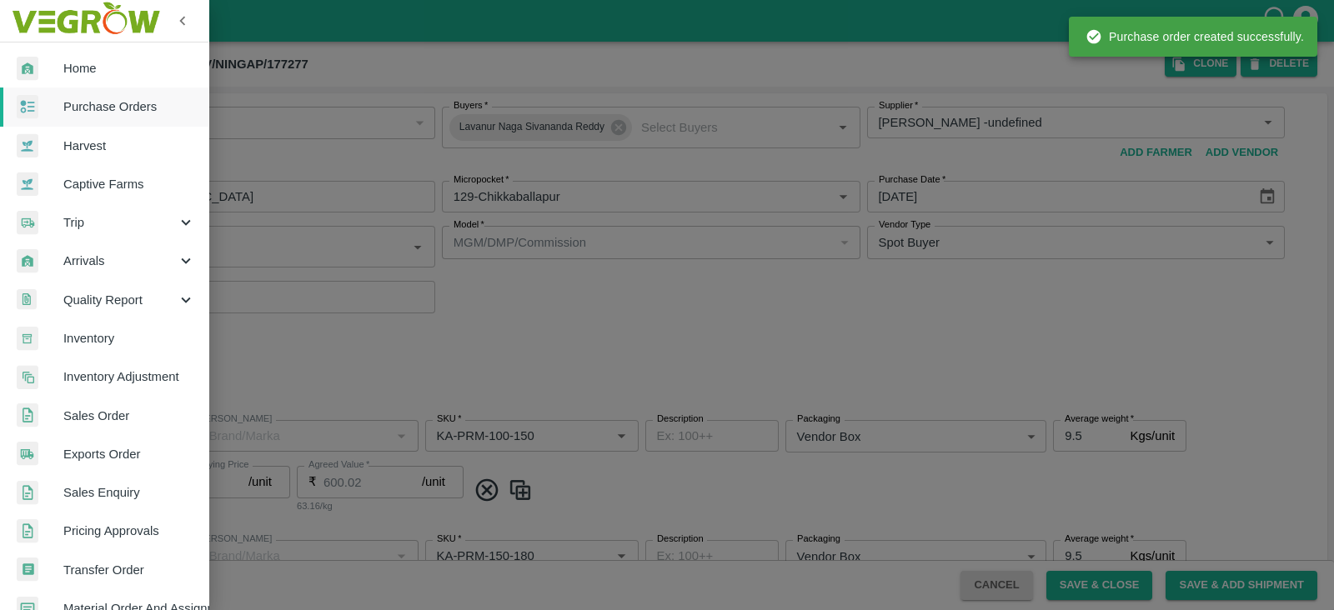
type input "Pomegranate"
type input "KA-PRM-150-180"
type input "NA"
type input "Pomegranate"
type input "KA-PRM-180-220"
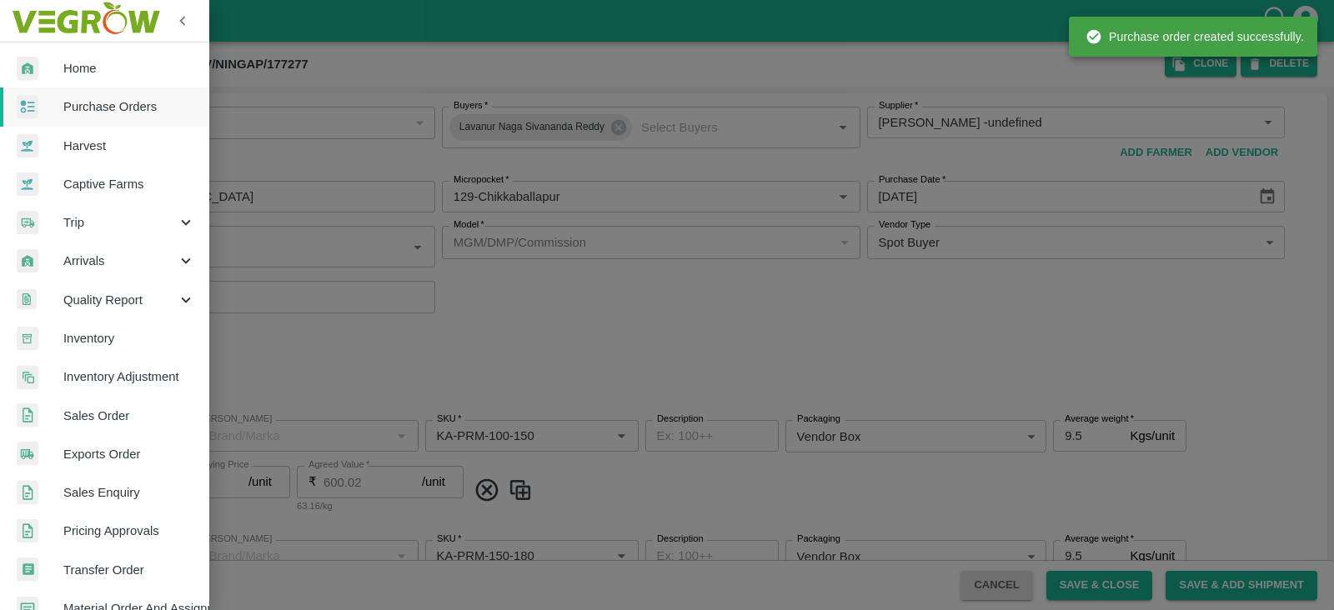
type input "NA"
type input "Pomegranate"
type input "KA-PRM-220-250"
type input "NA"
type input "Pomegranate"
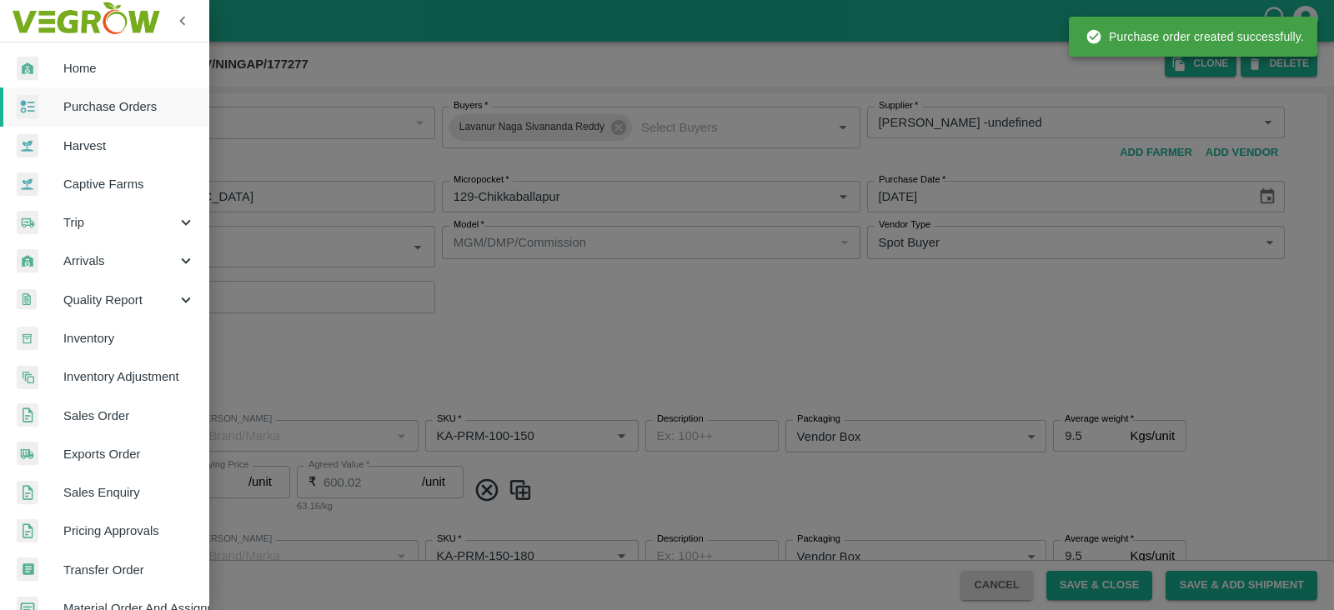
type input "KA-PRM-250-300"
type input "NA"
type input "Pomegranate"
type input "KA-PRM-300-350"
type input "NA"
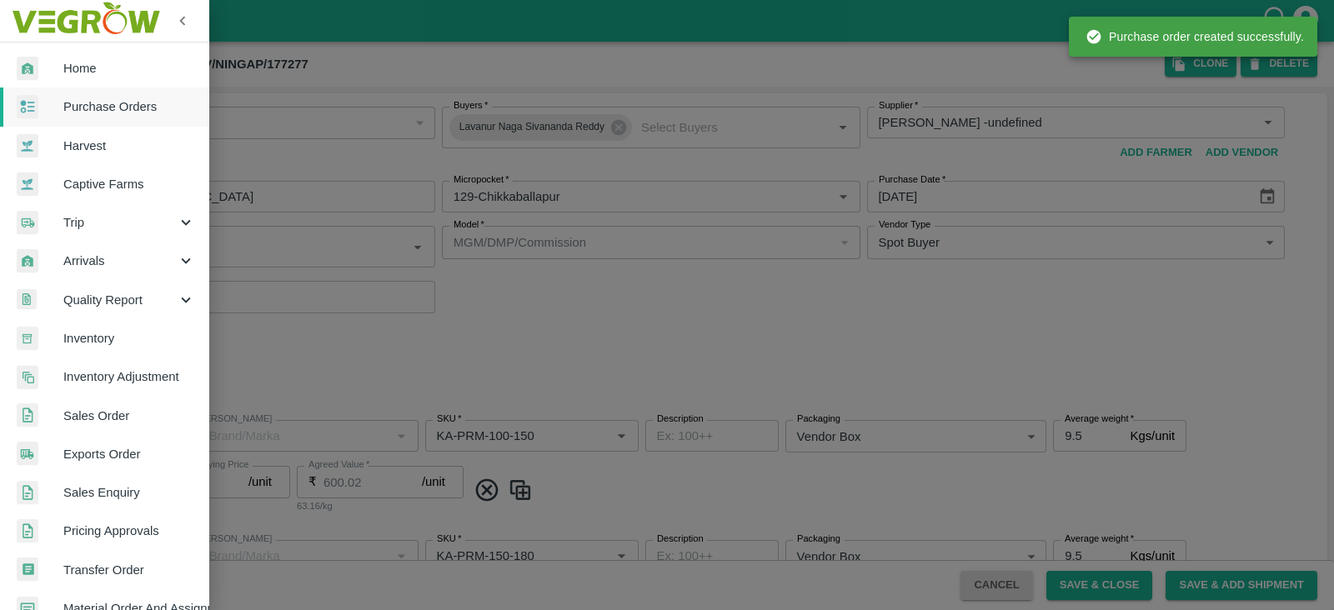
type input "Pomegranate"
type input "KA-SUPR-180++"
type input "NA"
type input "Pomegranate"
type input "KA-SUPR-100++"
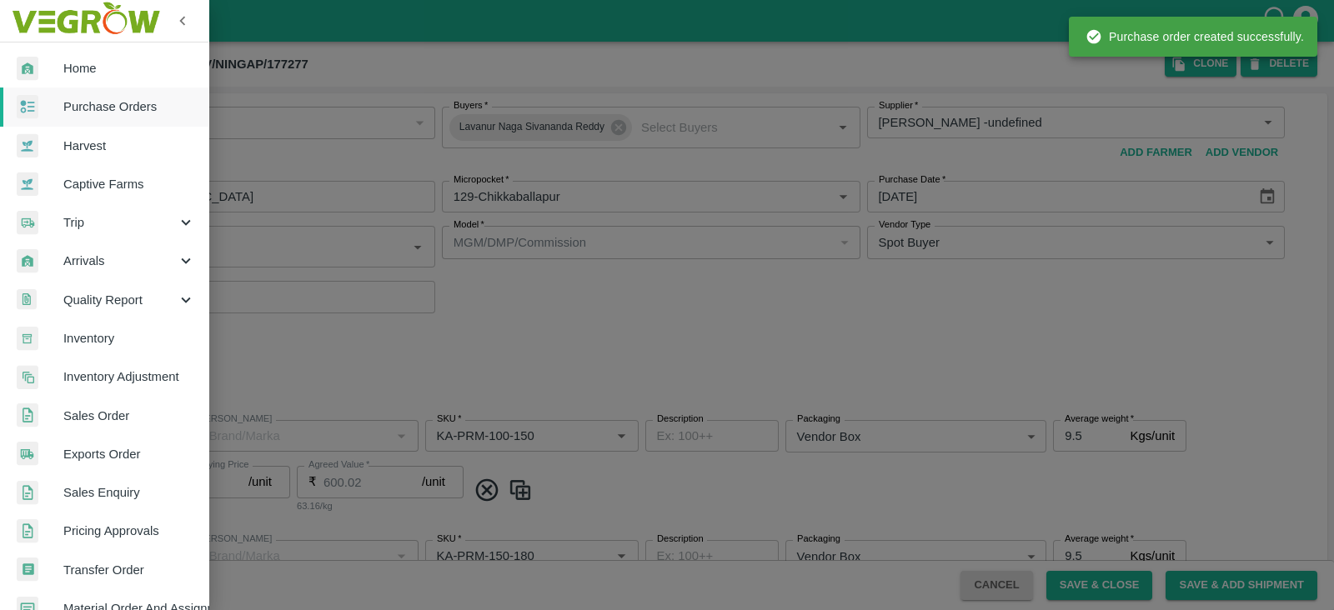
type input "NA"
type input "Pomegranate"
type input "KA-Loose A"
type input "NA"
type input "Pomegranate"
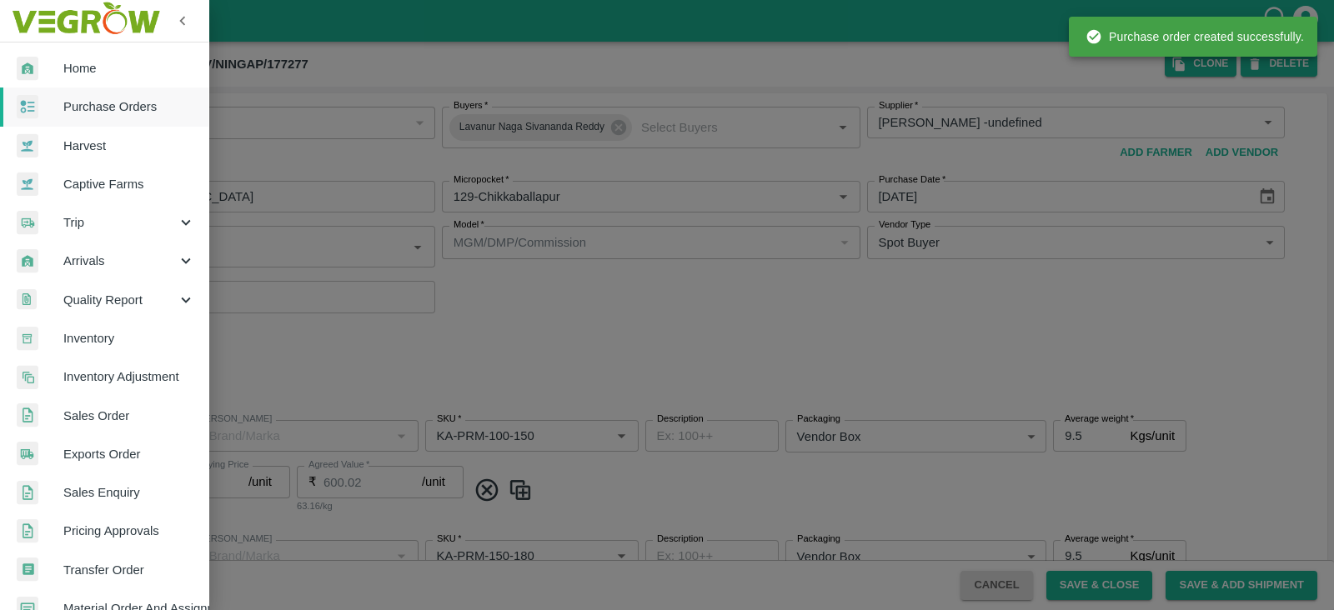
type input "KA-Green"
type input "NA"
type input "Pomegranate"
type input "KA-Loose B"
type input "NA"
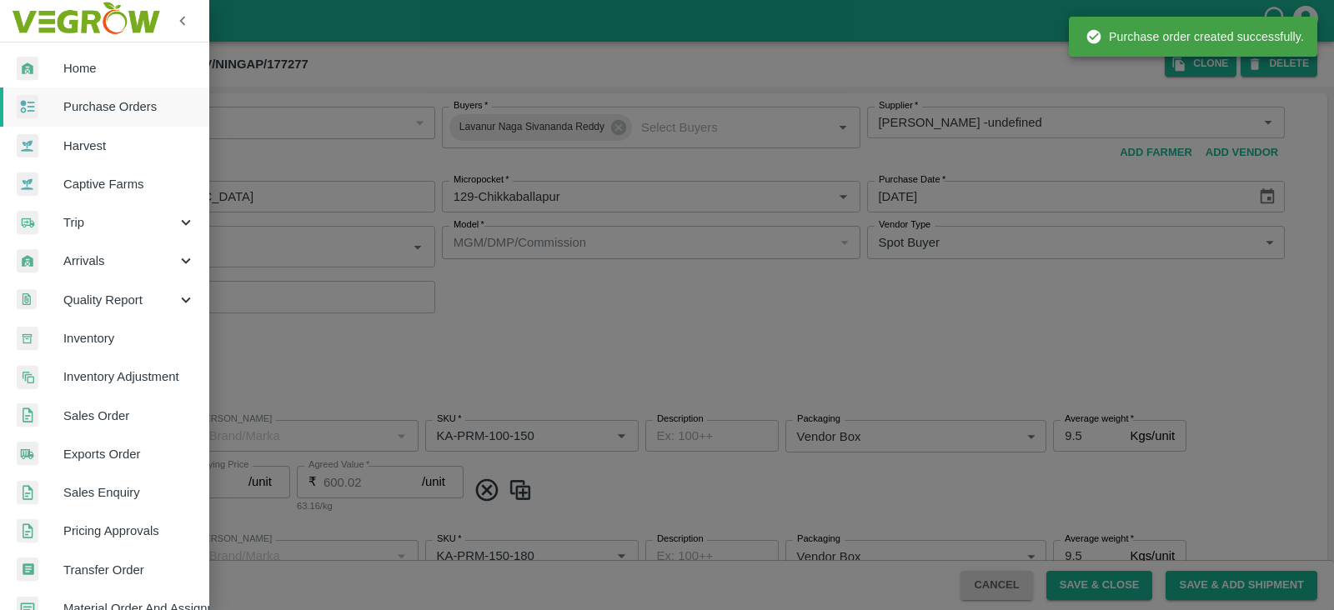
type input "Pomegranate"
type input "KA-PRM-350-400"
type input "NA"
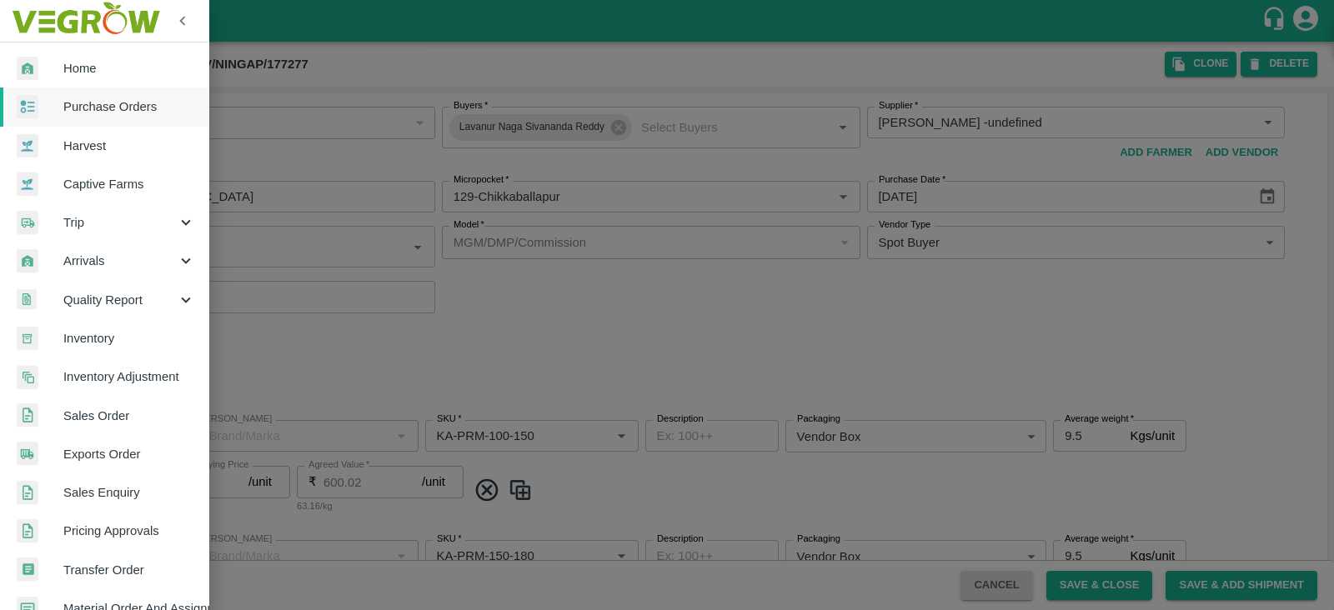
click at [111, 102] on span "Purchase Orders" at bounding box center [129, 107] width 132 height 18
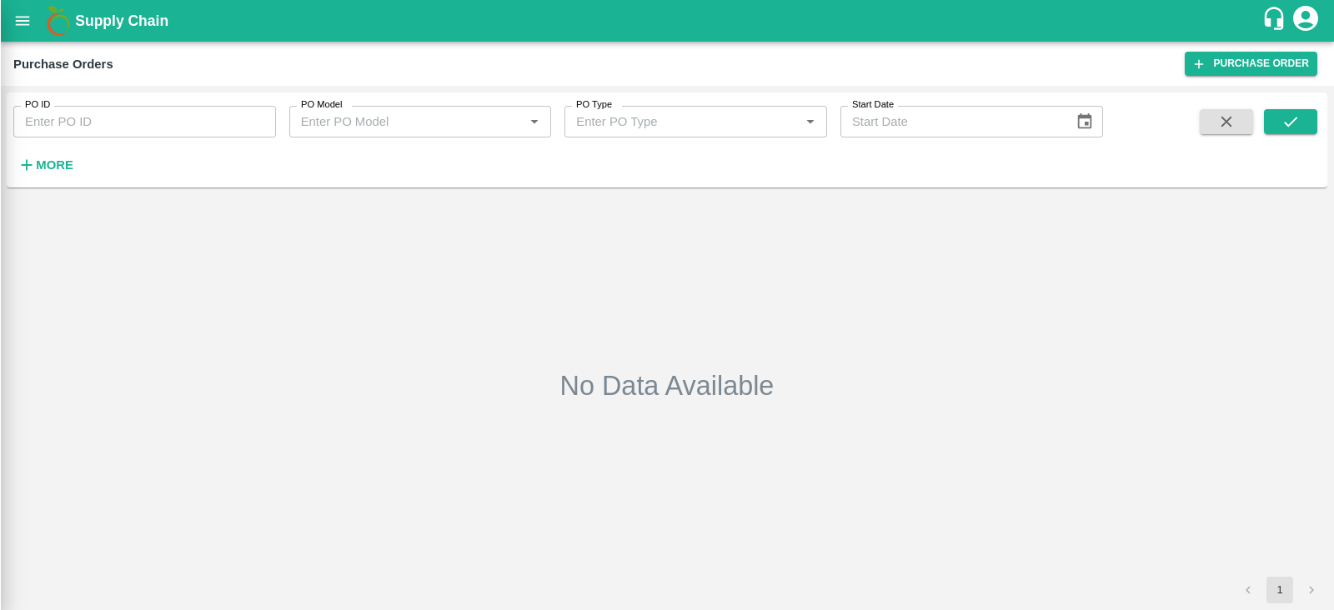
click at [39, 158] on div at bounding box center [667, 305] width 1334 height 610
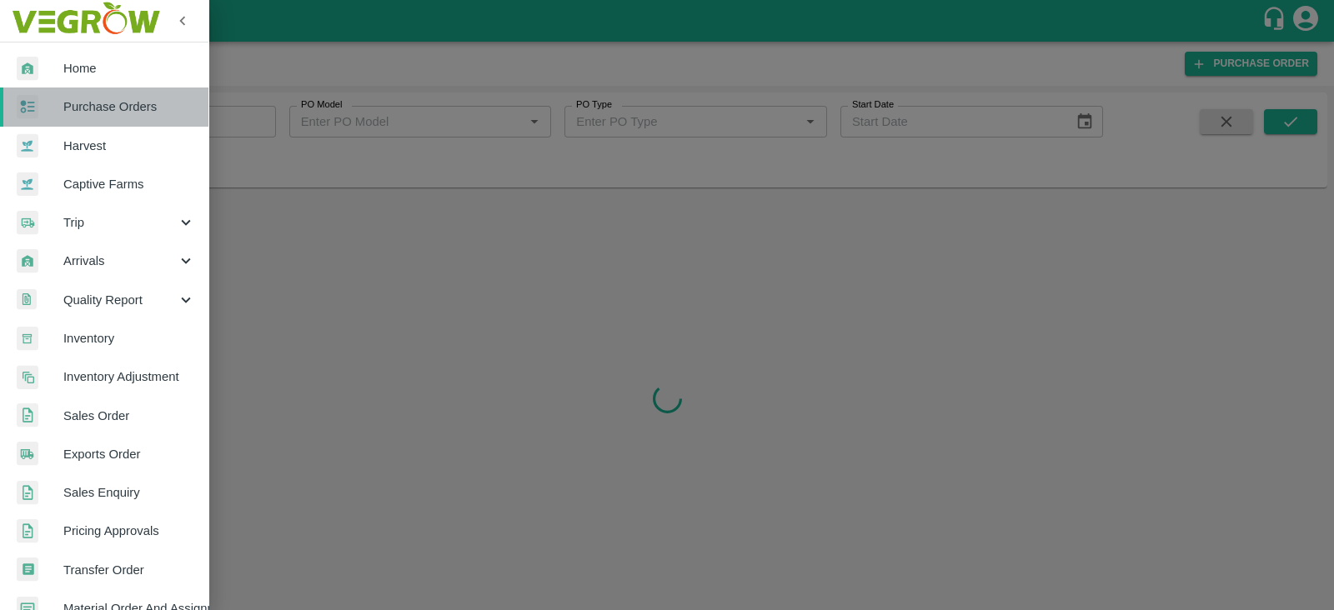
click at [161, 118] on link "Purchase Orders" at bounding box center [104, 107] width 208 height 38
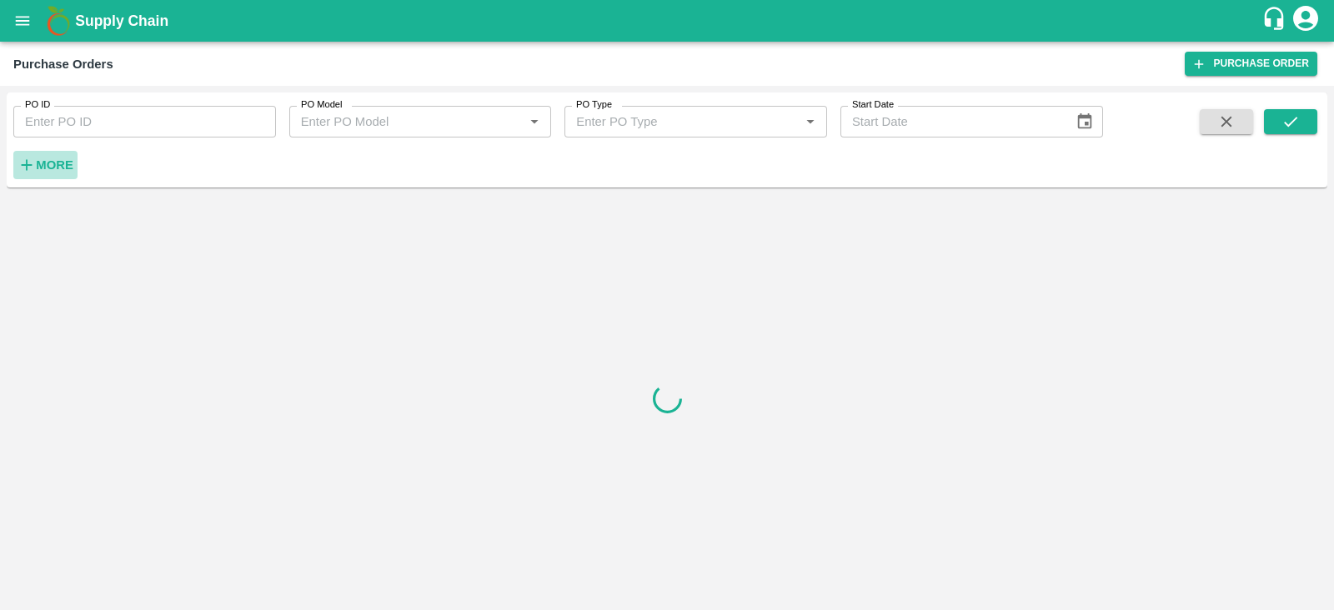
click at [62, 168] on strong "More" at bounding box center [55, 164] width 38 height 13
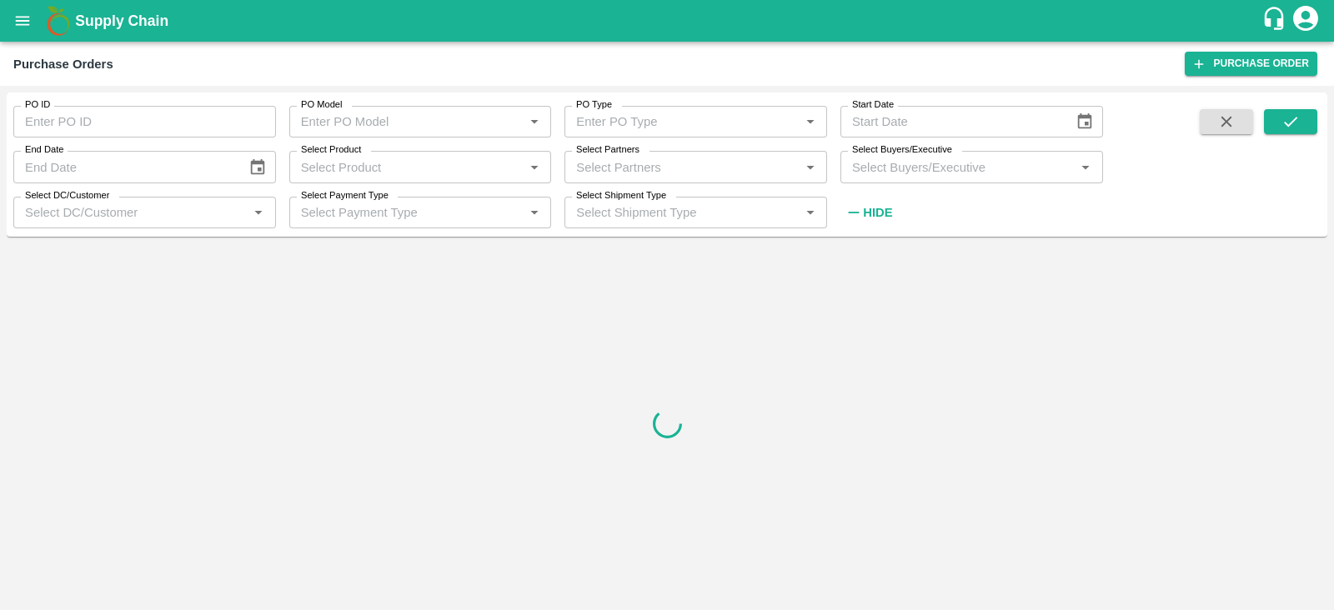
click at [894, 169] on input "Select Buyers/Executive" at bounding box center [958, 167] width 225 height 22
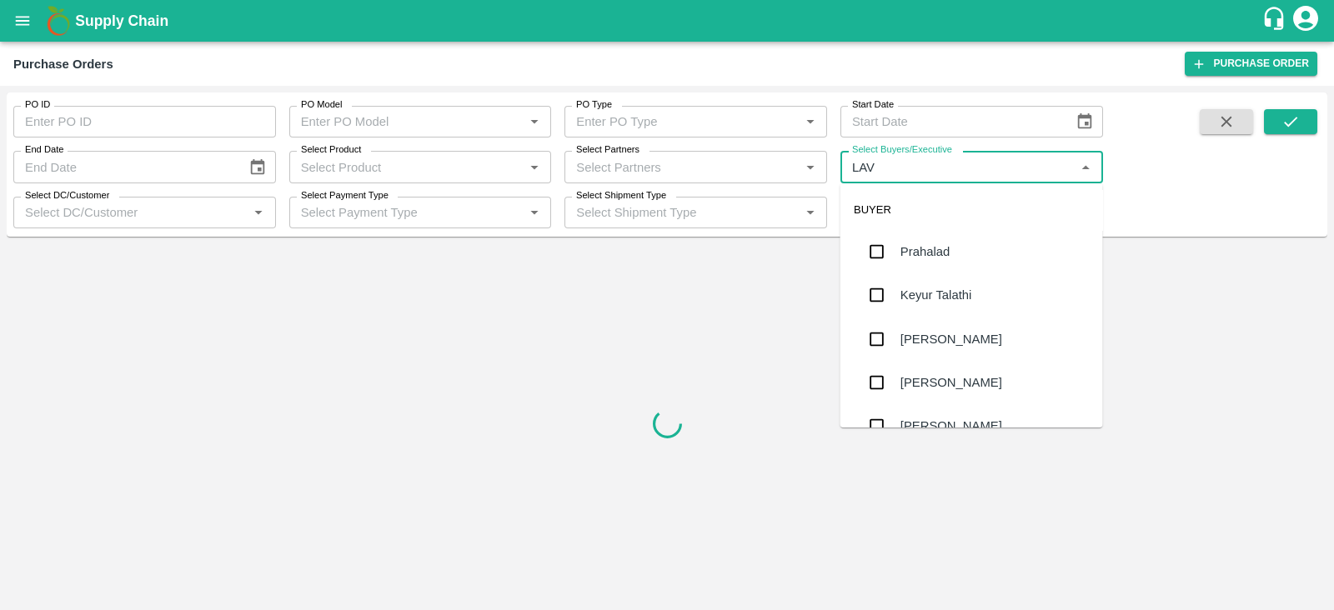
type input "LAVA"
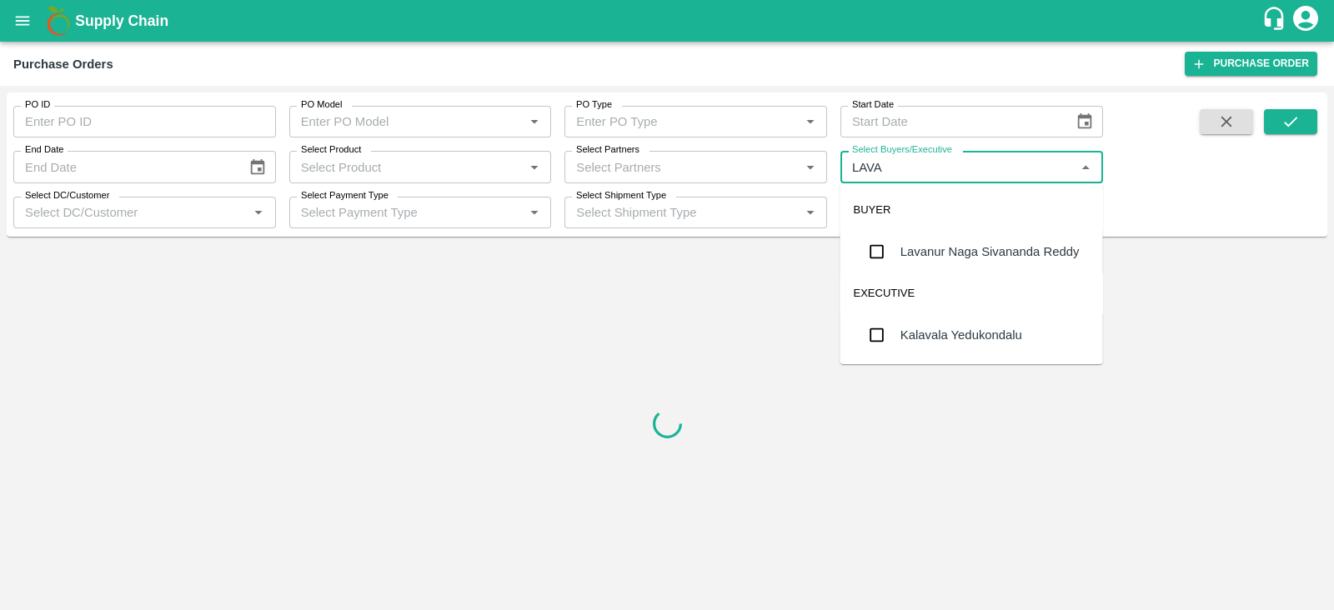
click at [963, 259] on div "Lavanur Naga Sivananda Reddy" at bounding box center [990, 252] width 179 height 18
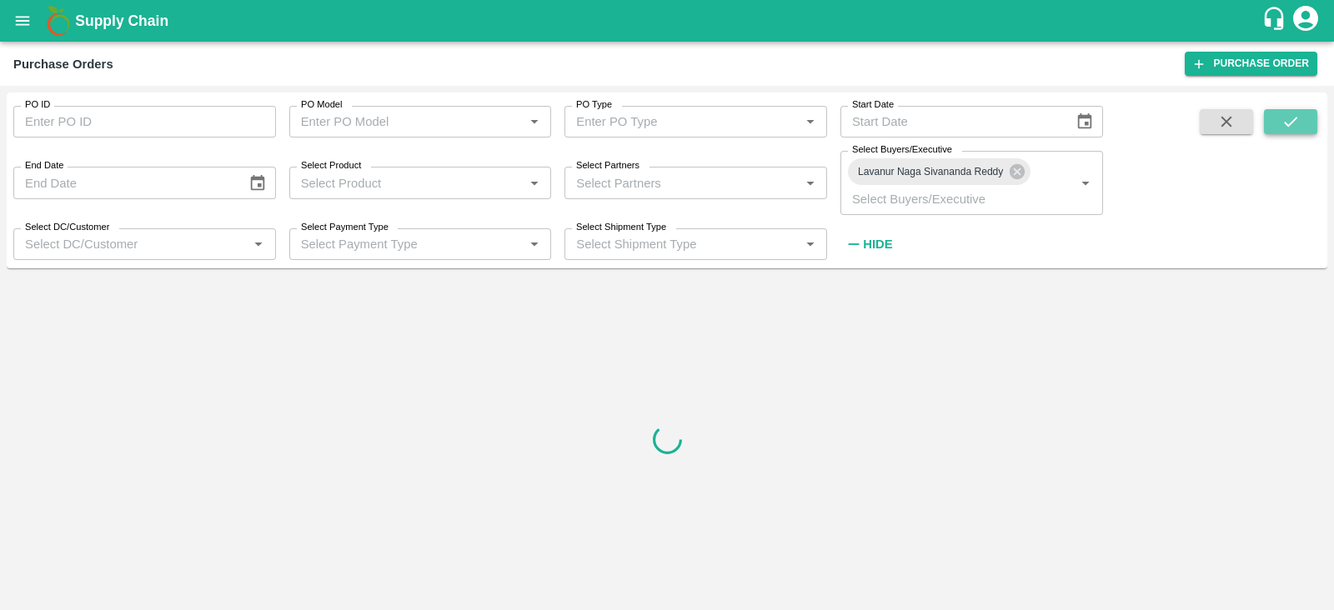
click at [1293, 121] on icon "submit" at bounding box center [1290, 122] width 13 height 10
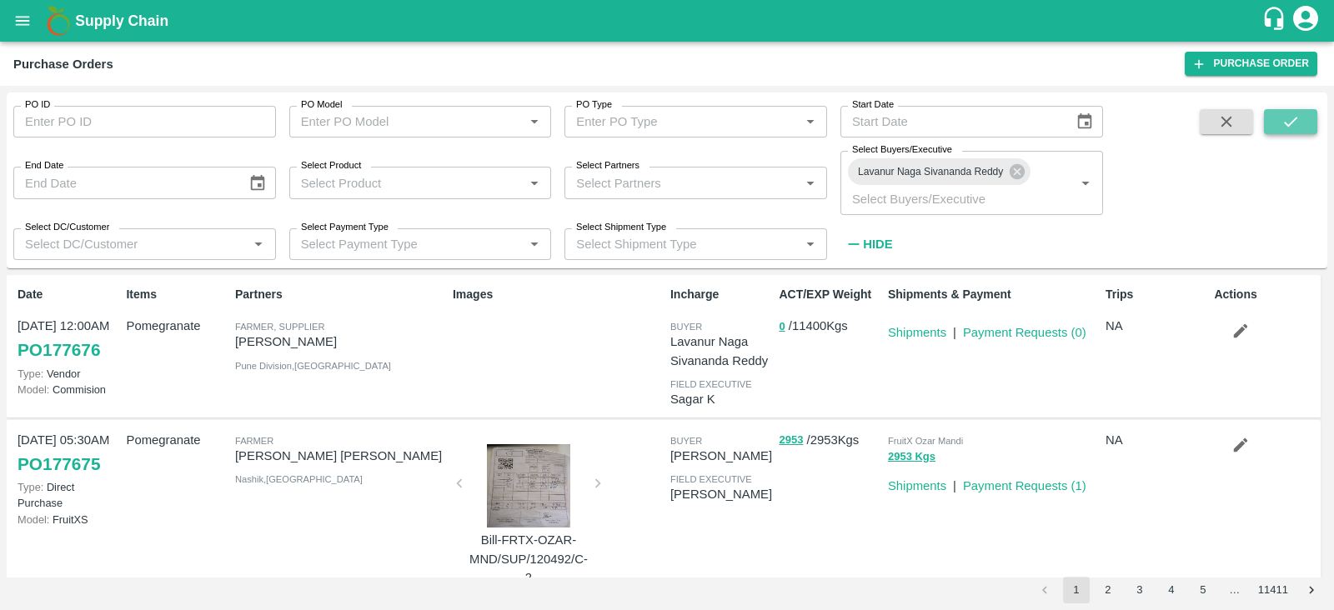
click at [1297, 123] on icon "submit" at bounding box center [1291, 122] width 18 height 18
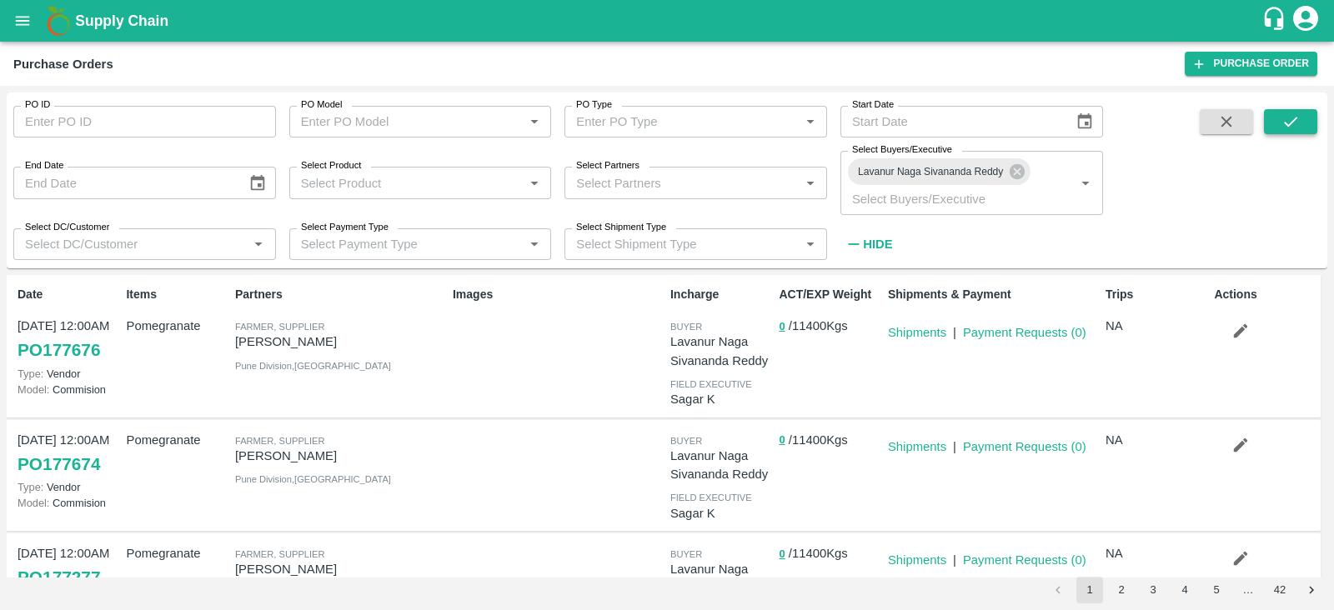
click at [1291, 128] on icon "submit" at bounding box center [1291, 122] width 18 height 18
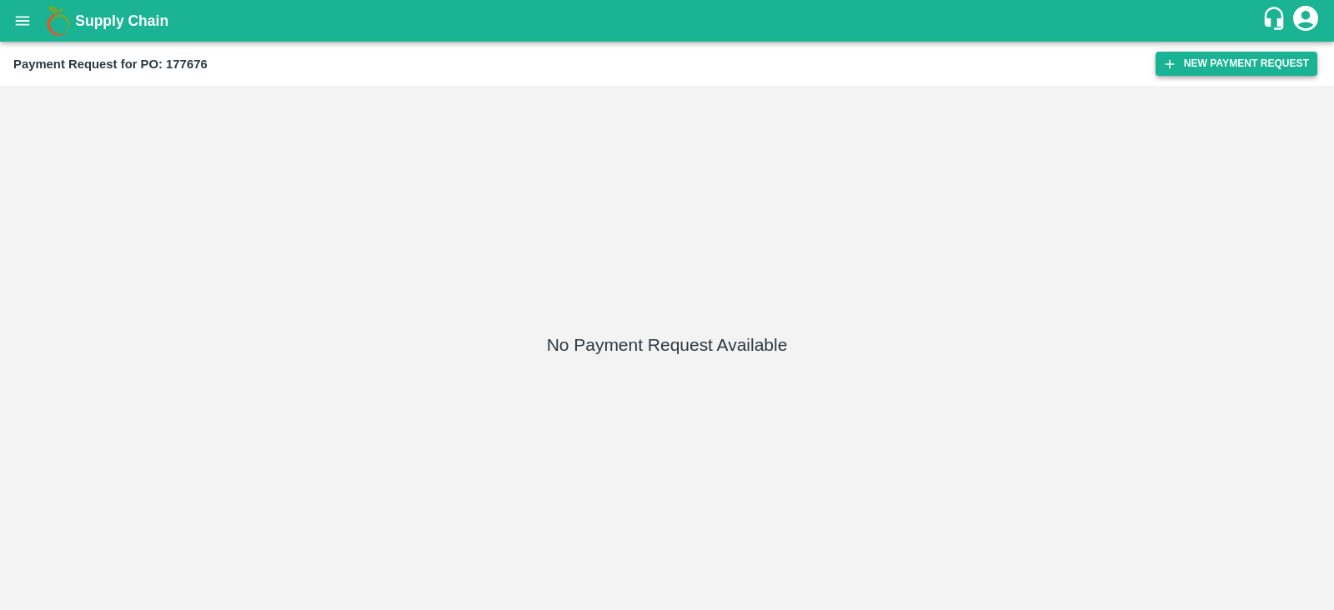
click at [1238, 62] on button "New Payment Request" at bounding box center [1237, 64] width 162 height 24
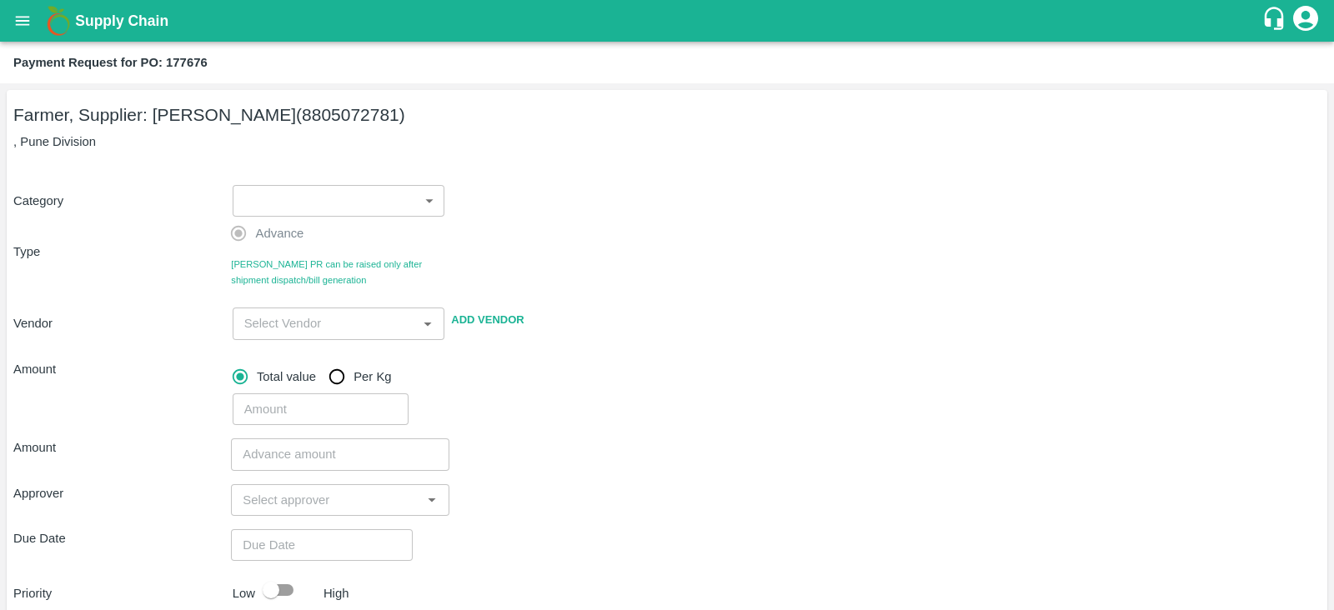
click at [361, 192] on body "Supply Chain Payment Request for PO: 177676 Farmer, Supplier: Ningappa Kallappa…" at bounding box center [667, 305] width 1334 height 610
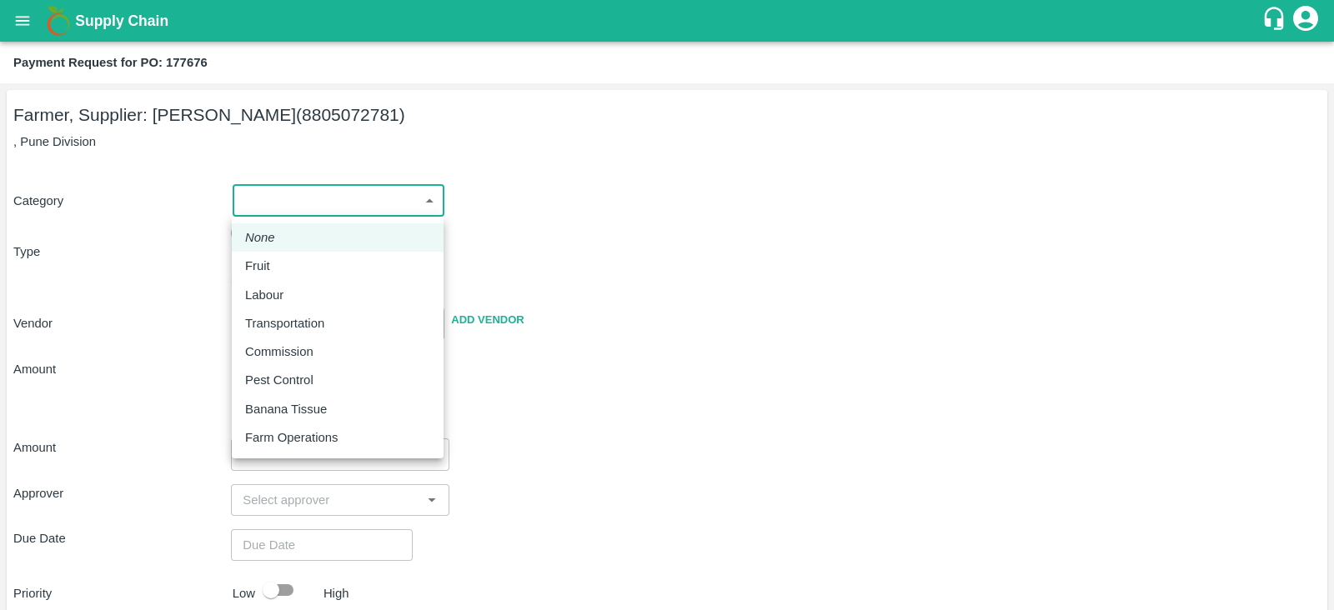
click at [371, 254] on li "Fruit" at bounding box center [338, 266] width 212 height 28
type input "1"
type input "Ningappa Kallappa Madabhavi - 8805072781(Farmer, Supplier)"
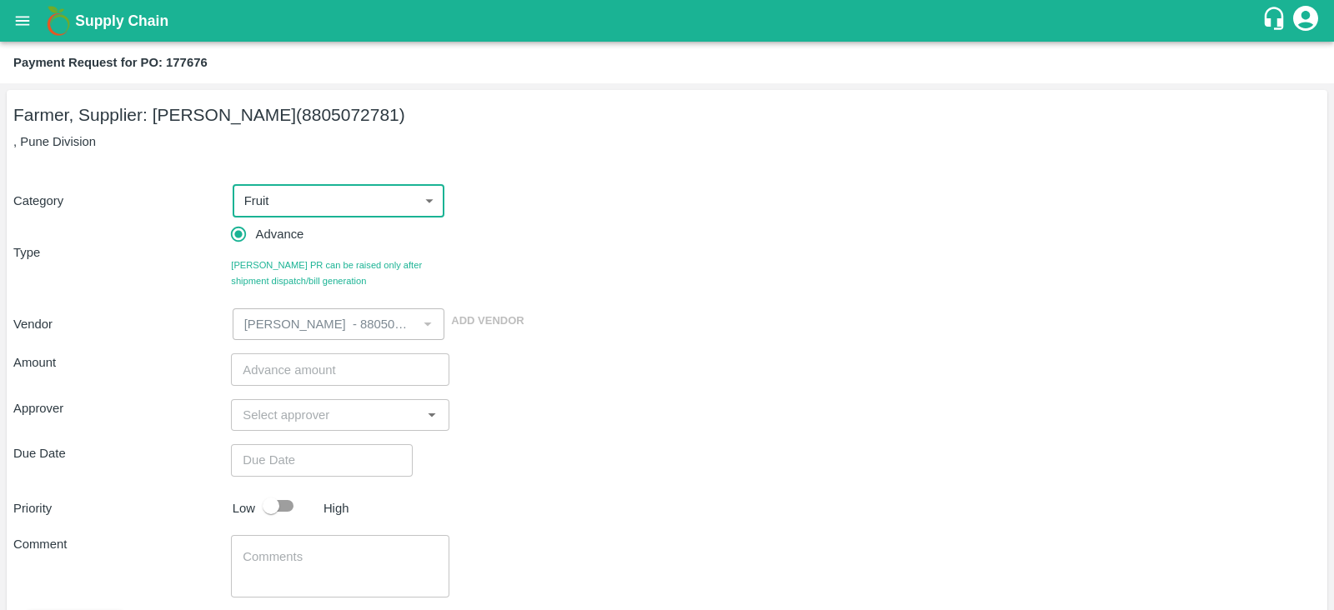
click at [314, 364] on input "number" at bounding box center [340, 370] width 218 height 32
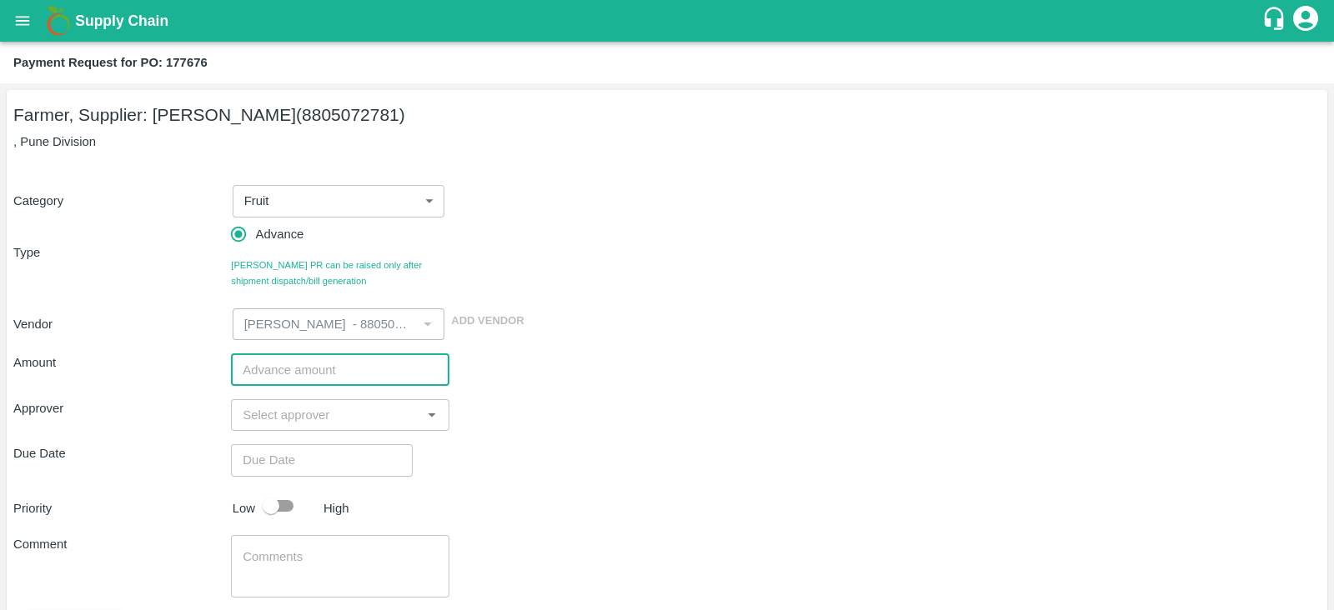
click at [354, 368] on input "number" at bounding box center [340, 370] width 218 height 32
type input "250000"
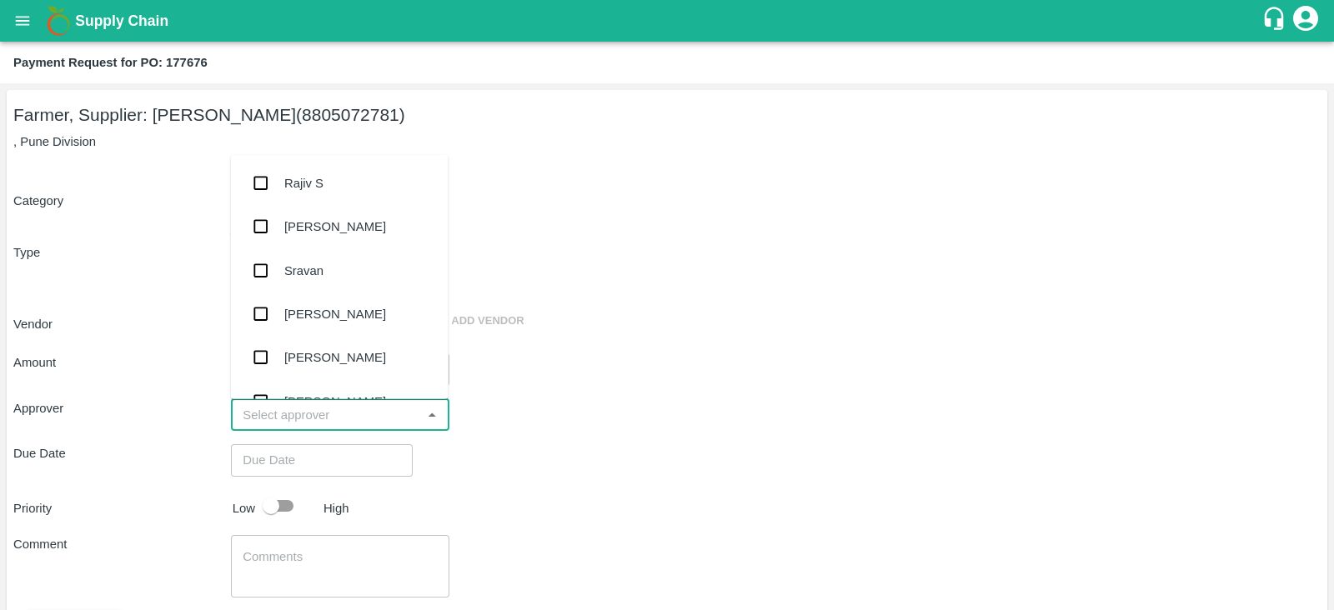
click at [346, 425] on input "input" at bounding box center [326, 415] width 180 height 22
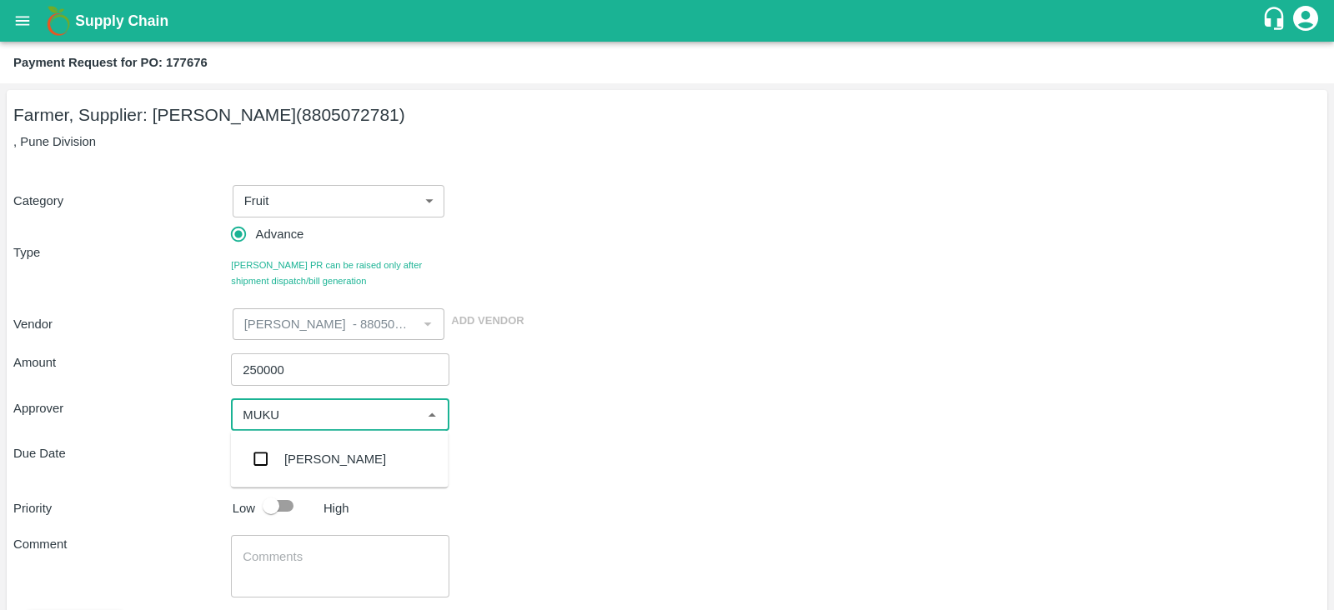
type input "MUKUL"
click at [329, 468] on div "[PERSON_NAME]" at bounding box center [335, 459] width 102 height 18
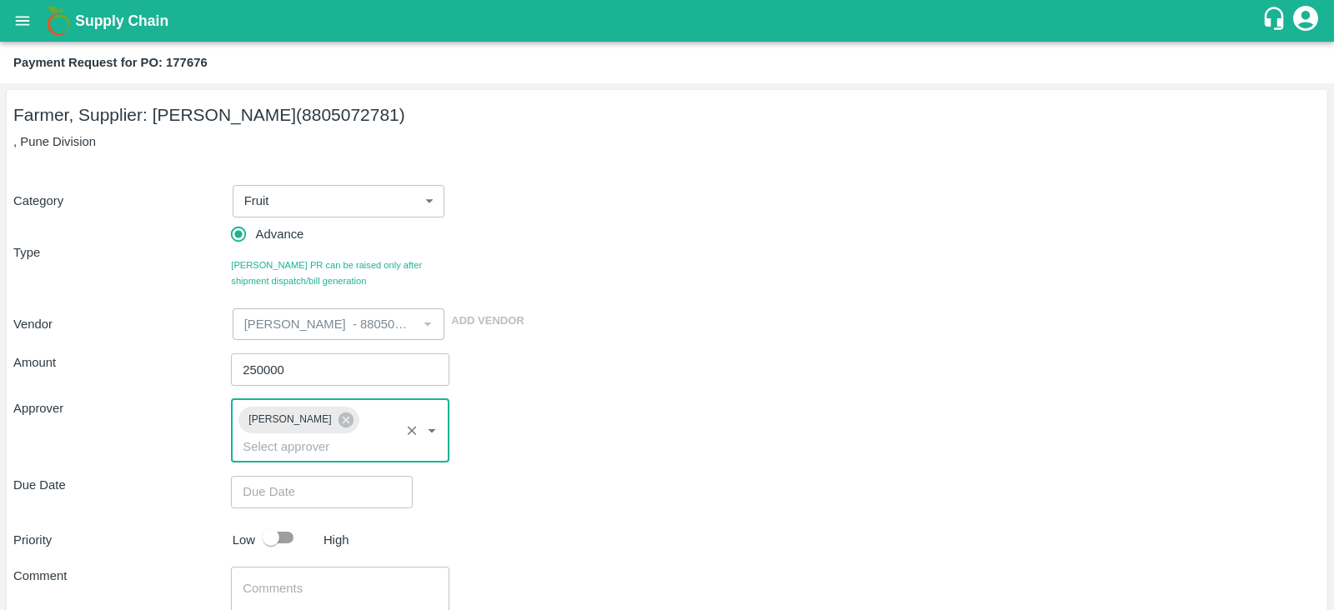
type input "DD/MM/YYYY hh:mm aa"
click at [298, 476] on input "DD/MM/YYYY hh:mm aa" at bounding box center [316, 492] width 170 height 32
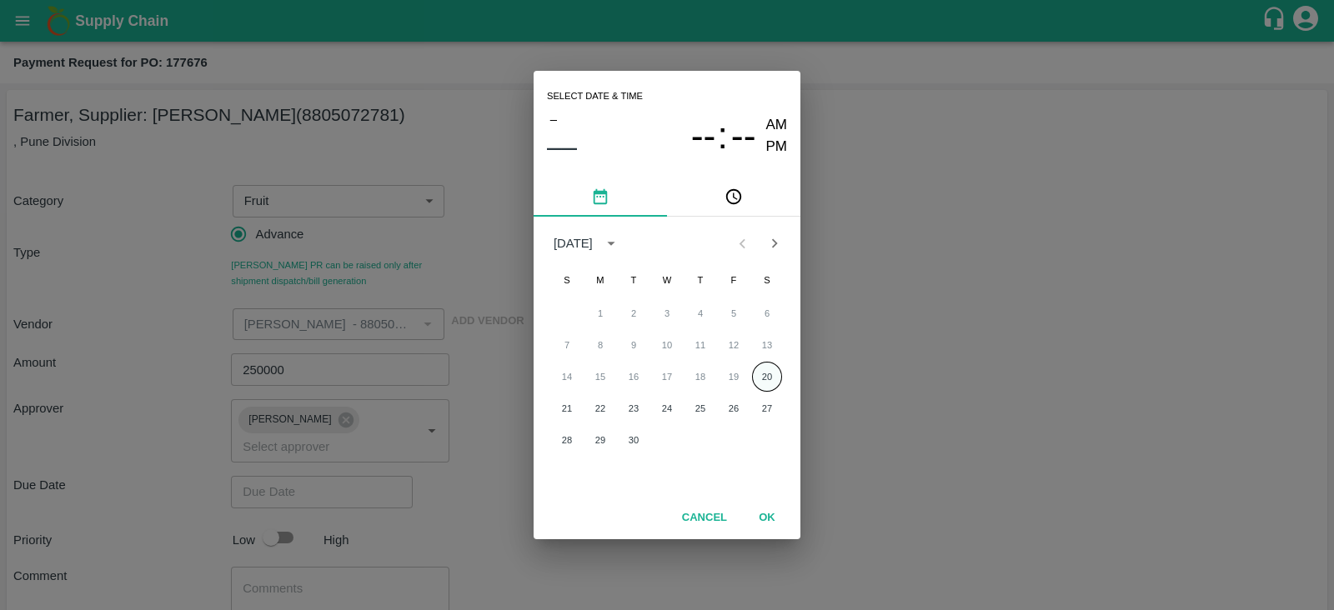
click at [761, 376] on button "20" at bounding box center [767, 377] width 30 height 30
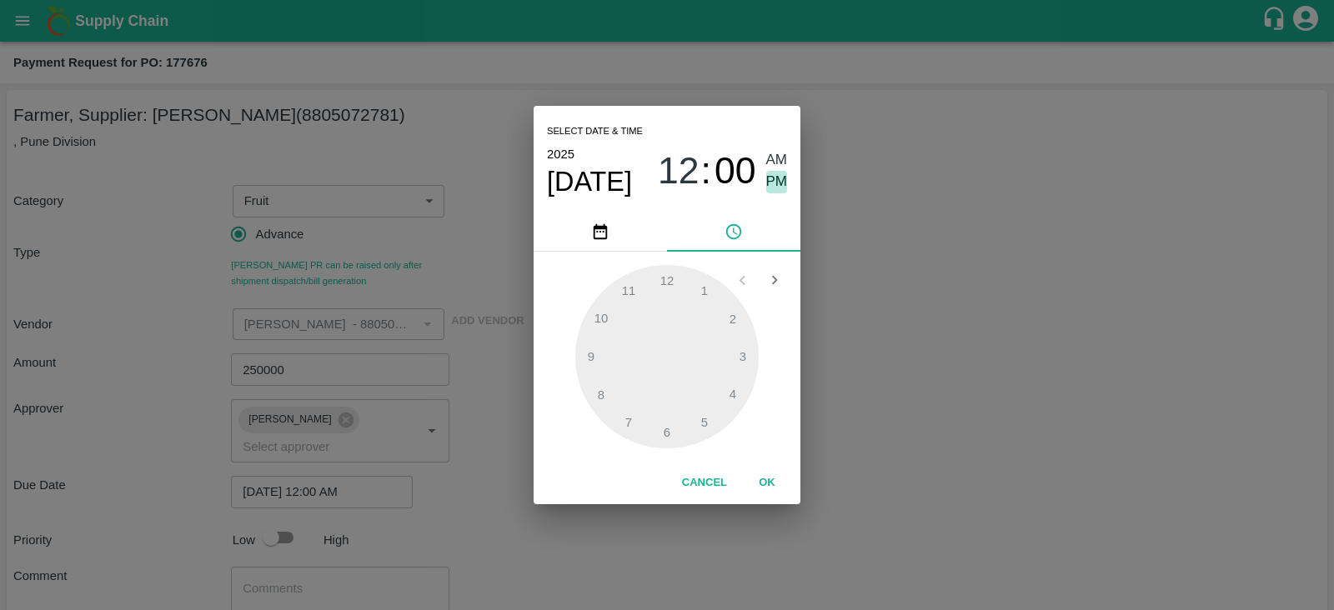
click at [776, 181] on span "PM" at bounding box center [777, 182] width 22 height 23
type input "20/09/2025 12:00 PM"
click at [767, 479] on button "OK" at bounding box center [766, 483] width 53 height 29
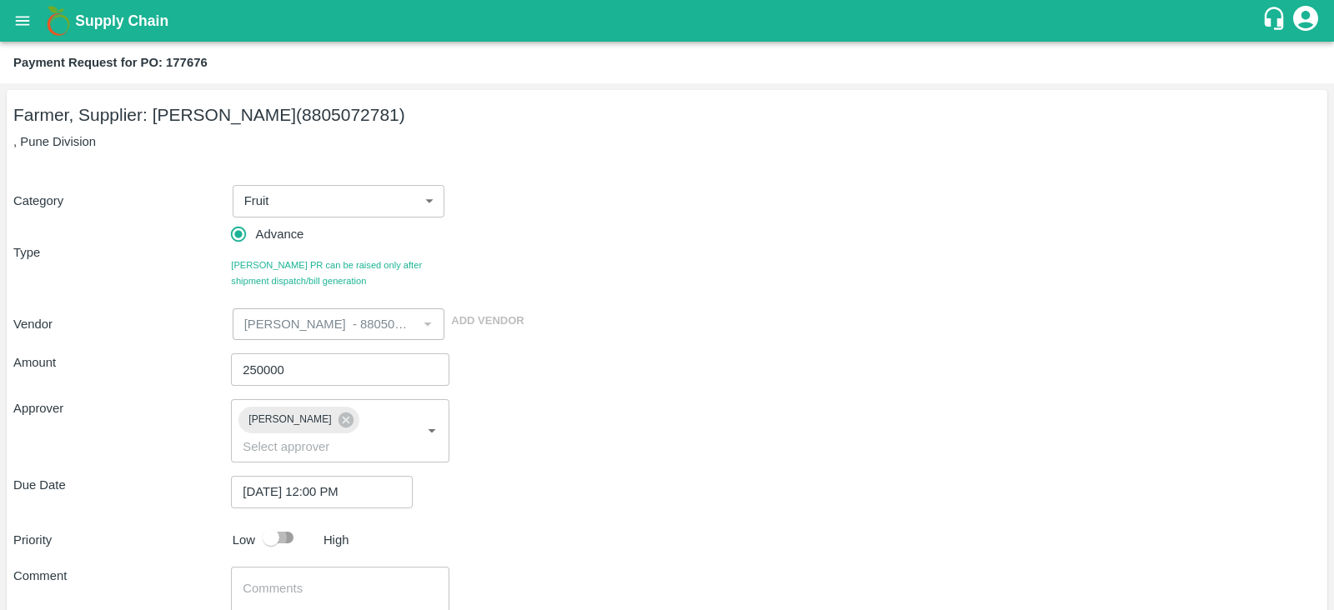
click at [279, 522] on input "checkbox" at bounding box center [270, 538] width 95 height 32
checkbox input "true"
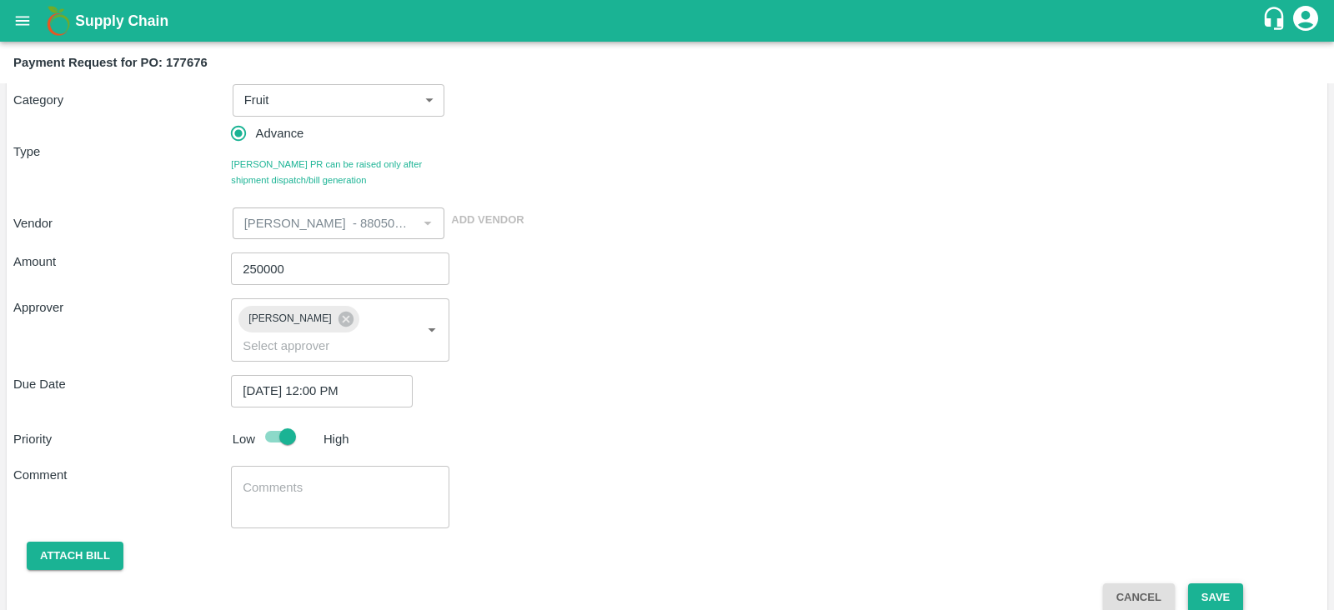
click at [1231, 584] on button "Save" at bounding box center [1215, 598] width 55 height 29
